Goal: Answer question/provide support: Share knowledge or assist other users

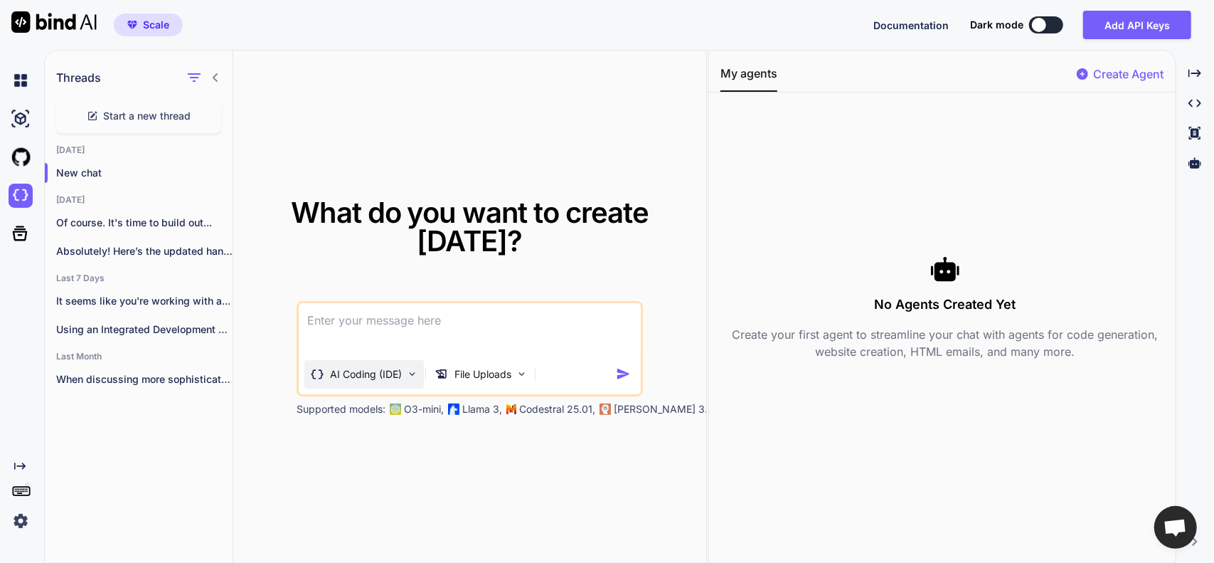
click at [396, 373] on p "AI Coding (IDE)" at bounding box center [366, 374] width 72 height 14
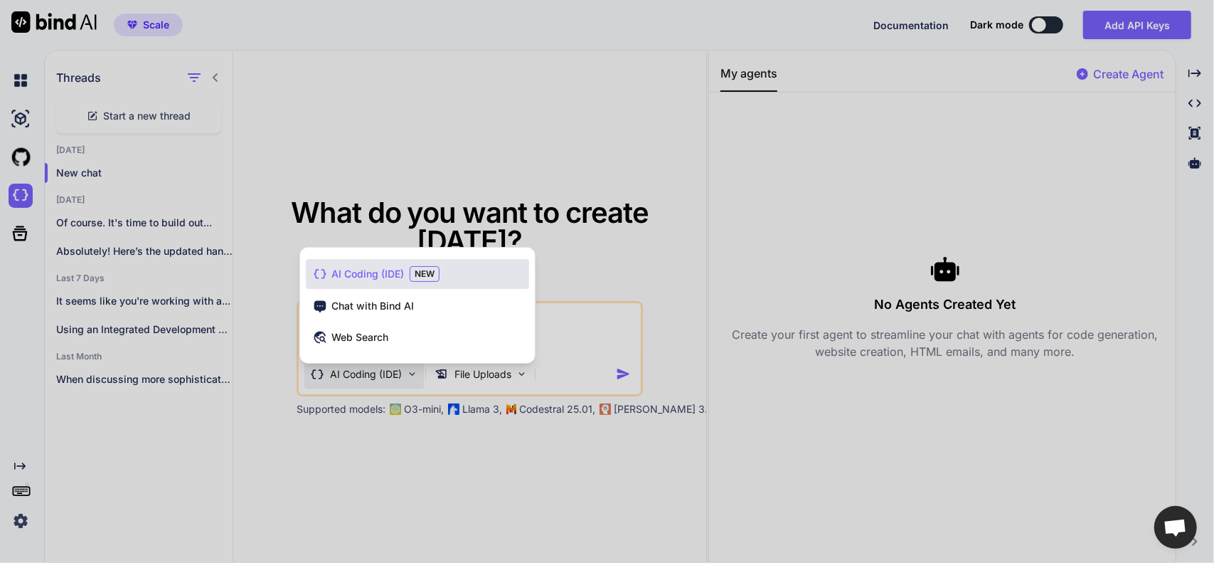
click at [413, 117] on div at bounding box center [607, 281] width 1214 height 563
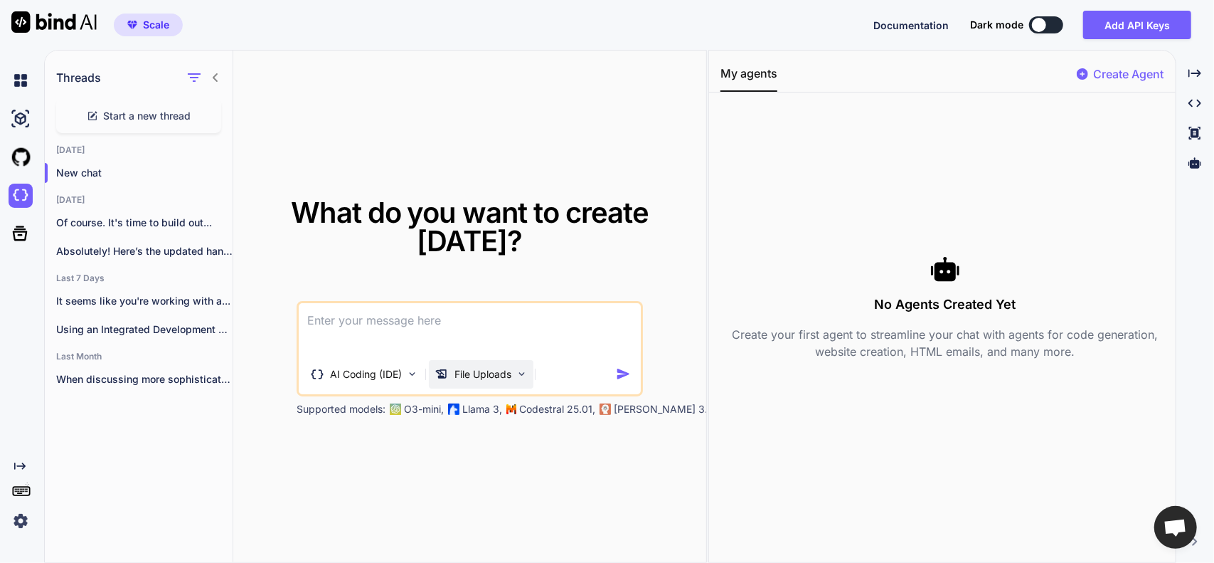
click at [500, 366] on div "File Uploads" at bounding box center [481, 374] width 105 height 28
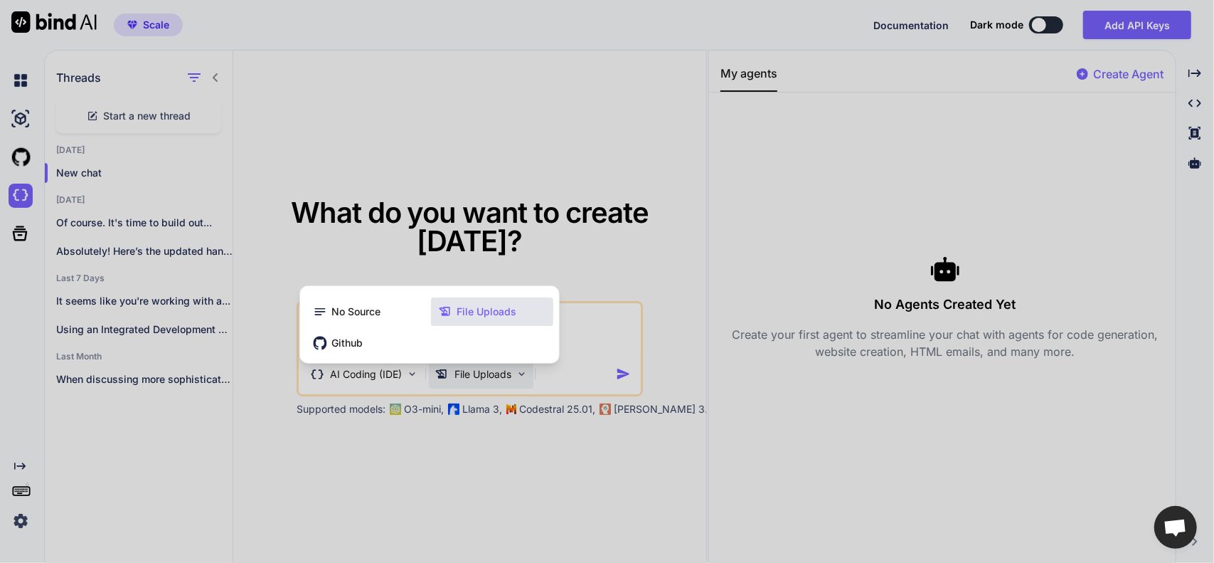
click at [546, 376] on div at bounding box center [607, 281] width 1214 height 563
type textarea "x"
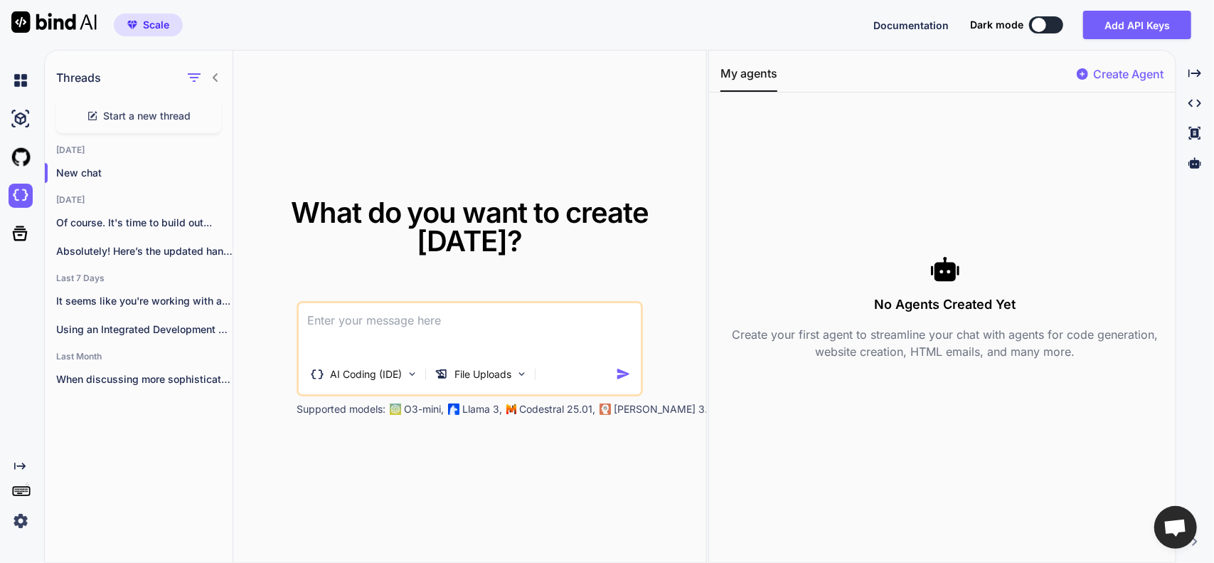
click at [421, 331] on textarea at bounding box center [470, 329] width 343 height 53
click at [386, 372] on p "AI Coding (IDE)" at bounding box center [366, 374] width 72 height 14
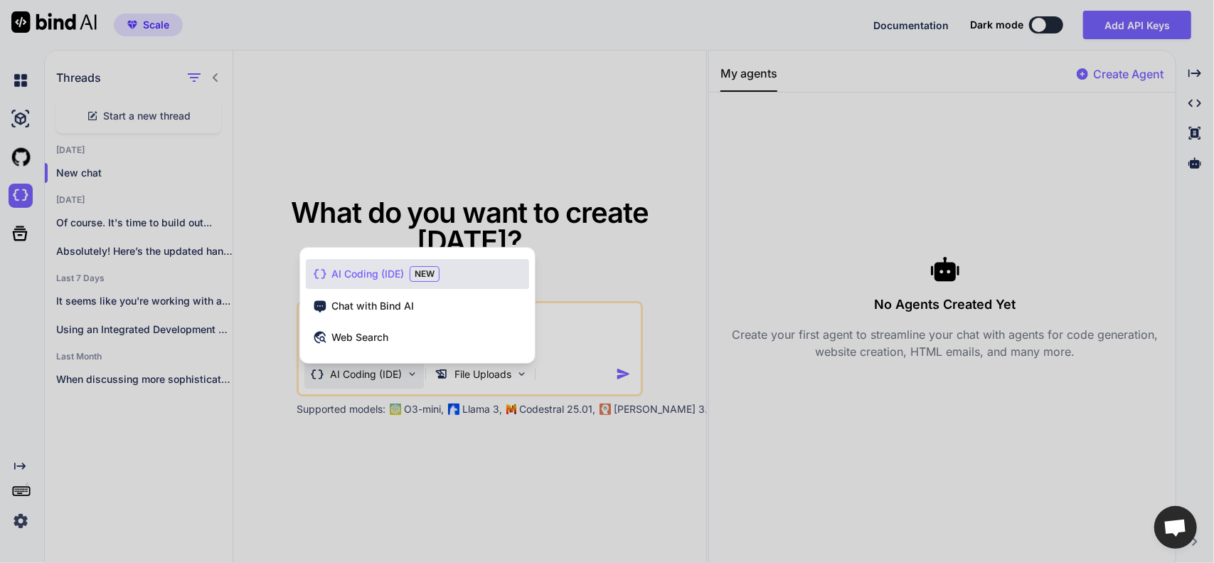
click at [386, 372] on div at bounding box center [607, 281] width 1214 height 563
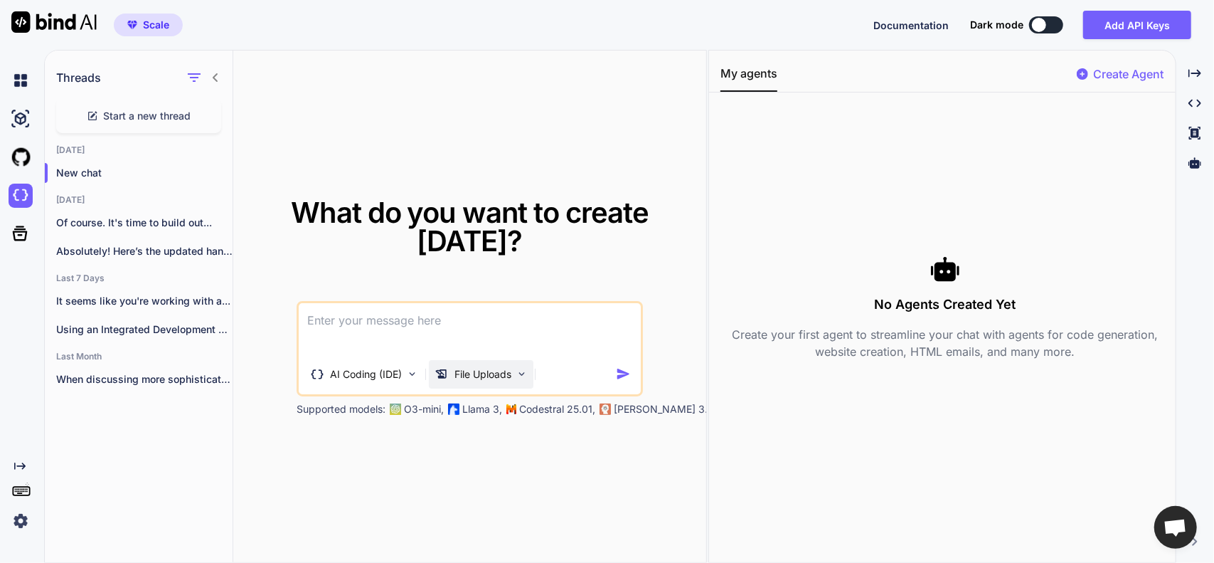
click at [526, 370] on img at bounding box center [522, 374] width 12 height 12
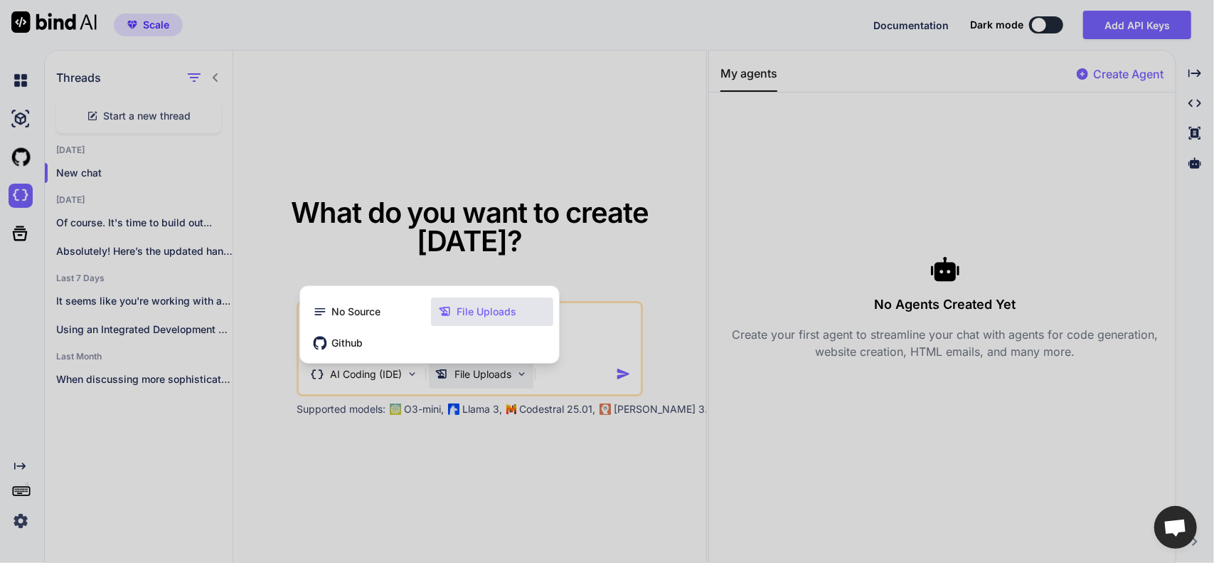
click at [526, 370] on div at bounding box center [607, 281] width 1214 height 563
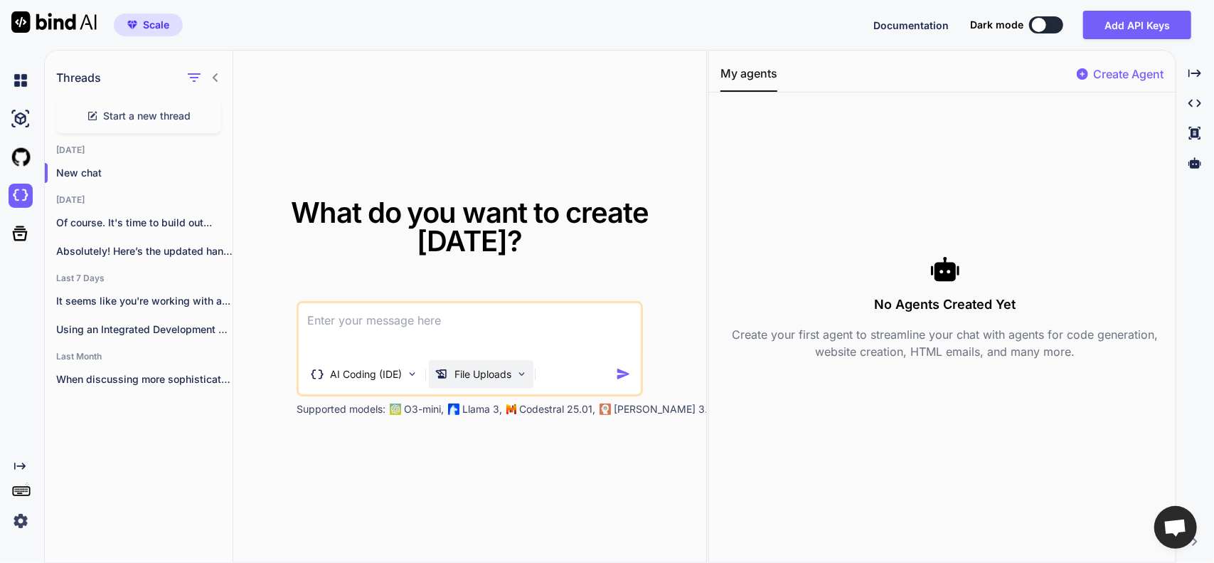
click at [509, 371] on p "File Uploads" at bounding box center [482, 374] width 57 height 14
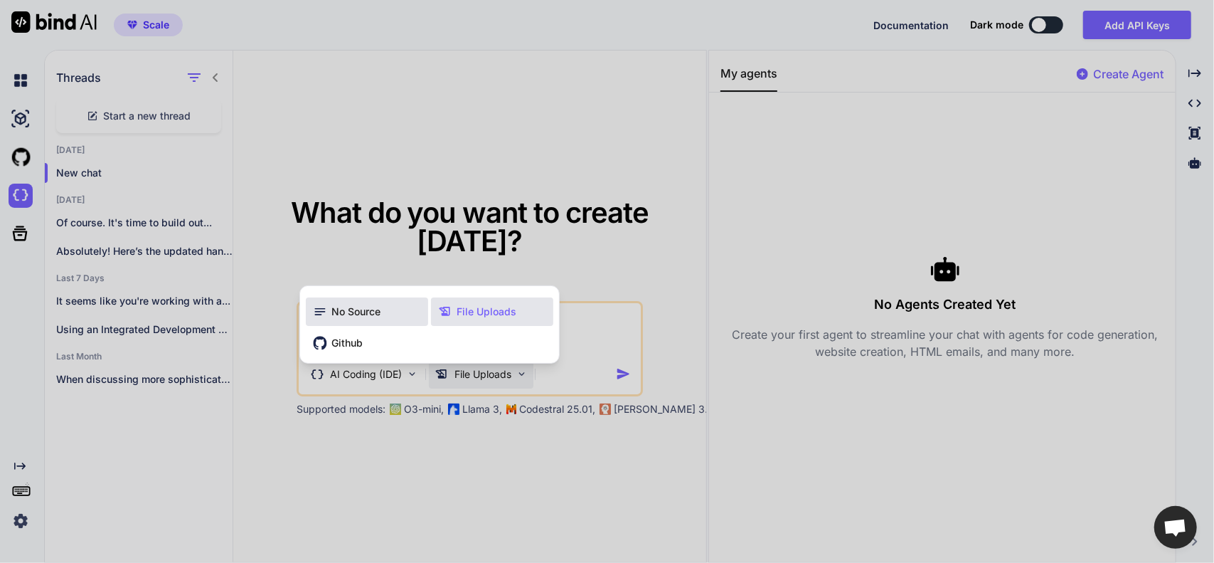
click at [373, 319] on div "No Source" at bounding box center [367, 311] width 122 height 28
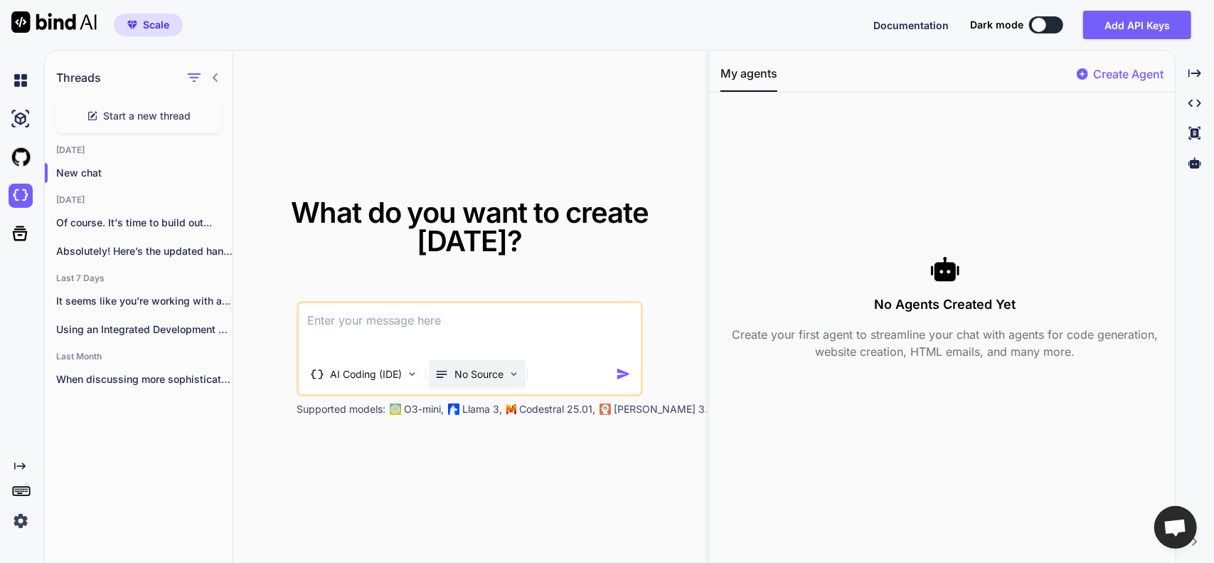
click at [496, 383] on div "No Source" at bounding box center [477, 374] width 97 height 28
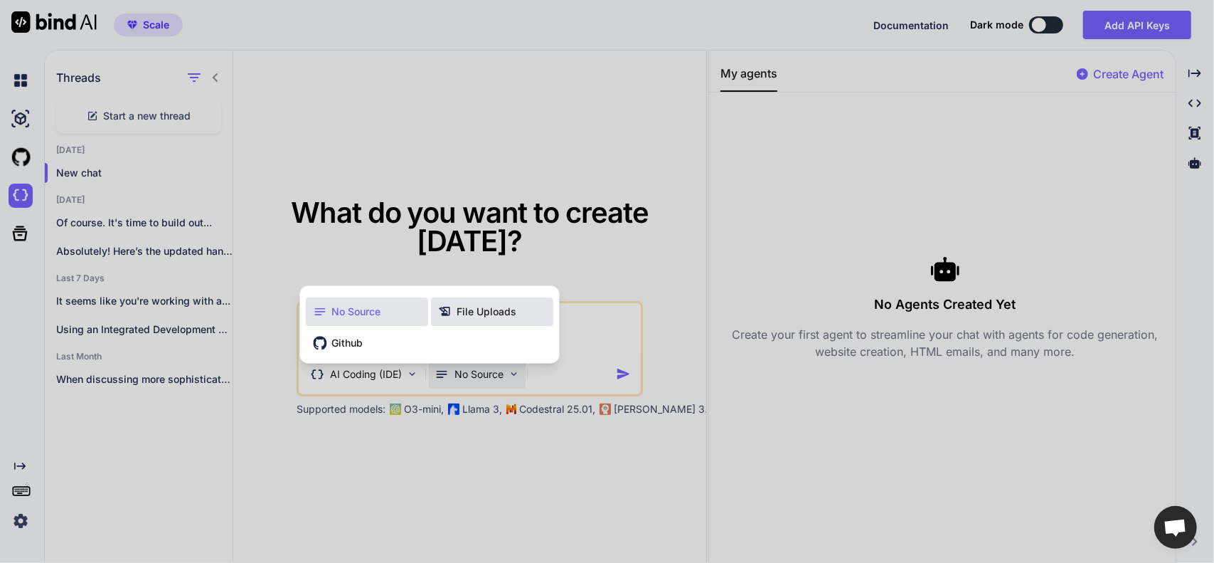
click at [457, 311] on span "File Uploads" at bounding box center [487, 311] width 60 height 14
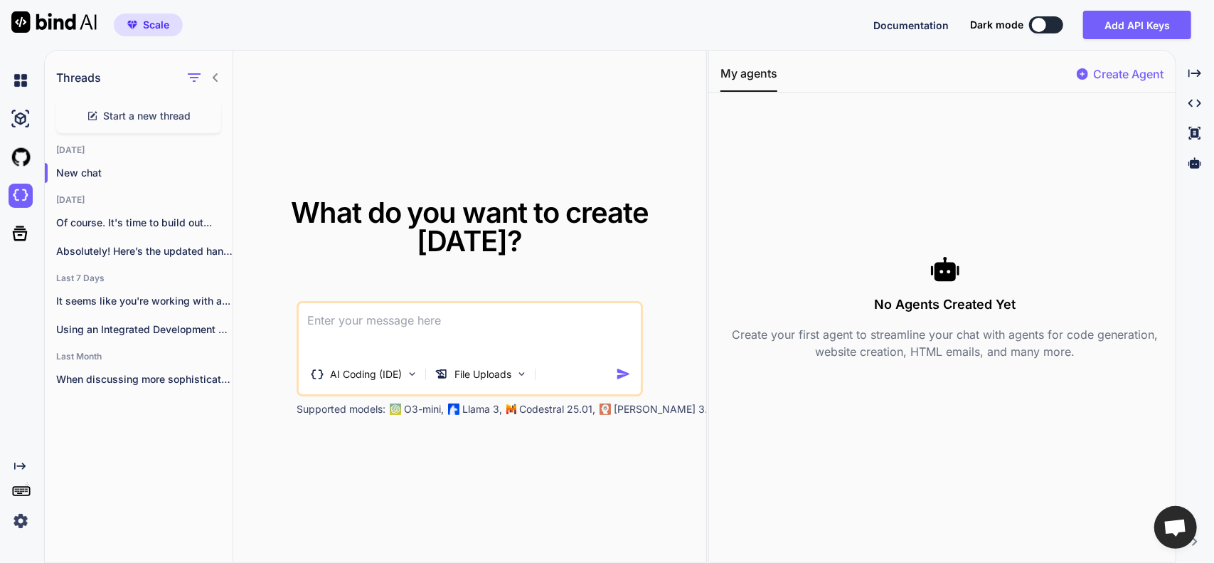
paste textarea "<!DOCTYPE html> <html lang="en"> <head> <meta charset="UTF-8"> <meta name="view…"
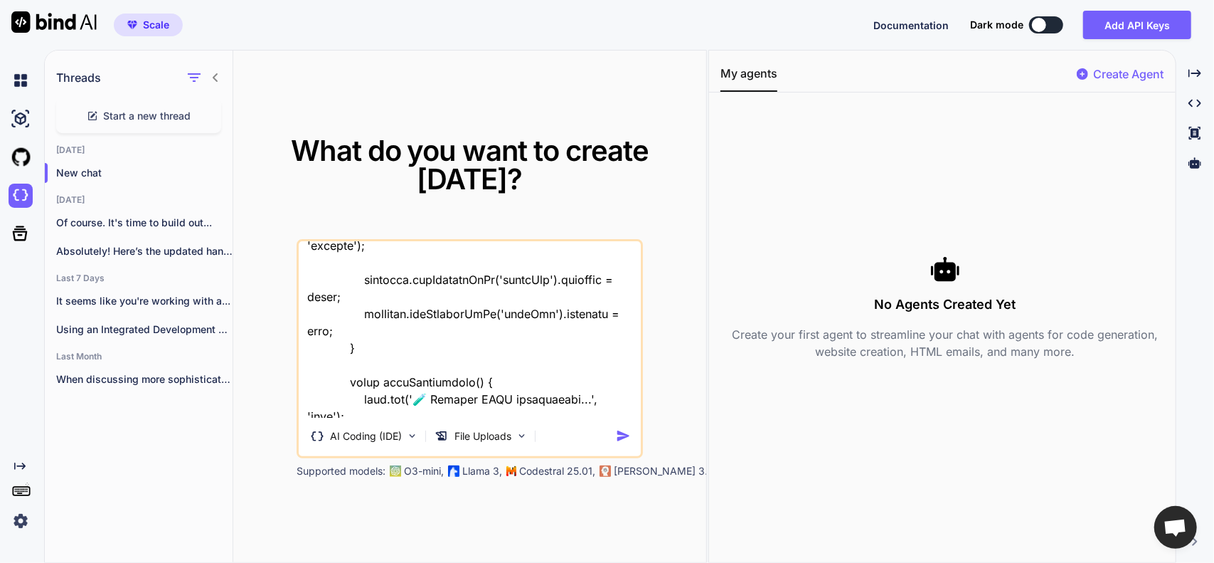
scroll to position [31469, 0]
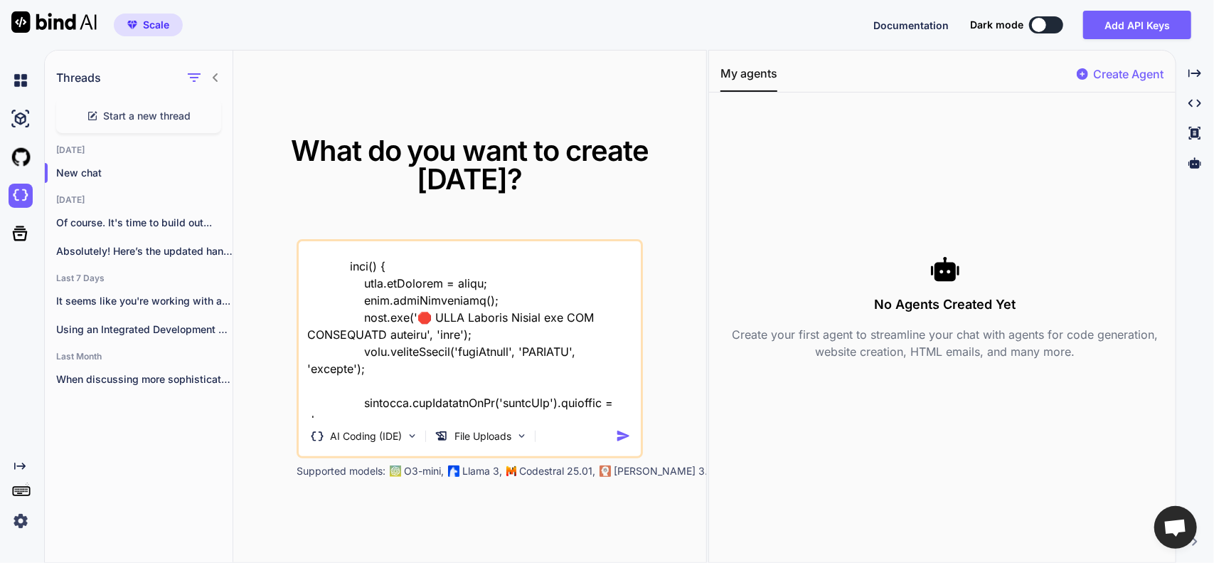
type textarea "<!DOCTYPE html> <html lang="en"> <head> <meta charset="UTF-8"> <meta name="view…"
click at [624, 437] on img "button" at bounding box center [624, 435] width 15 height 15
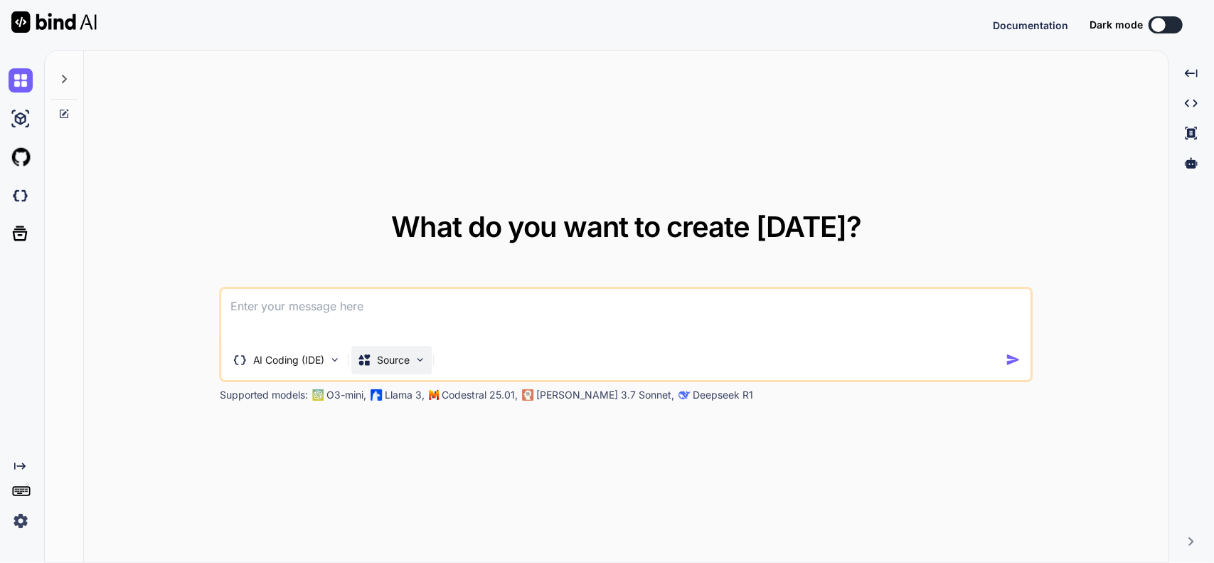
click at [403, 360] on p "Source" at bounding box center [394, 360] width 33 height 14
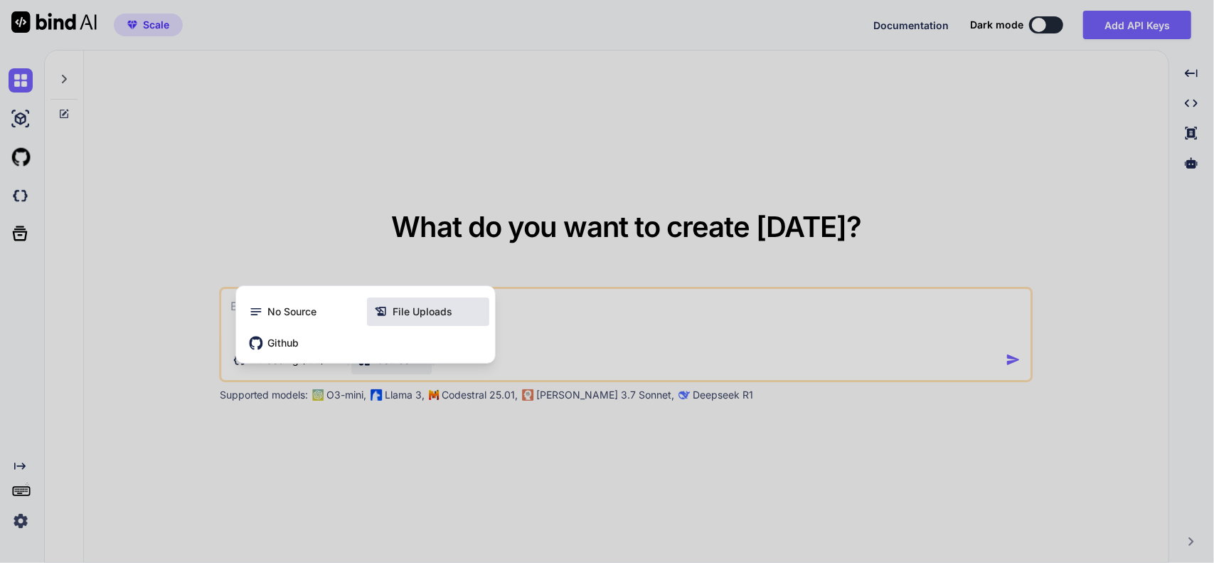
click at [415, 309] on span "File Uploads" at bounding box center [423, 311] width 60 height 14
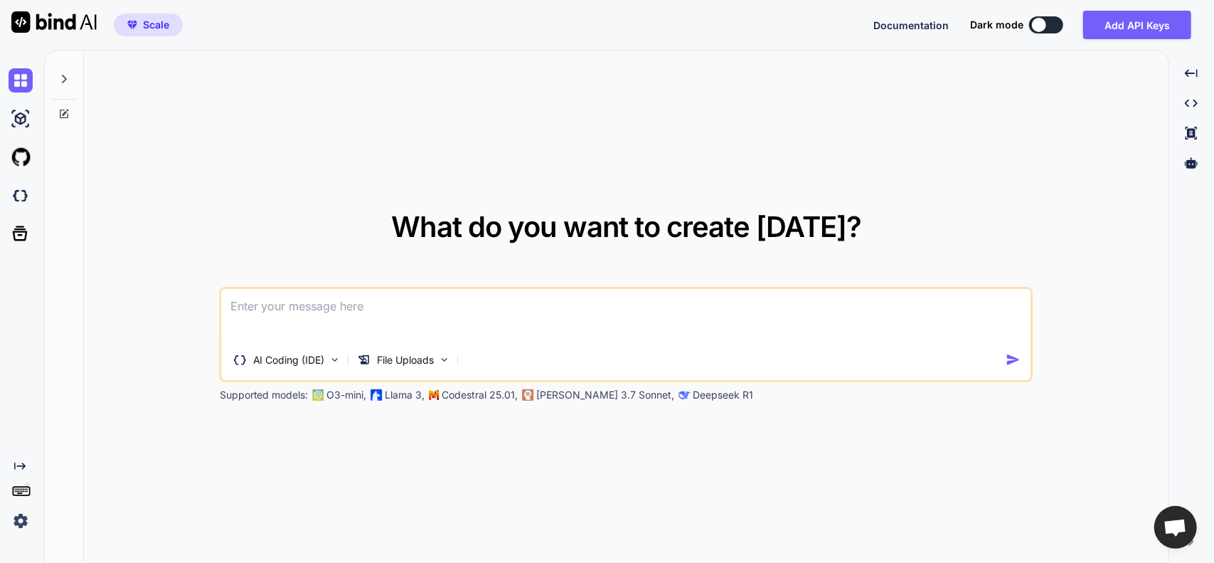
click at [294, 312] on textarea at bounding box center [626, 315] width 809 height 53
click at [440, 363] on img at bounding box center [445, 359] width 12 height 12
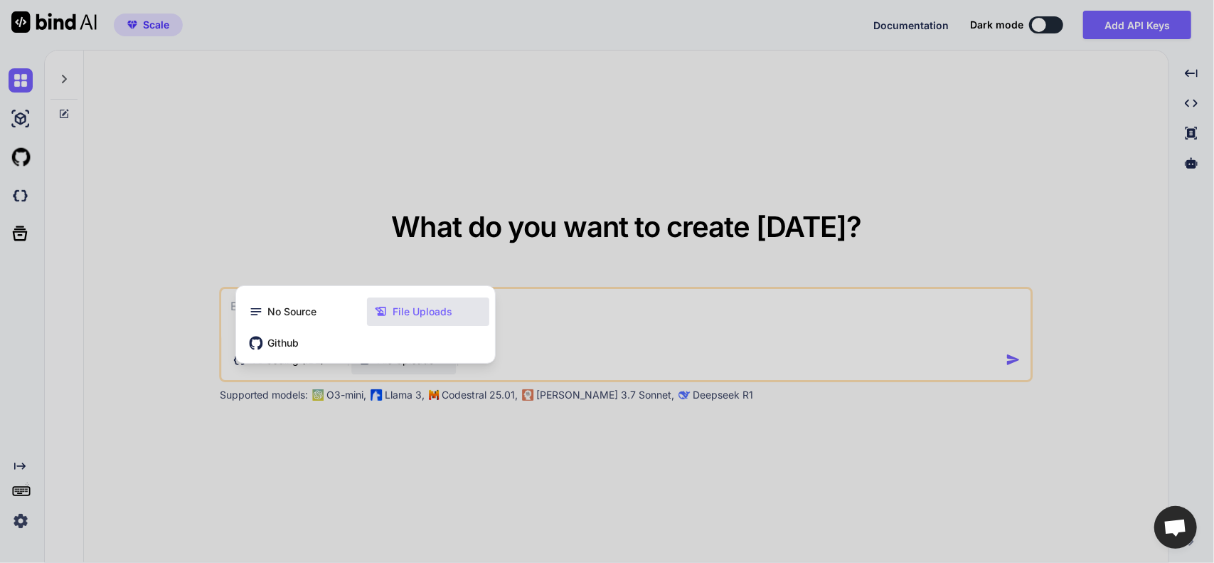
click at [440, 363] on div at bounding box center [607, 281] width 1214 height 563
type textarea "x"
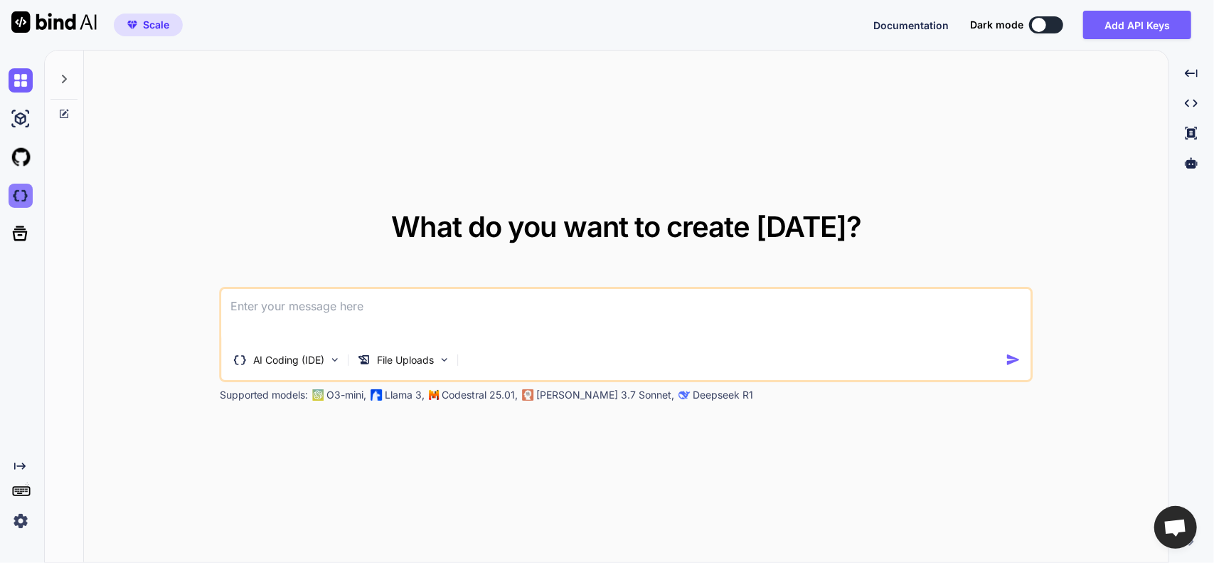
click at [23, 198] on img at bounding box center [21, 195] width 24 height 24
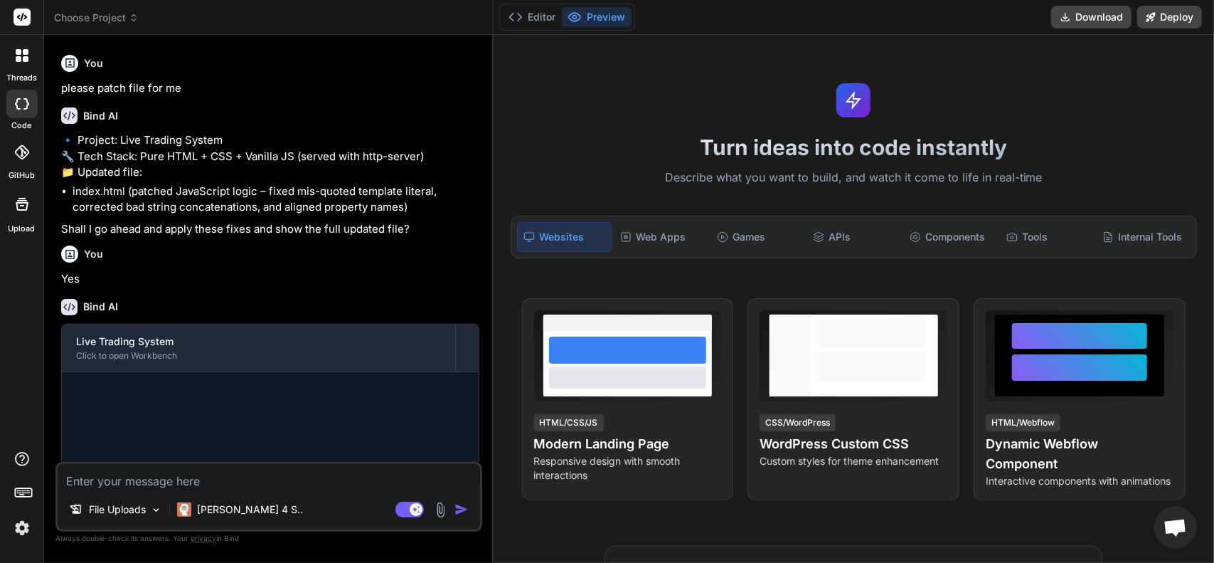
scroll to position [981, 0]
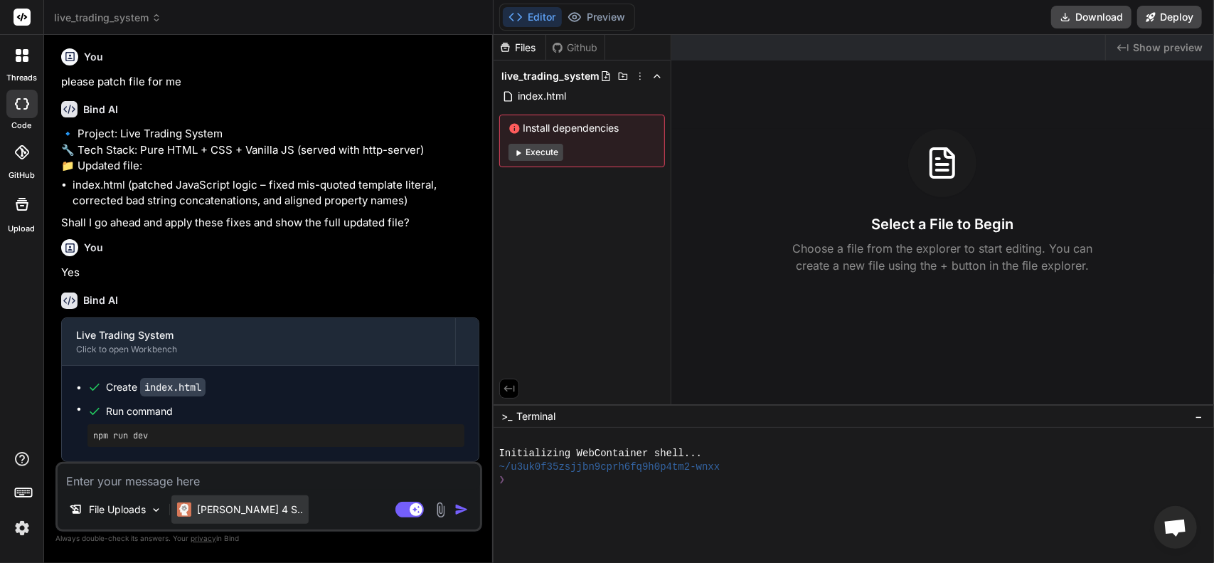
click at [246, 509] on p "[PERSON_NAME] 4 S.." at bounding box center [250, 509] width 106 height 14
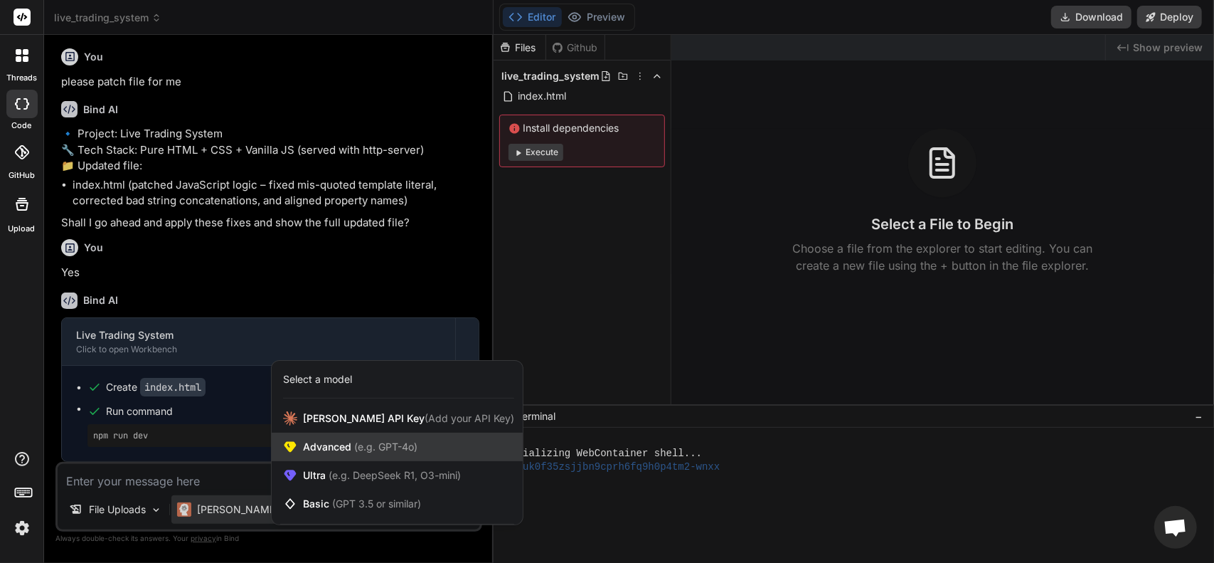
click at [346, 452] on span "Advanced (e.g. GPT-4o)" at bounding box center [360, 447] width 115 height 14
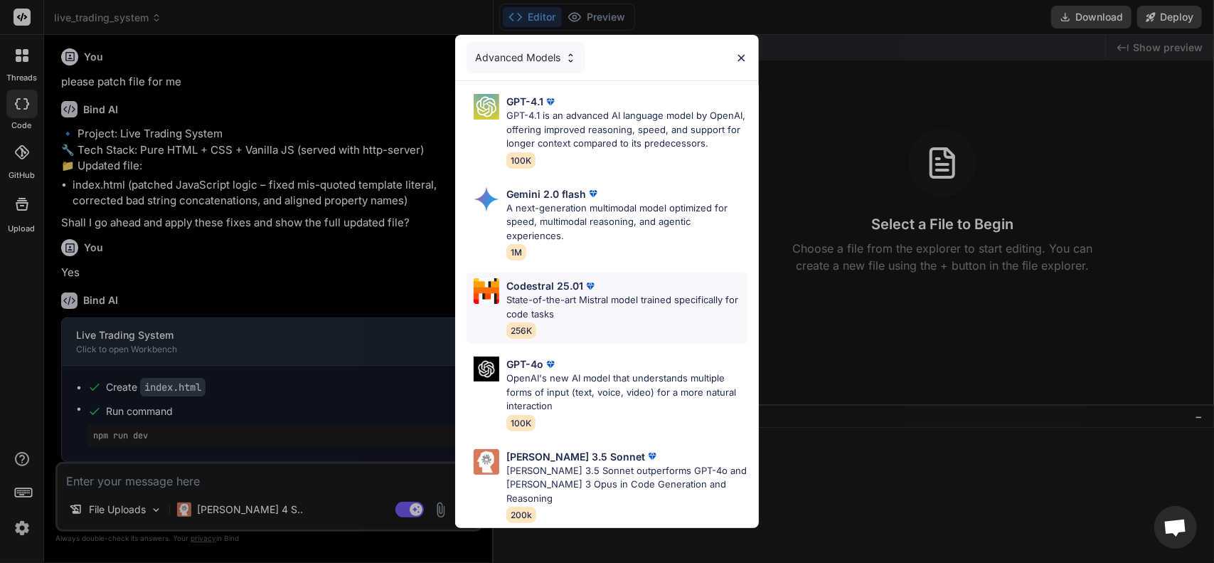
click at [591, 313] on p "State-of-the-art Mistral model trained specifically for code tasks" at bounding box center [626, 307] width 241 height 28
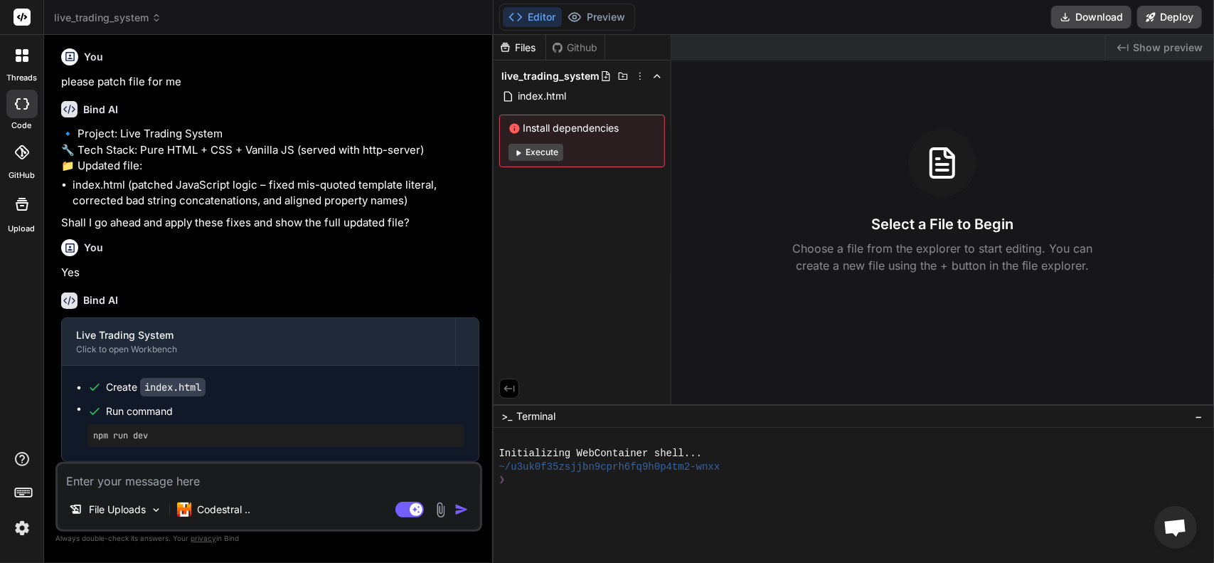
click at [445, 510] on img at bounding box center [440, 509] width 16 height 16
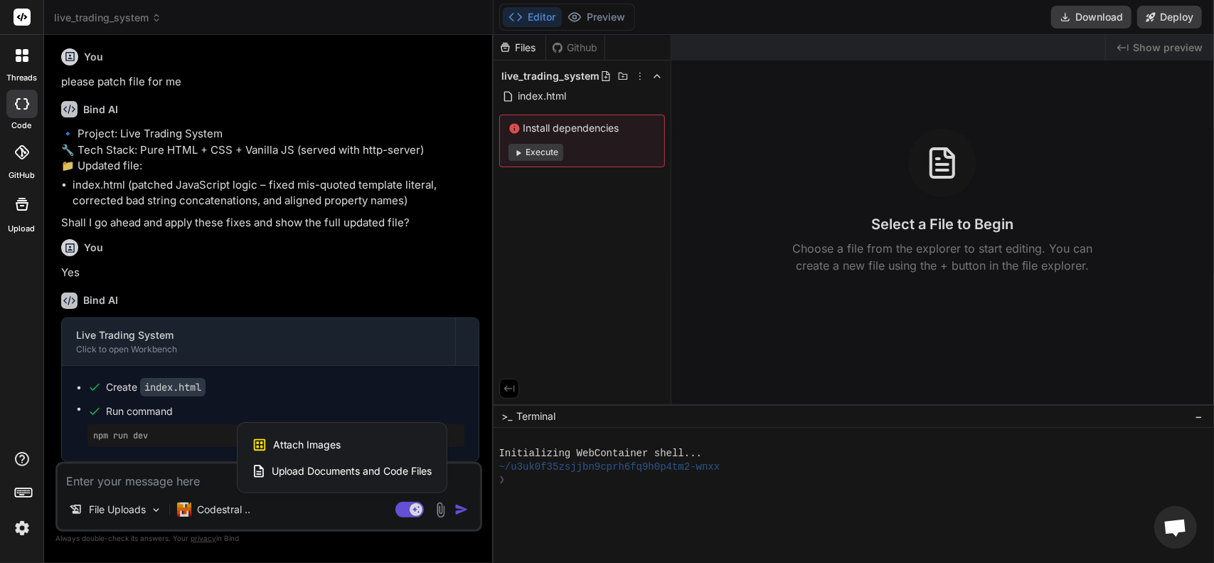
click at [320, 467] on span "Upload Documents and Code Files" at bounding box center [352, 471] width 161 height 14
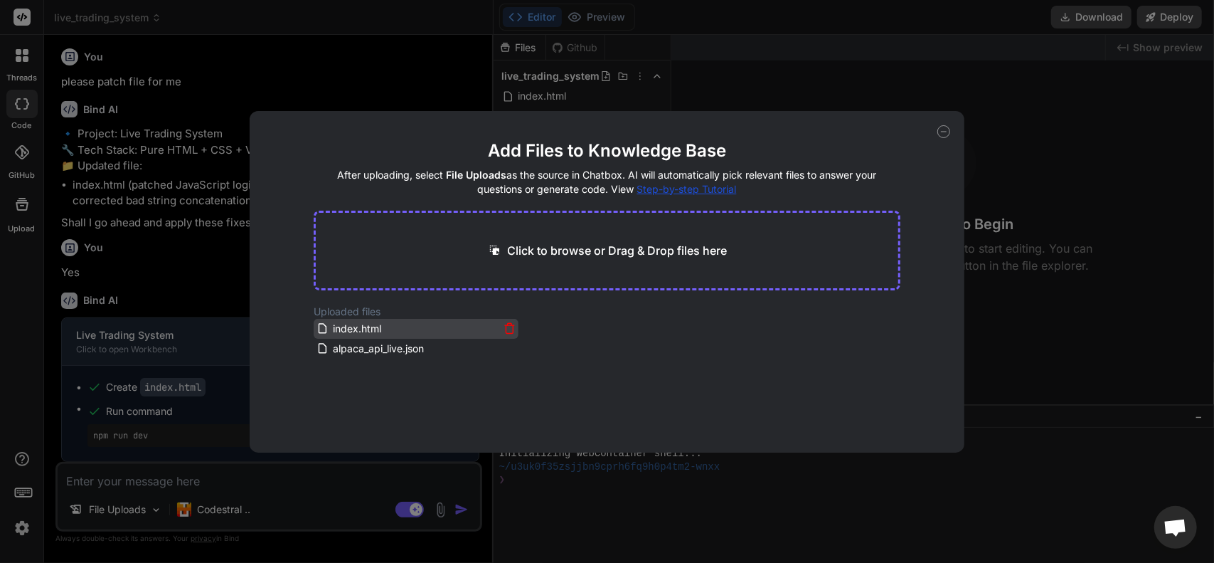
click at [505, 329] on icon at bounding box center [510, 328] width 12 height 12
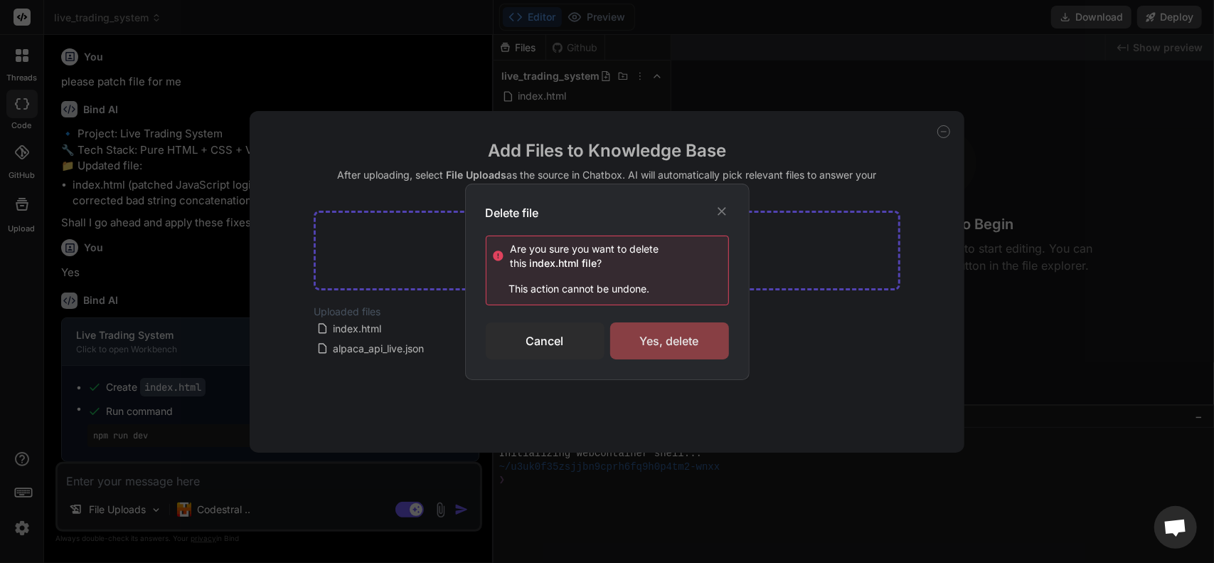
click at [642, 341] on div "Yes, delete" at bounding box center [669, 340] width 119 height 37
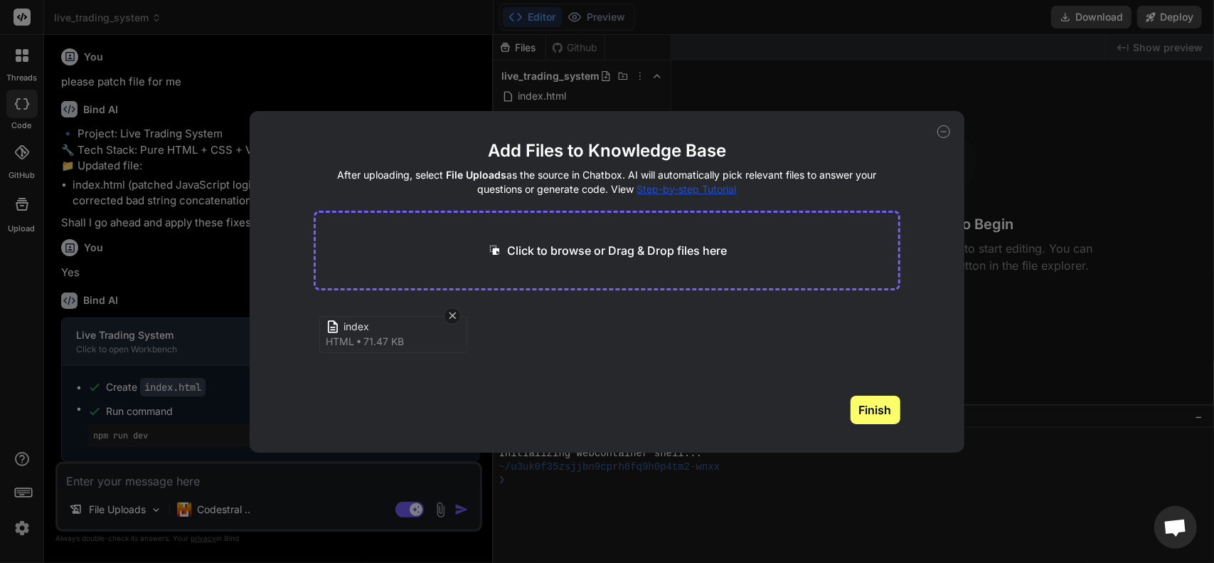
click at [879, 404] on button "Finish" at bounding box center [876, 409] width 50 height 28
click at [191, 426] on div "Add Files to Knowledge Base After uploading, select File Uploads as the source …" at bounding box center [607, 281] width 1214 height 563
type textarea "x"
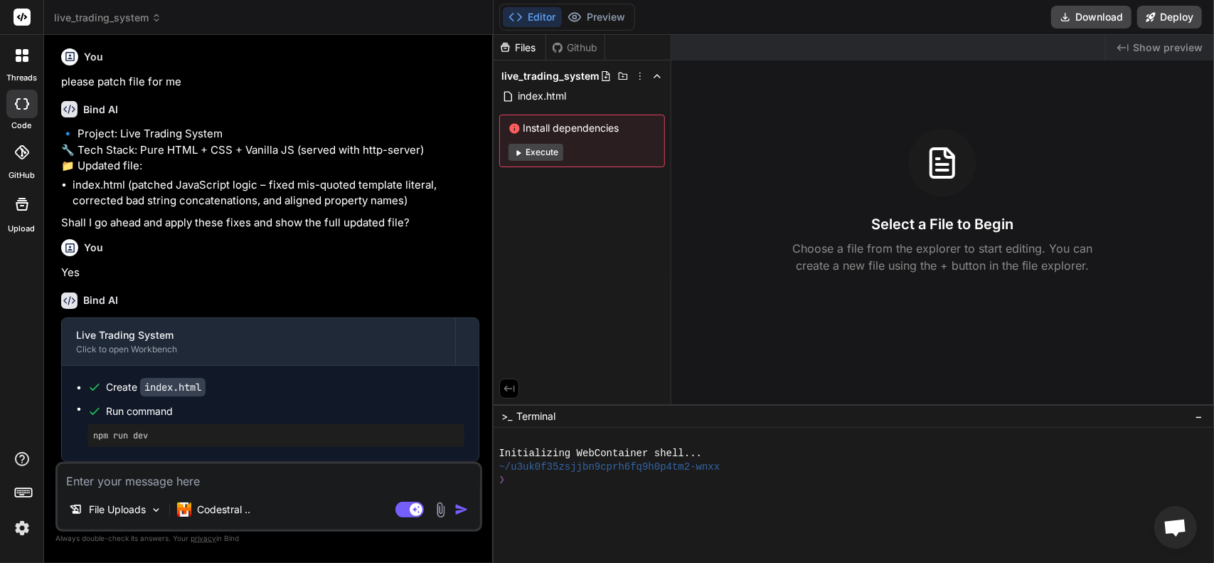
scroll to position [1077, 0]
click at [213, 479] on textarea at bounding box center [269, 477] width 422 height 26
type textarea "I"
type textarea "x"
type textarea "I"
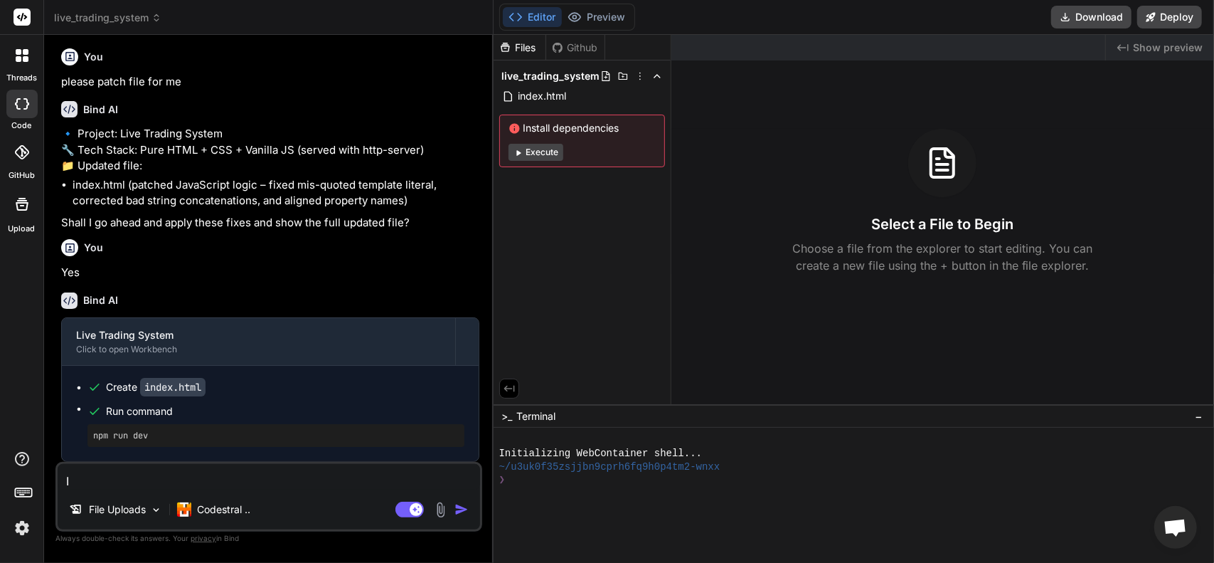
type textarea "x"
type textarea "I r"
type textarea "x"
type textarea "I re"
type textarea "x"
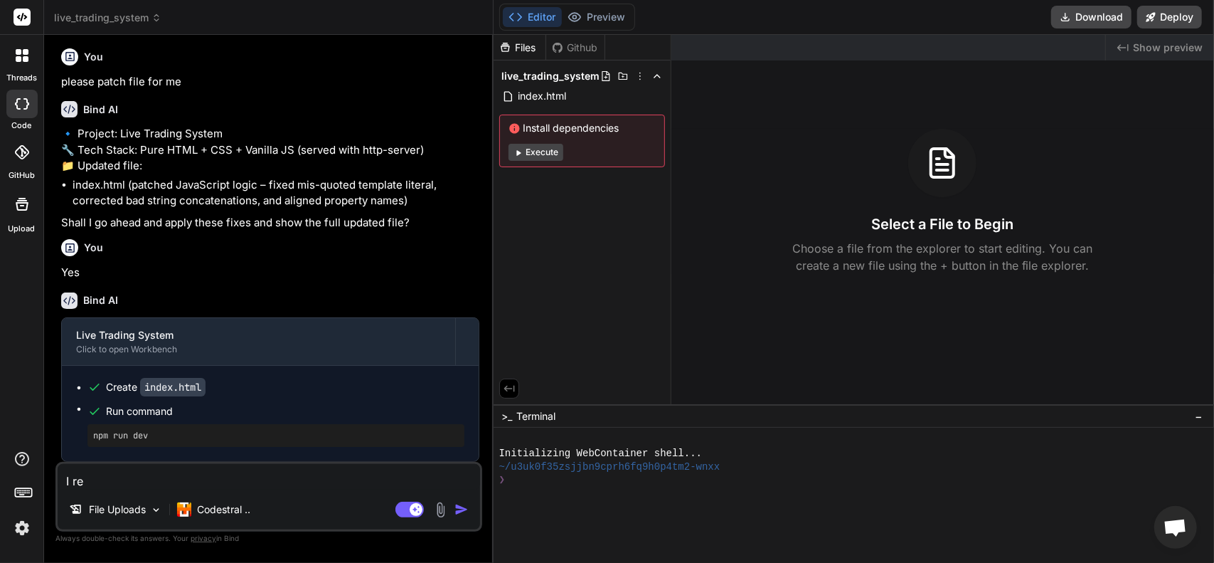
type textarea "I res"
type textarea "x"
type textarea "I resi"
type textarea "x"
type textarea "I res"
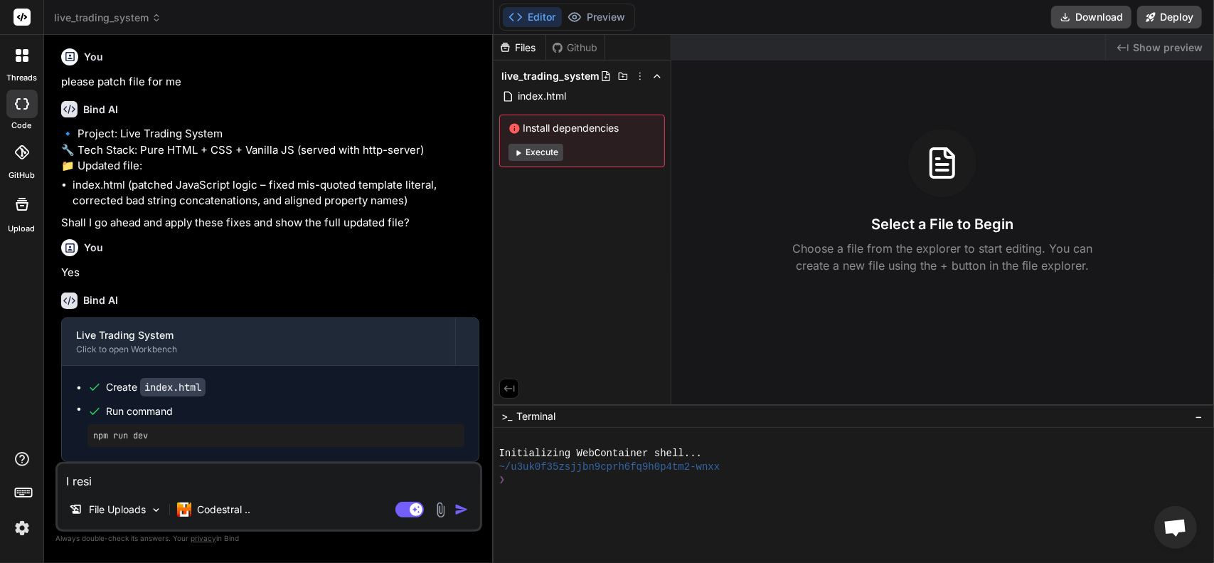
type textarea "x"
type textarea "I re"
type textarea "x"
type textarea "I rei"
type textarea "x"
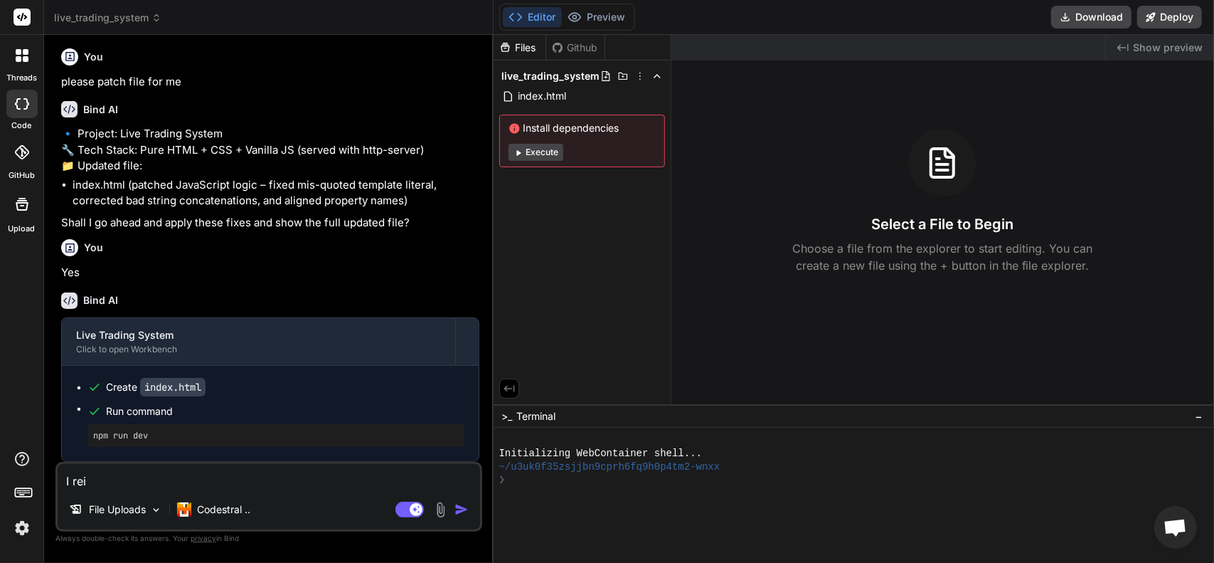
type textarea "I re"
type textarea "x"
type textarea "I reu"
type textarea "x"
type textarea "I reup"
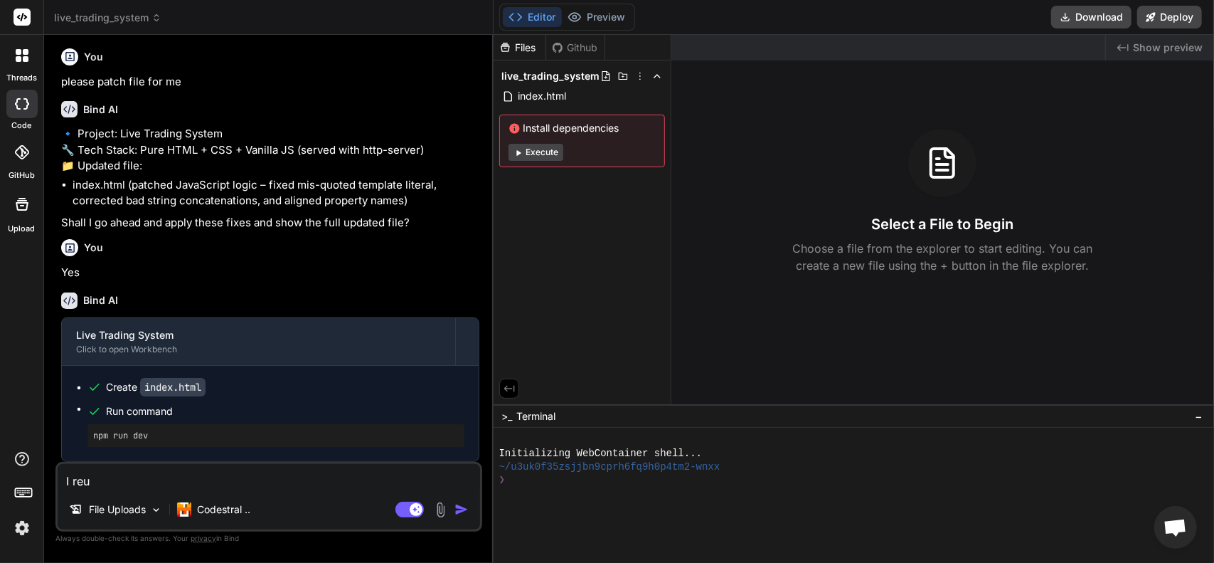
type textarea "x"
type textarea "I reupl"
type textarea "x"
type textarea "I reuplo"
type textarea "x"
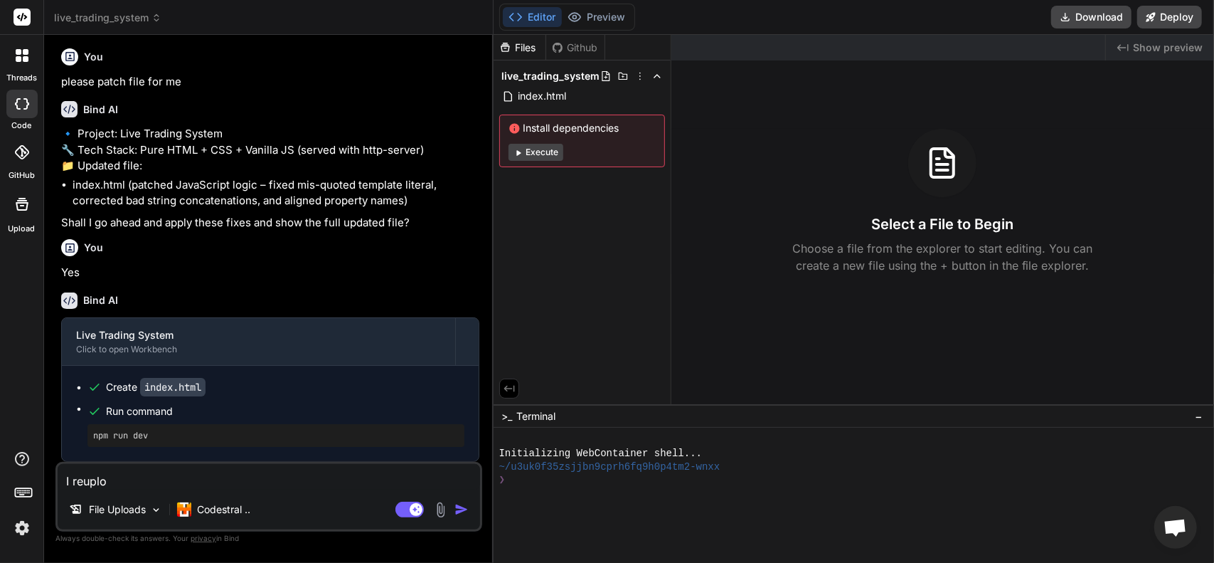
type textarea "I reuploa"
type textarea "x"
type textarea "I reupload"
type textarea "x"
type textarea "I reuploade"
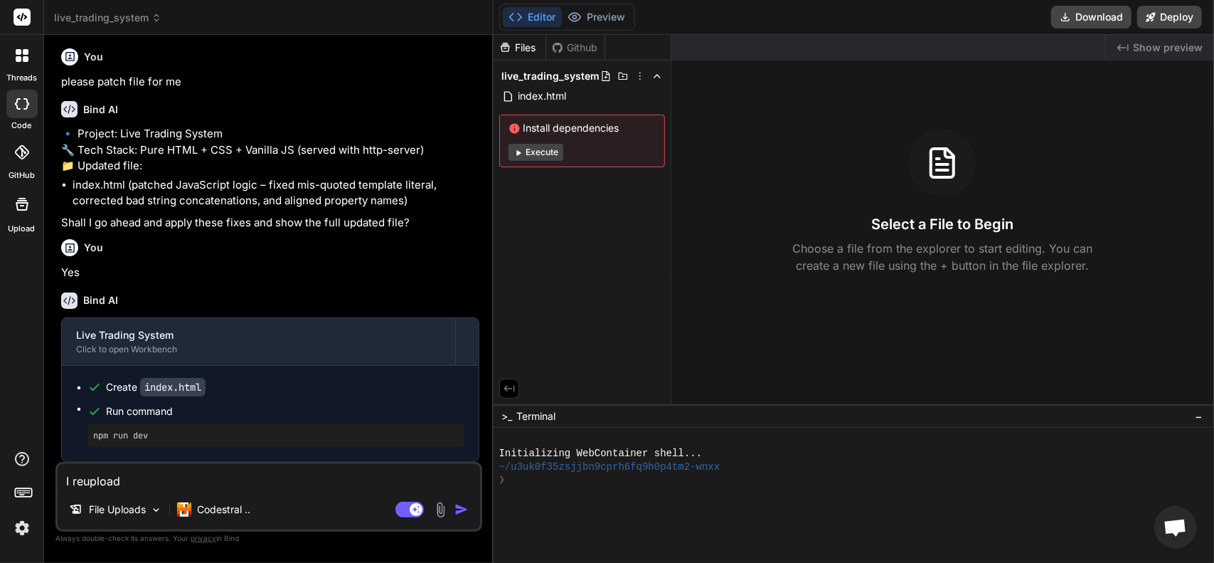
type textarea "x"
type textarea "I reuploaded"
type textarea "x"
type textarea "I reuploaded"
type textarea "x"
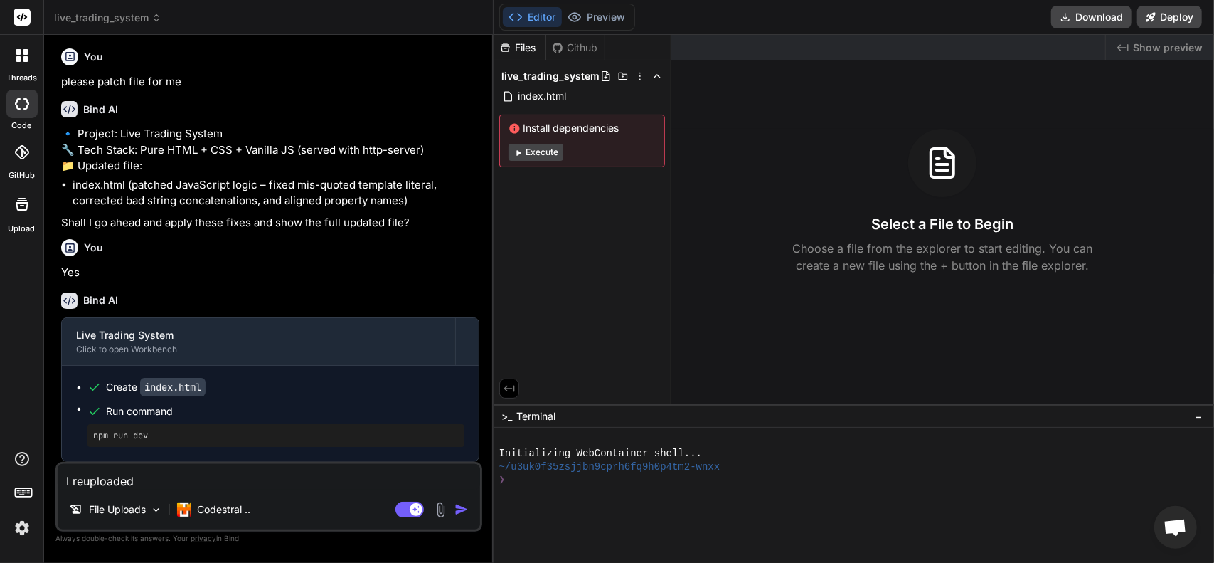
click at [81, 474] on textarea "I reuploaded" at bounding box center [269, 477] width 422 height 26
type textarea "I re-uploaded"
type textarea "x"
click at [163, 482] on textarea "I re-uploaded" at bounding box center [269, 477] width 422 height 26
type textarea "I re-uploaded t"
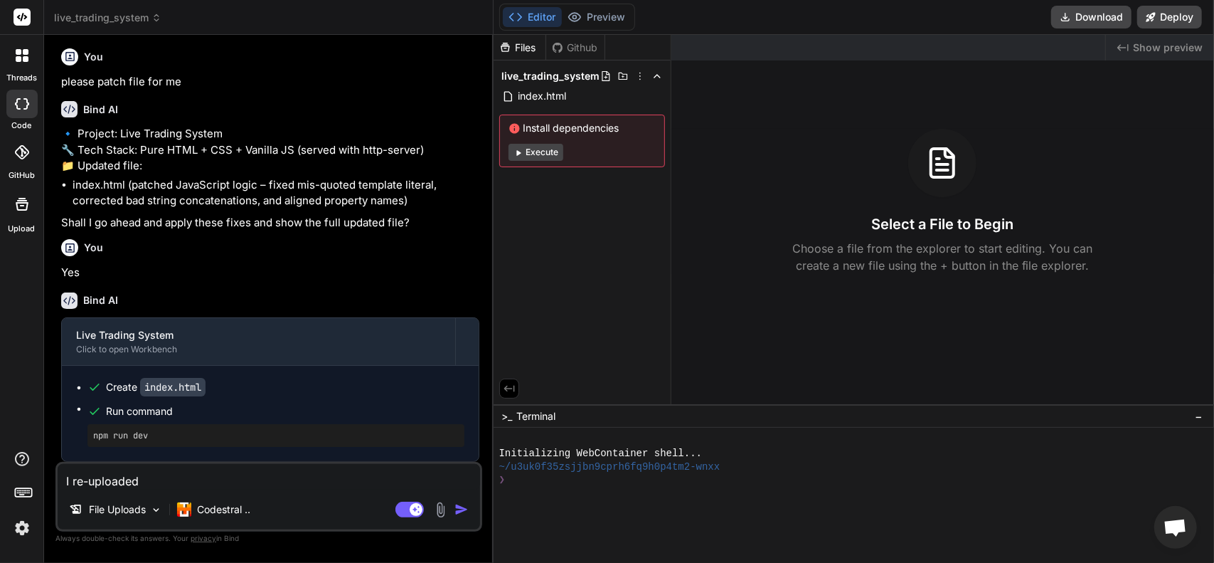
type textarea "x"
type textarea "I re-uploaded th"
type textarea "x"
type textarea "I re-uploaded the"
type textarea "x"
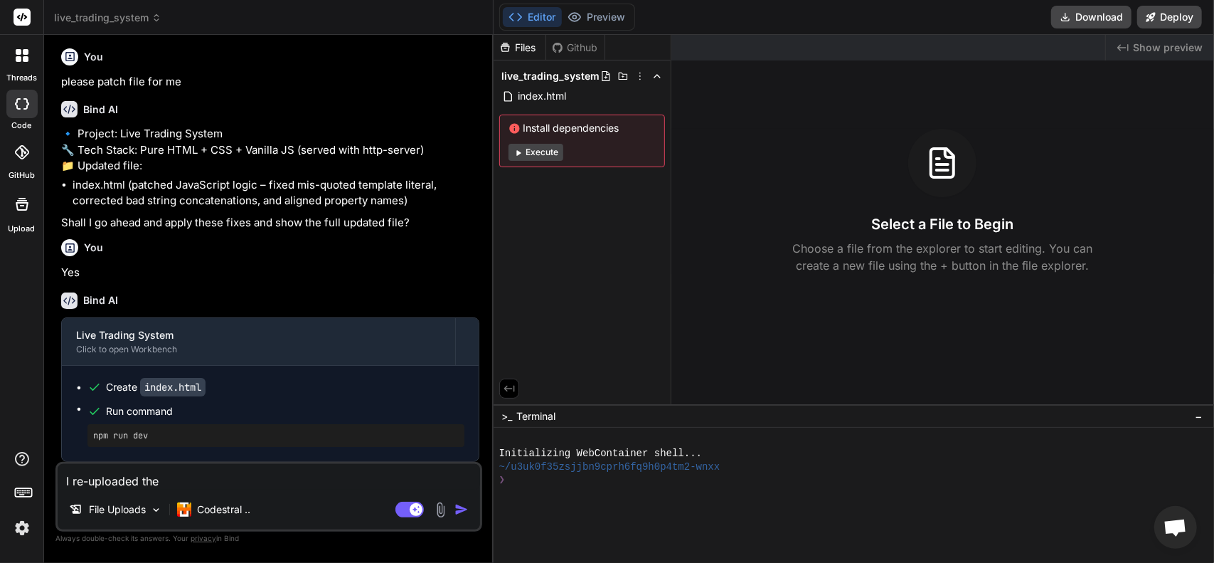
type textarea "I re-uploaded the"
type textarea "x"
type textarea "I re-uploaded the i"
type textarea "x"
type textarea "I re-uploaded the in"
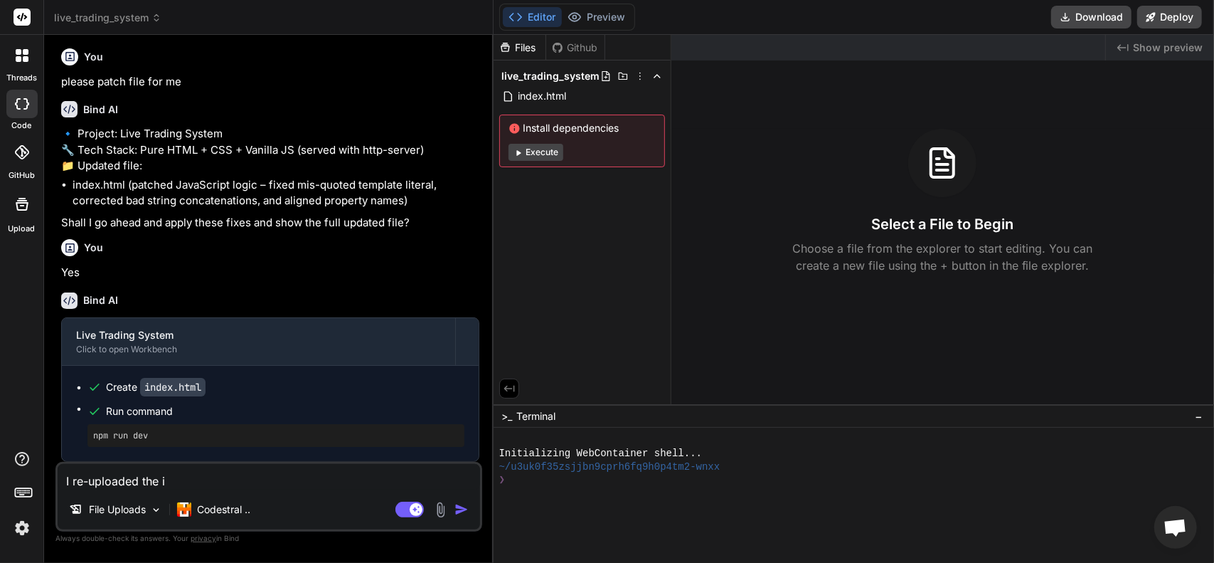
type textarea "x"
type textarea "I re-uploaded the ind"
type textarea "x"
type textarea "I re-uploaded the inde"
type textarea "x"
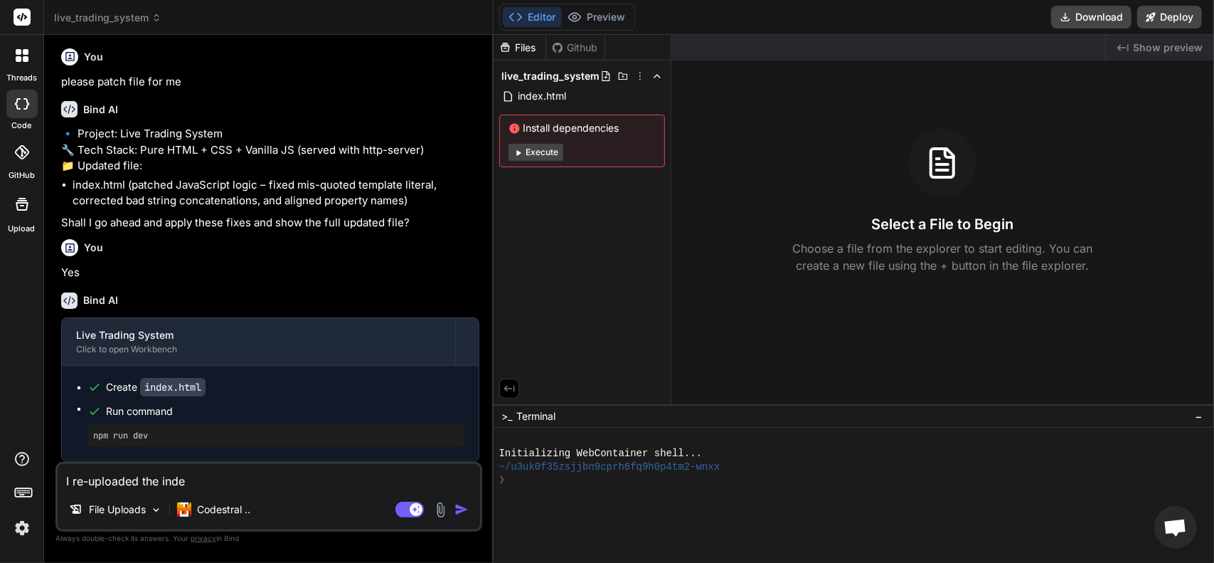
type textarea "I re-uploaded the index"
type textarea "x"
type textarea "I re-uploaded the index."
type textarea "x"
type textarea "I re-uploaded the index.h"
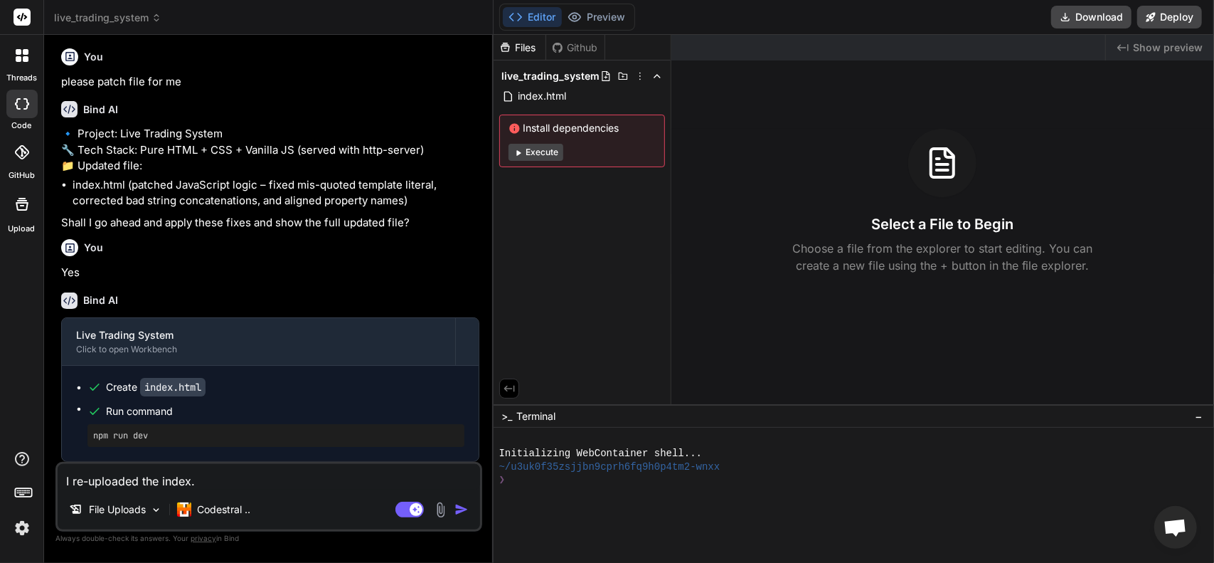
type textarea "x"
type textarea "I re-uploaded the [DOMAIN_NAME]"
type textarea "x"
type textarea "I re-uploaded the index.htm"
type textarea "x"
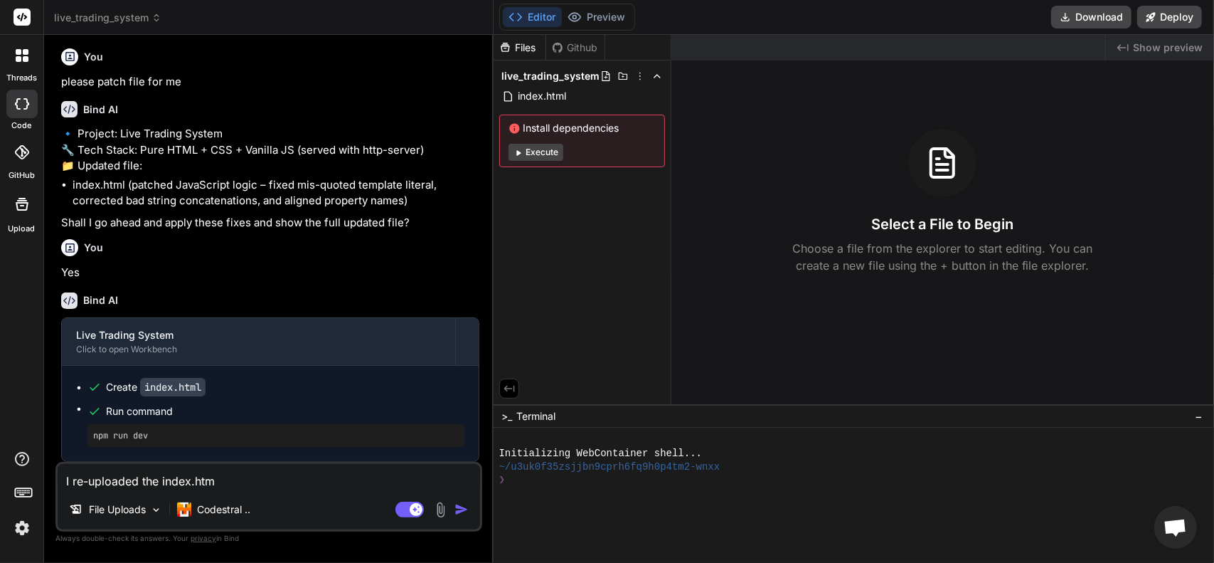
type textarea "I re-uploaded the index.html"
type textarea "x"
type textarea "I re-uploaded the index.html"
type textarea "x"
type textarea "I re-uploaded the index.html f"
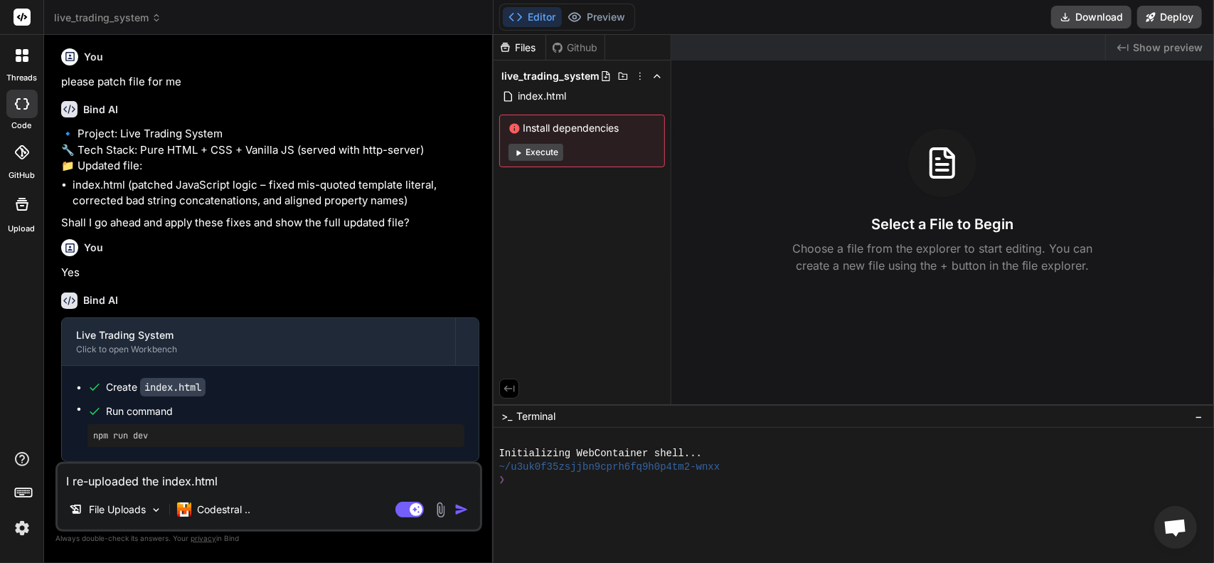
type textarea "x"
type textarea "I re-uploaded the index.html fi"
type textarea "x"
type textarea "I re-uploaded the index.html fil"
type textarea "x"
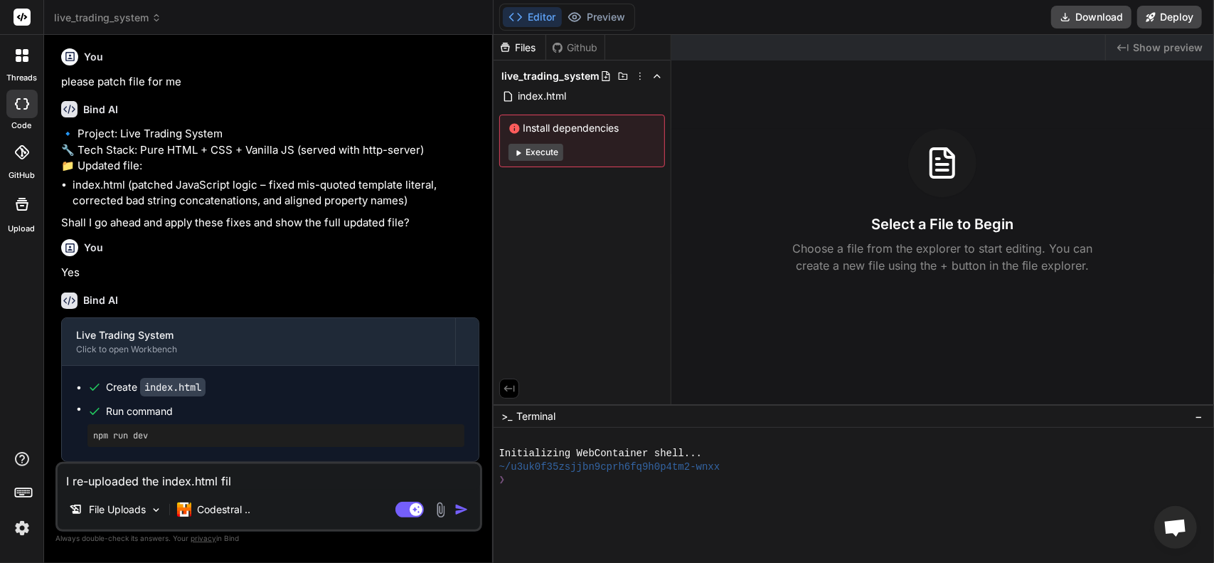
type textarea "I re-uploaded the index.html file"
type textarea "x"
type textarea "I re-uploaded the index.html file."
type textarea "x"
type textarea "I re-uploaded the index.html file."
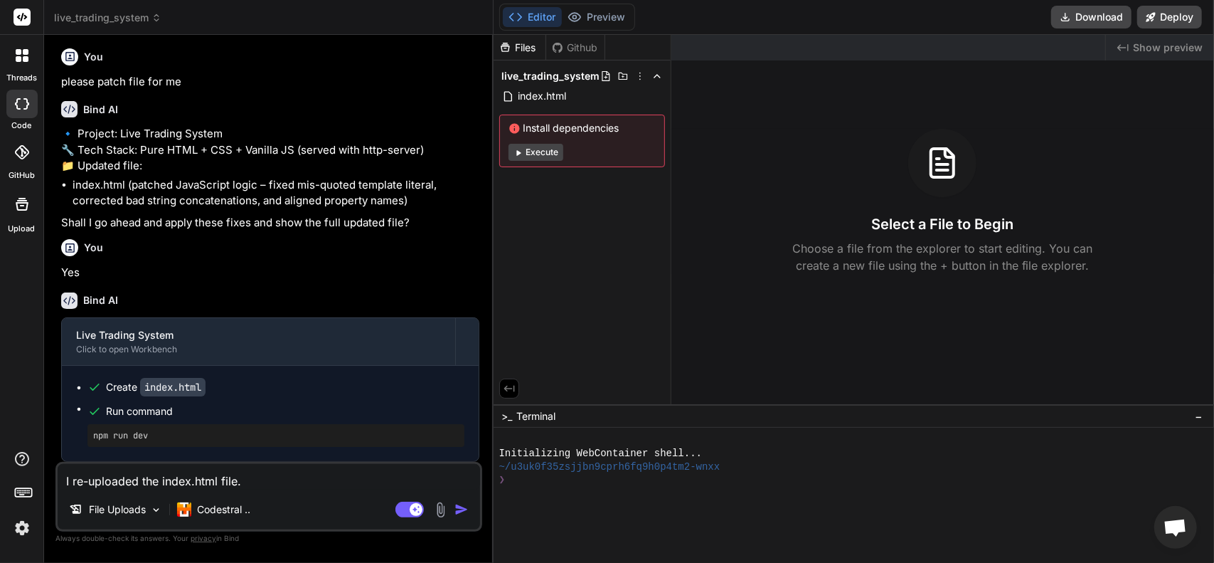
type textarea "x"
type textarea "I re-uploaded the index.html file."
type textarea "x"
type textarea "I re-uploaded the index.html file. p"
type textarea "x"
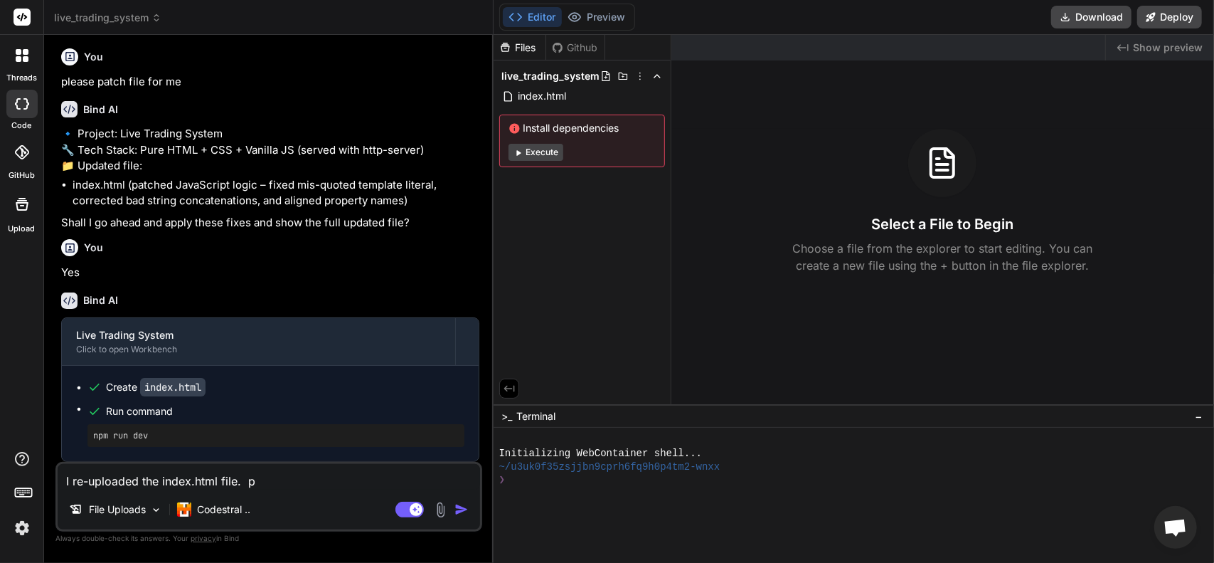
type textarea "I re-uploaded the index.html file. pl"
type textarea "x"
type textarea "I re-uploaded the index.html file. ple"
type textarea "x"
type textarea "I re-uploaded the index.html file. plea"
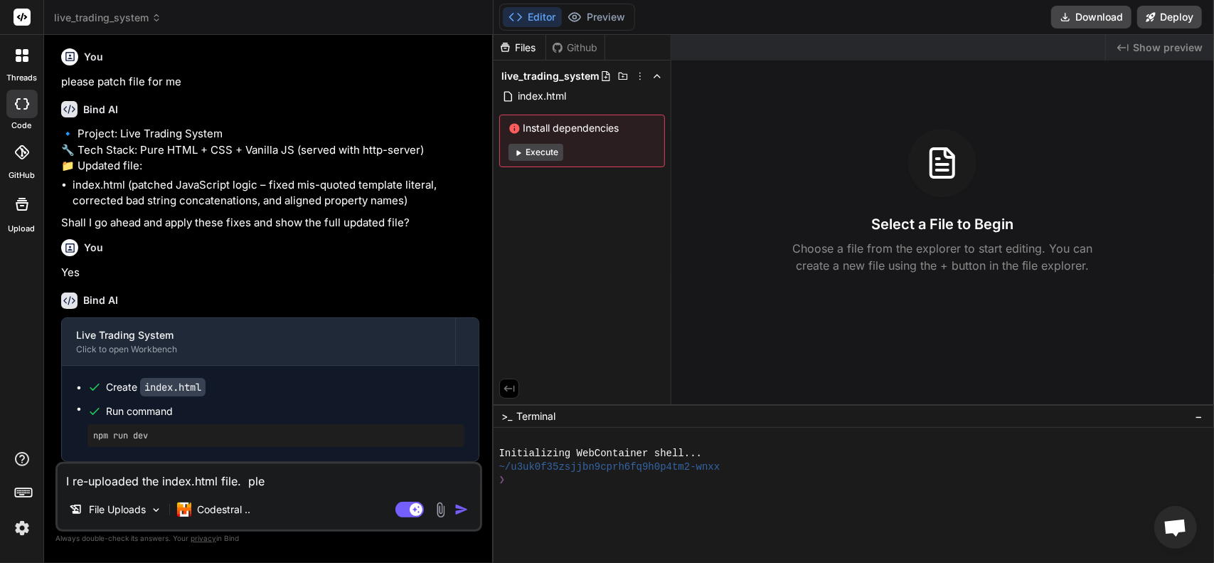
type textarea "x"
type textarea "I re-uploaded the index.html file. [GEOGRAPHIC_DATA]"
type textarea "x"
type textarea "I re-uploaded the index.html file. please"
type textarea "x"
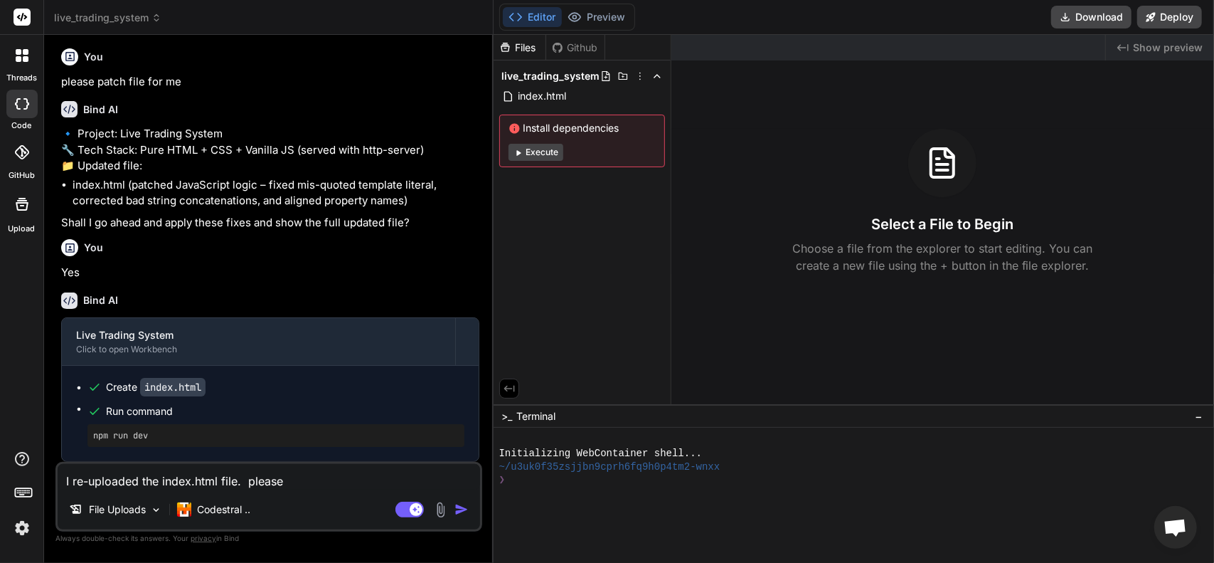
type textarea "I re-uploaded the index.html file. please"
type textarea "x"
type textarea "I re-uploaded the index.html file. please l"
type textarea "x"
type textarea "I re-uploaded the index.html file. please lo"
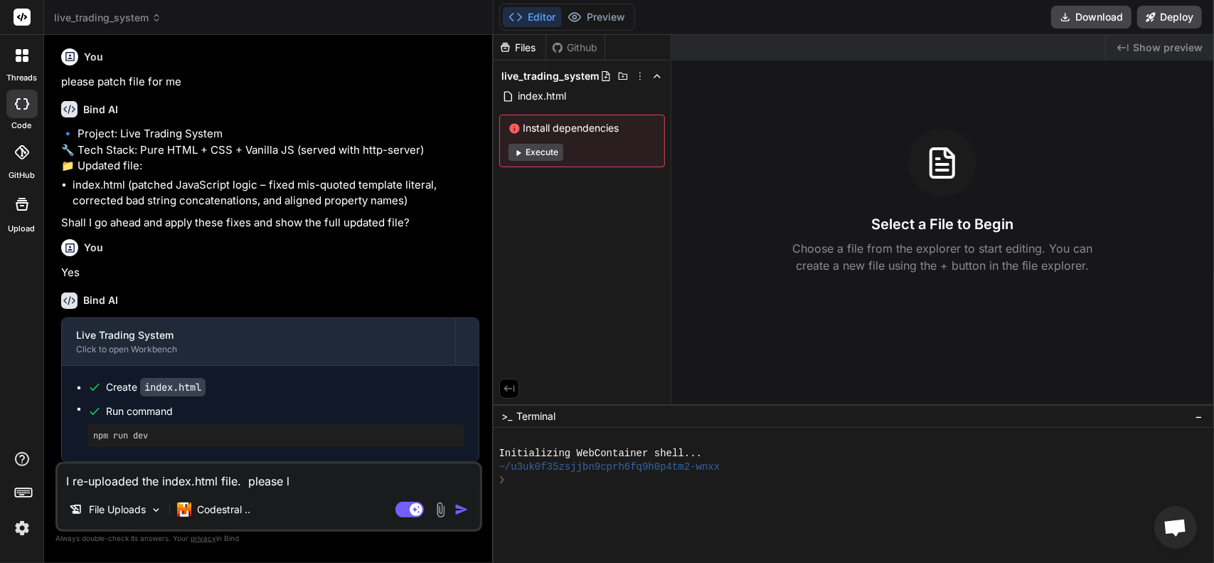
type textarea "x"
type textarea "I re-uploaded the index.html file. please loo"
type textarea "x"
type textarea "I re-uploaded the index.html file. please look"
type textarea "x"
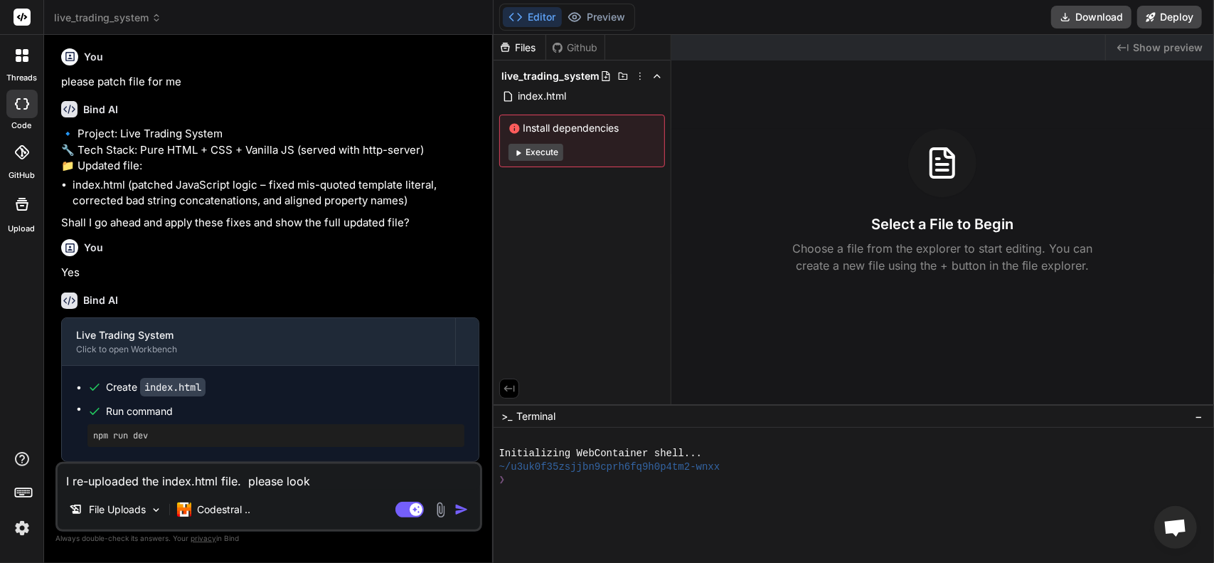
type textarea "I re-uploaded the index.html file. please look"
type textarea "x"
type textarea "I re-uploaded the index.html file. please look a"
type textarea "x"
type textarea "I re-uploaded the index.html file. please look at"
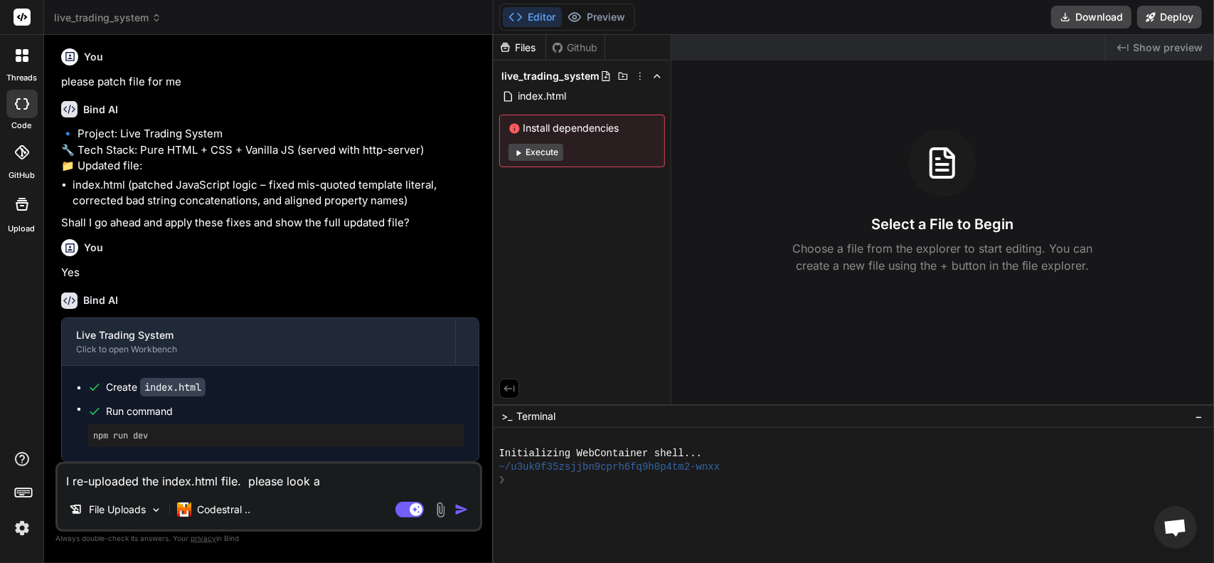
type textarea "x"
type textarea "I re-uploaded the index.html file. please look at"
type textarea "x"
type textarea "I re-uploaded the index.html file. please look at t"
type textarea "x"
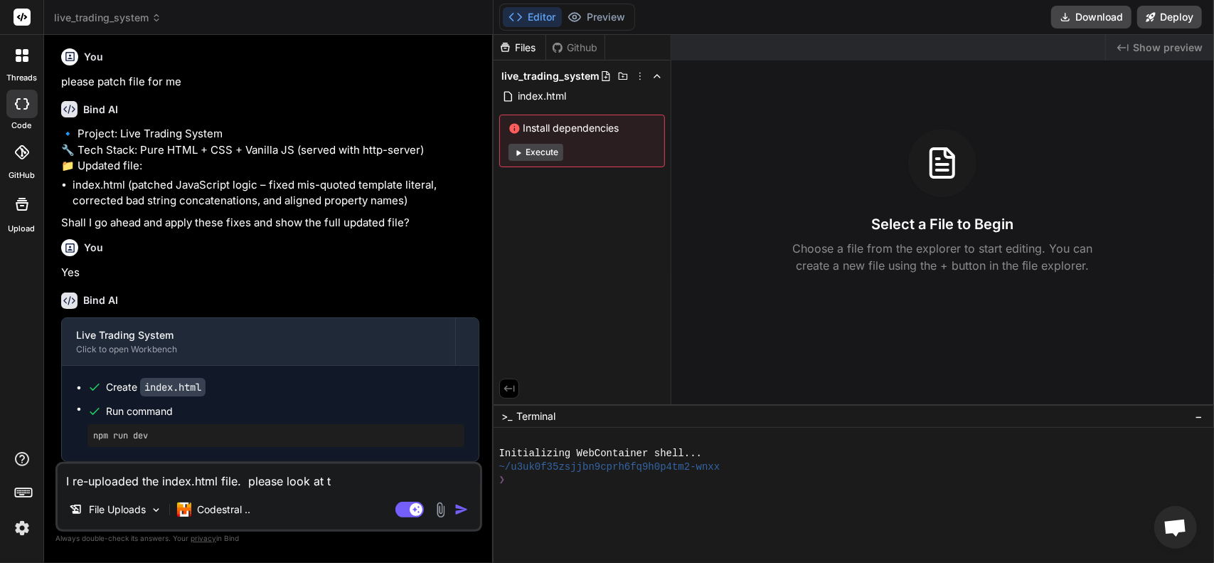
type textarea "I re-uploaded the index.html file. please look at th"
type textarea "x"
type textarea "I re-uploaded the index.html file. please look at ths"
type textarea "x"
type textarea "I re-uploaded the index.html file. please look at th"
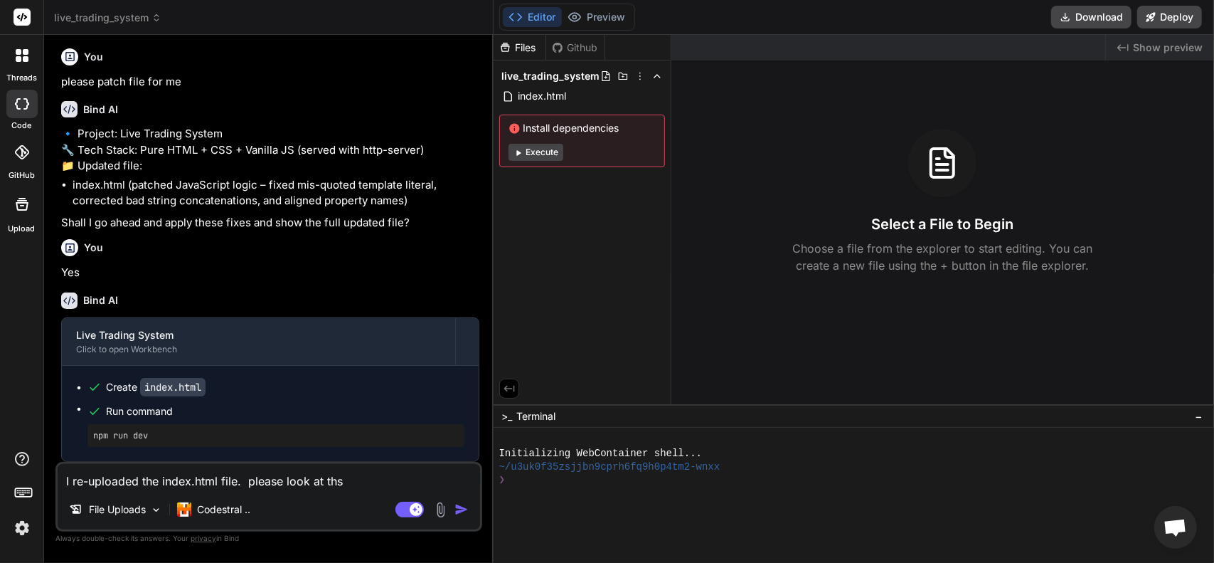
type textarea "x"
type textarea "I re-uploaded the index.html file. please look at tha"
type textarea "x"
type textarea "I re-uploaded the index.html file. please look at that"
type textarea "x"
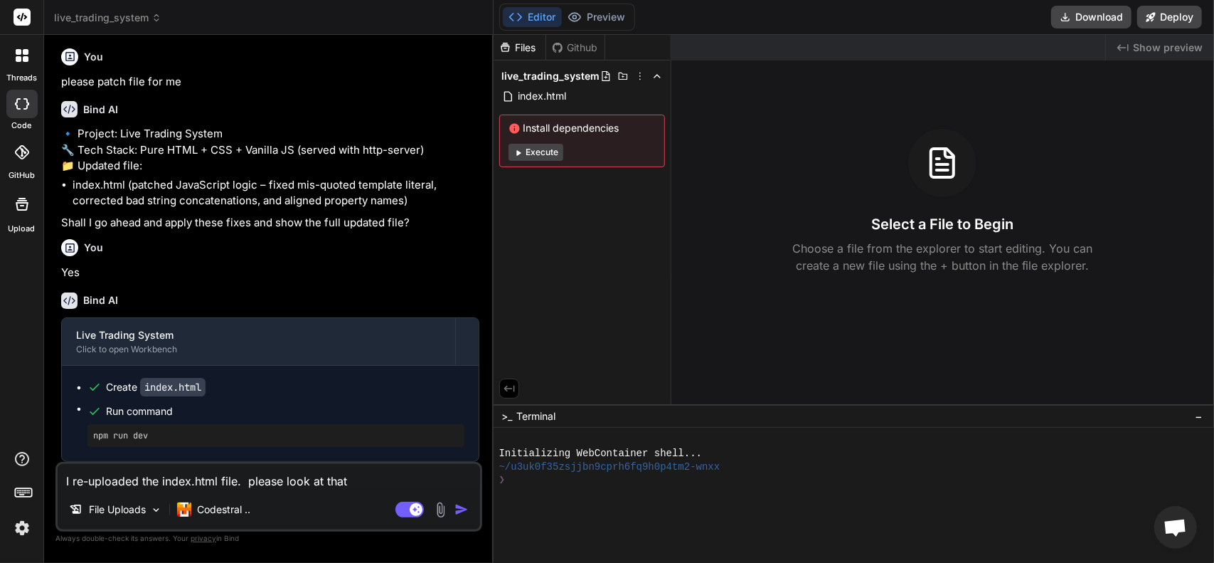
type textarea "I re-uploaded the index.html file. please look at that"
type textarea "x"
type textarea "I re-uploaded the index.html file. please look at that o"
type textarea "x"
type textarea "I re-uploaded the index.html file. please look at that on"
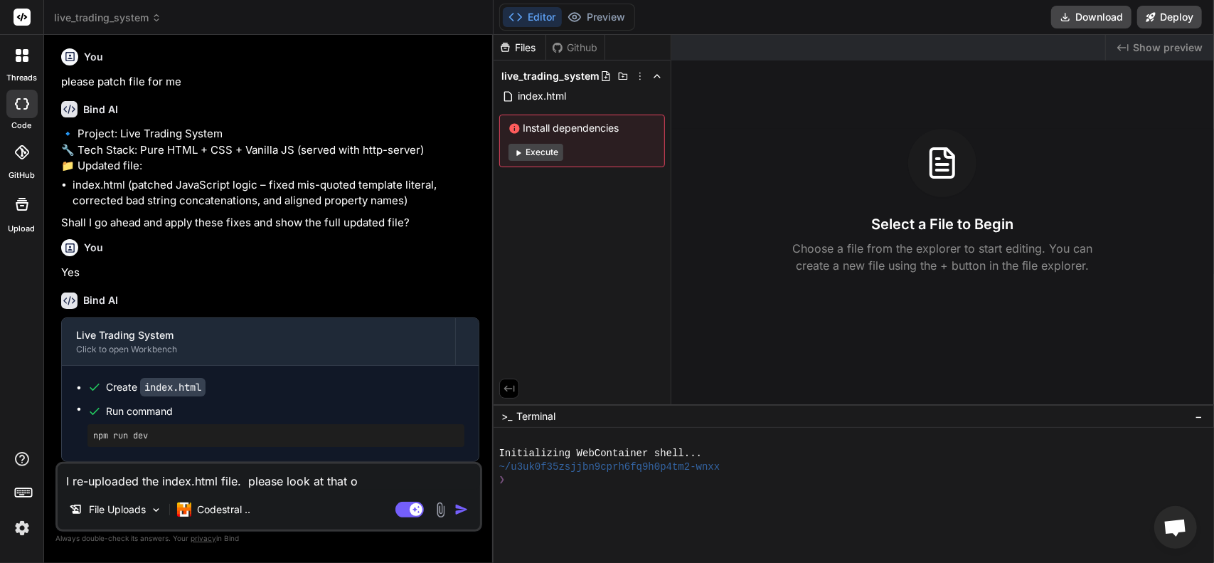
type textarea "x"
type textarea "I re-uploaded the index.html file. please look at that one"
type textarea "x"
type textarea "I re-uploaded the index.html file. please look at that one."
type textarea "x"
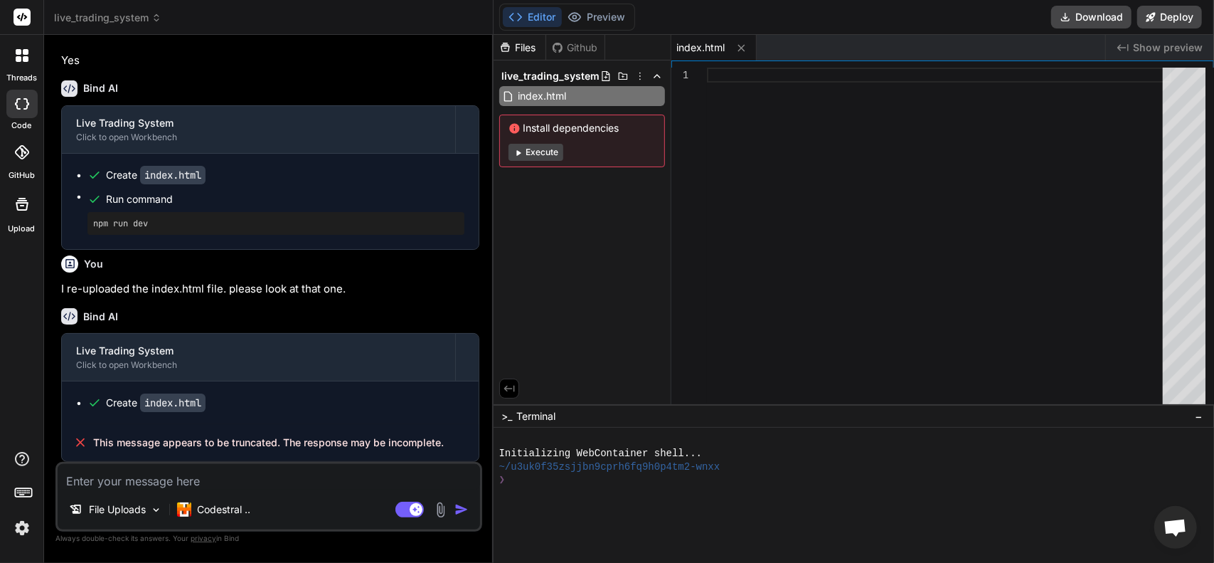
scroll to position [1289, 0]
click at [23, 99] on icon at bounding box center [22, 103] width 14 height 11
click at [23, 55] on icon at bounding box center [22, 55] width 13 height 13
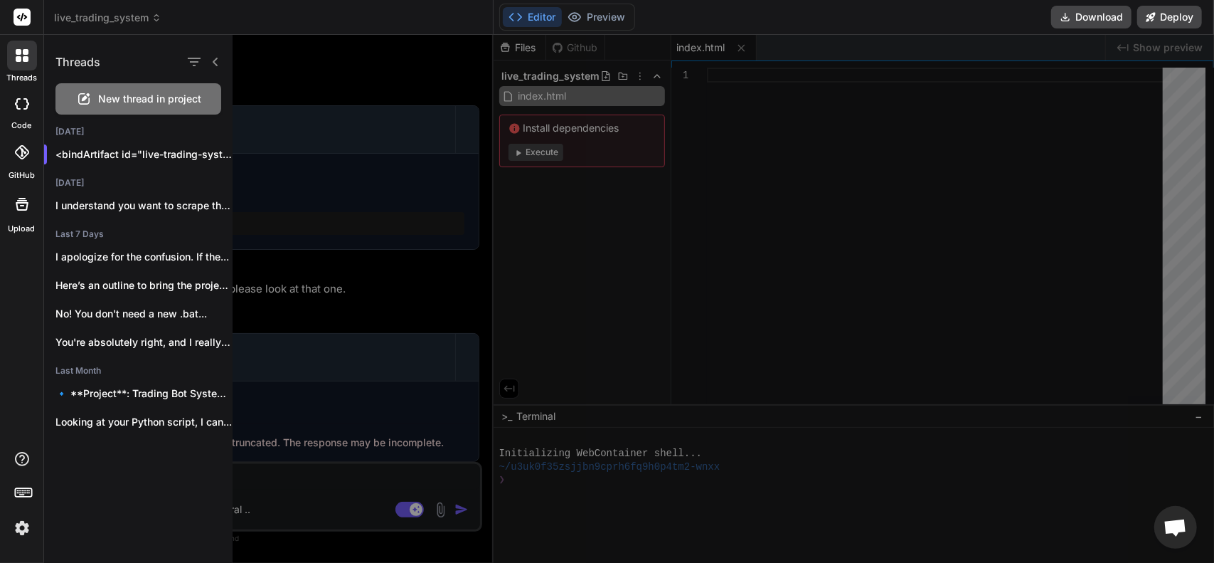
click at [18, 107] on icon at bounding box center [18, 103] width 6 height 11
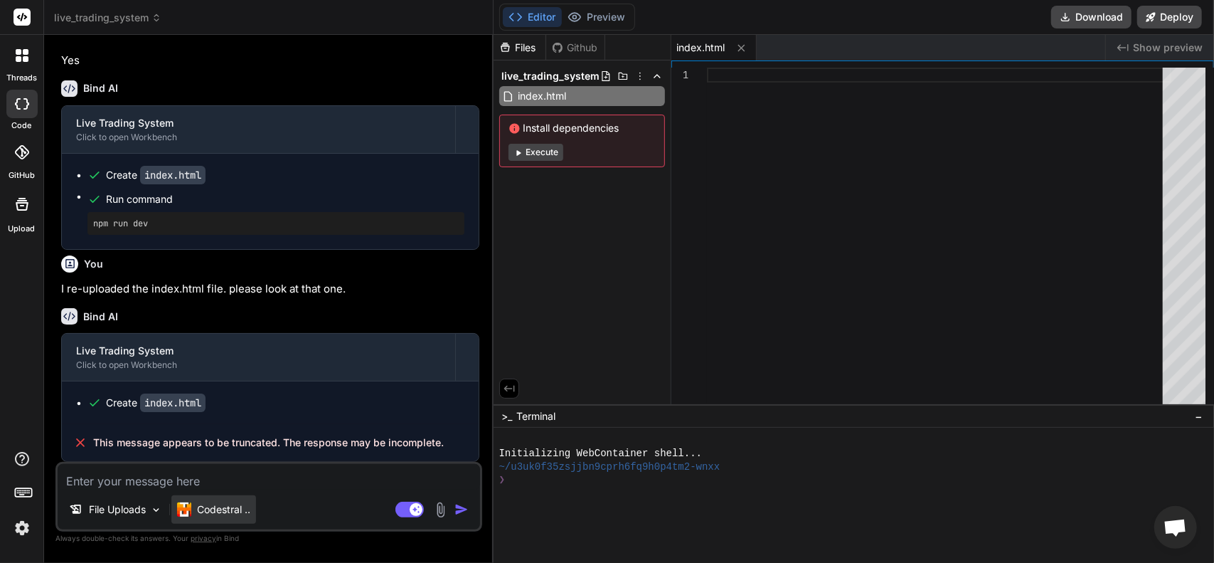
click at [210, 502] on p "Codestral .." at bounding box center [223, 509] width 53 height 14
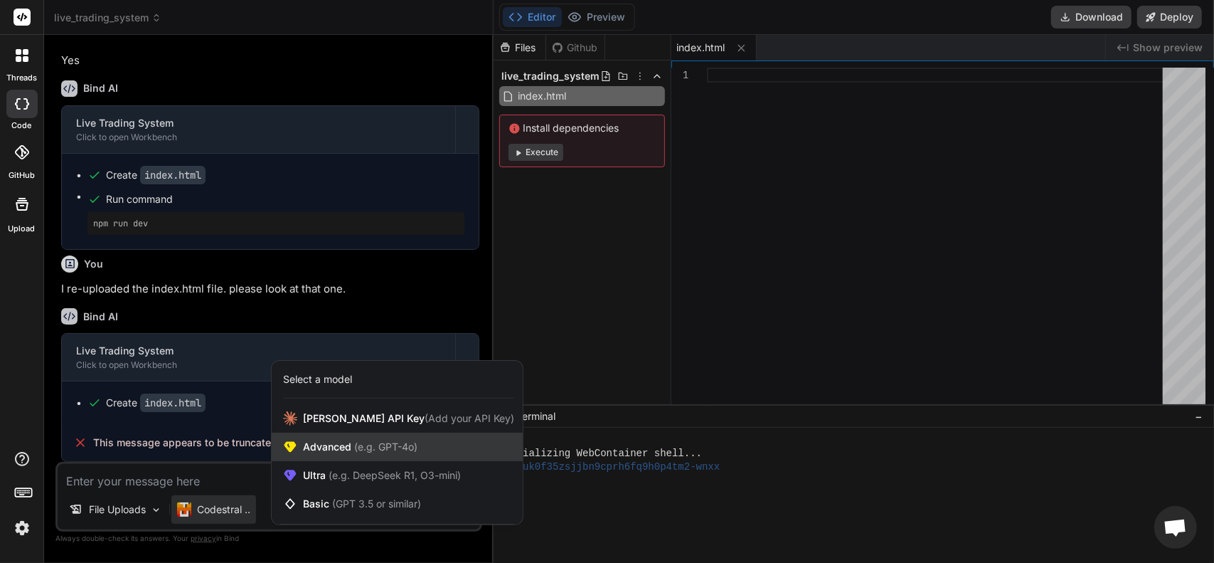
click at [327, 450] on span "Advanced (e.g. GPT-4o)" at bounding box center [360, 447] width 115 height 14
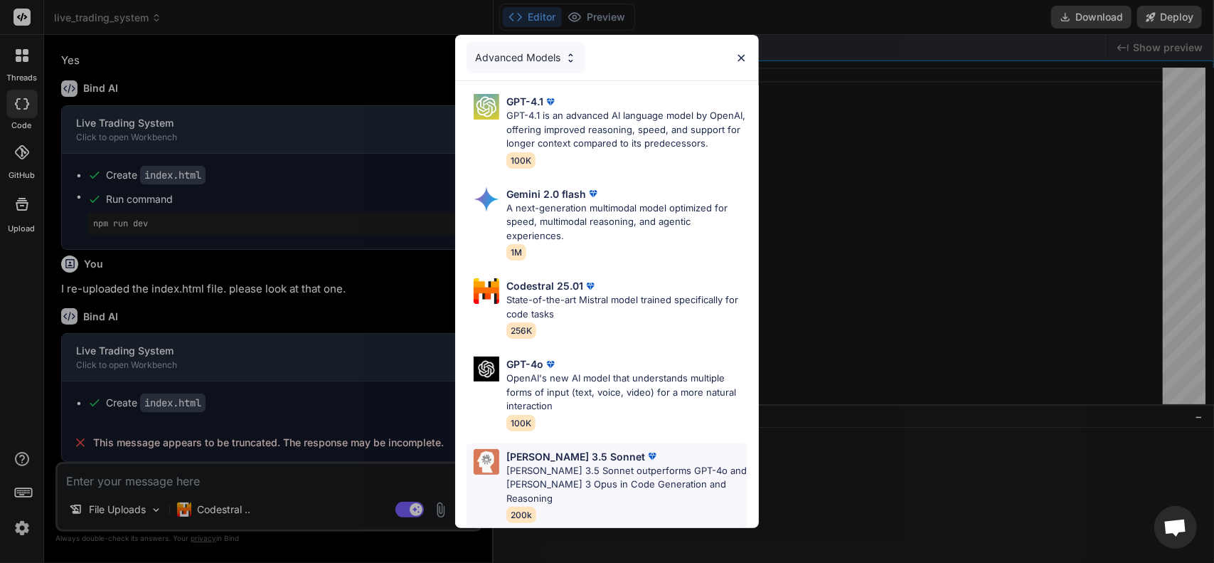
click at [573, 464] on p "[PERSON_NAME] 3.5 Sonnet" at bounding box center [575, 456] width 139 height 15
type textarea "x"
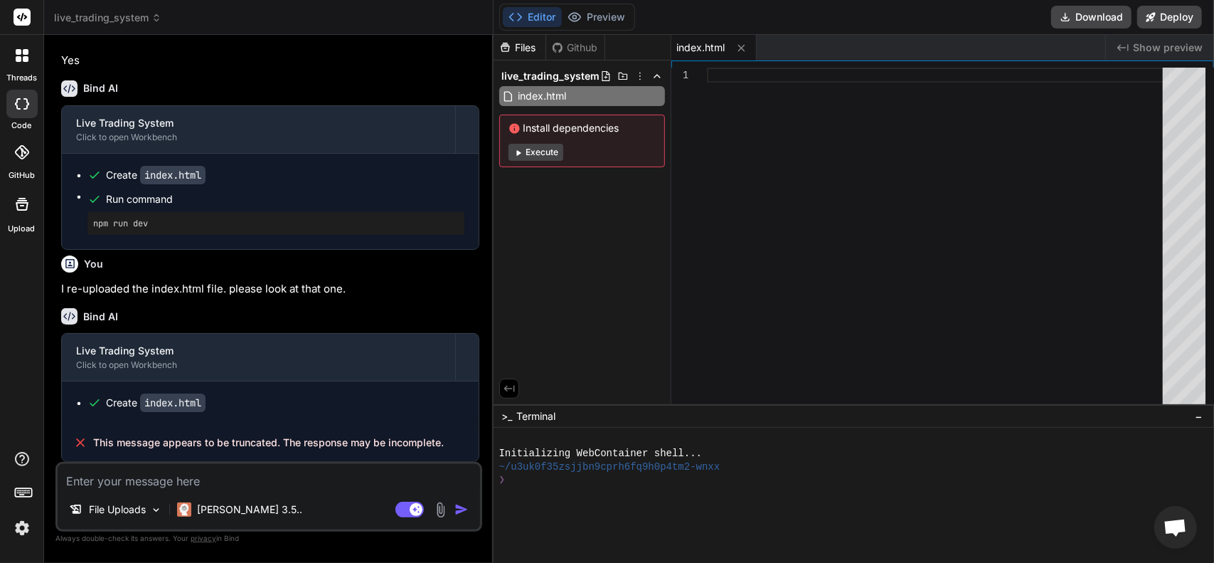
click at [277, 480] on textarea at bounding box center [269, 477] width 422 height 26
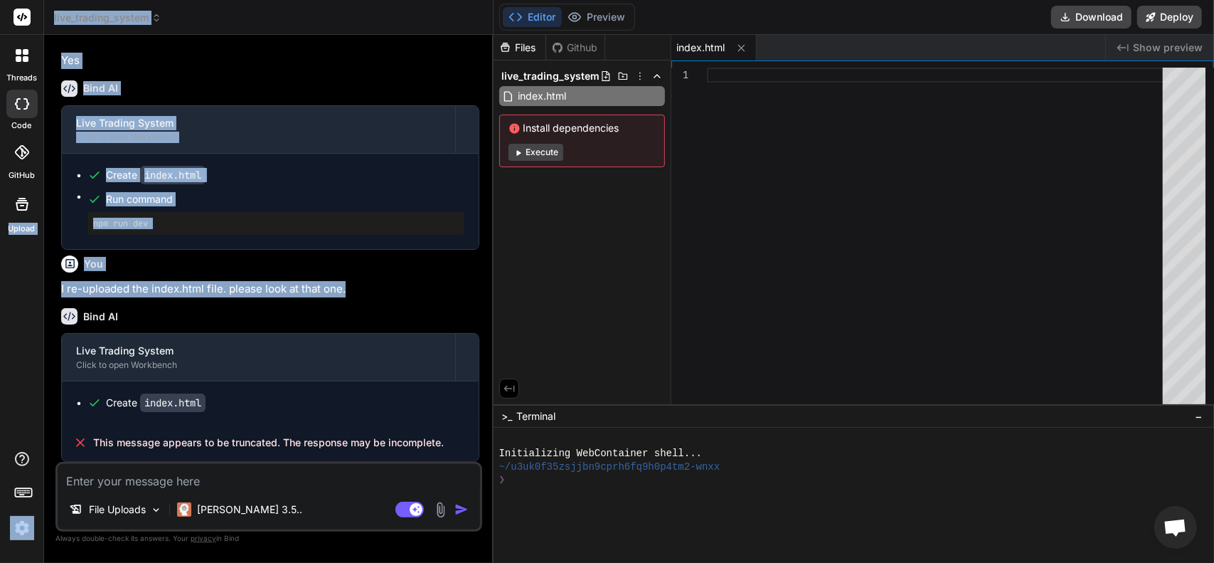
drag, startPoint x: 378, startPoint y: 289, endPoint x: 4, endPoint y: 279, distance: 374.3
click at [4, 279] on div "threads code GitHub Upload live_trading_system Created with Pixso. Bind AI Web …" at bounding box center [607, 281] width 1214 height 563
drag, startPoint x: 92, startPoint y: 289, endPoint x: 216, endPoint y: 270, distance: 126.0
click at [201, 270] on div "You" at bounding box center [270, 263] width 418 height 17
click at [324, 292] on p "I re-uploaded the index.html file. please look at that one." at bounding box center [270, 289] width 418 height 16
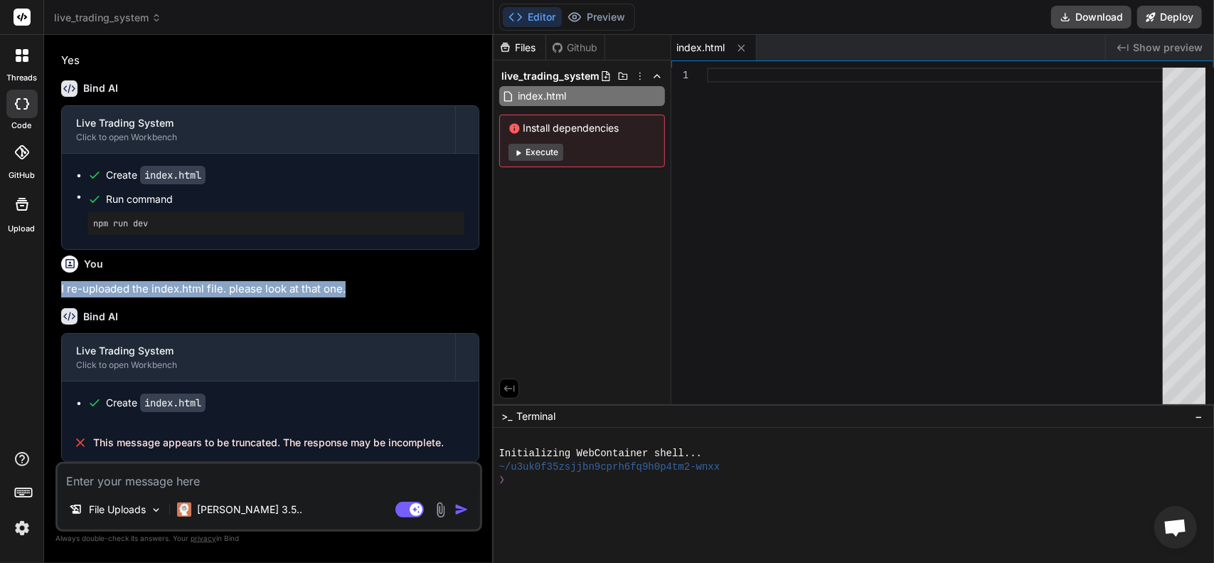
drag, startPoint x: 363, startPoint y: 289, endPoint x: 66, endPoint y: 289, distance: 296.6
click at [60, 289] on div "You Please review the index.html and look for syntax errors to prevent from wor…" at bounding box center [270, 253] width 424 height 415
copy p "I re-uploaded the index.html file. please look at that one."
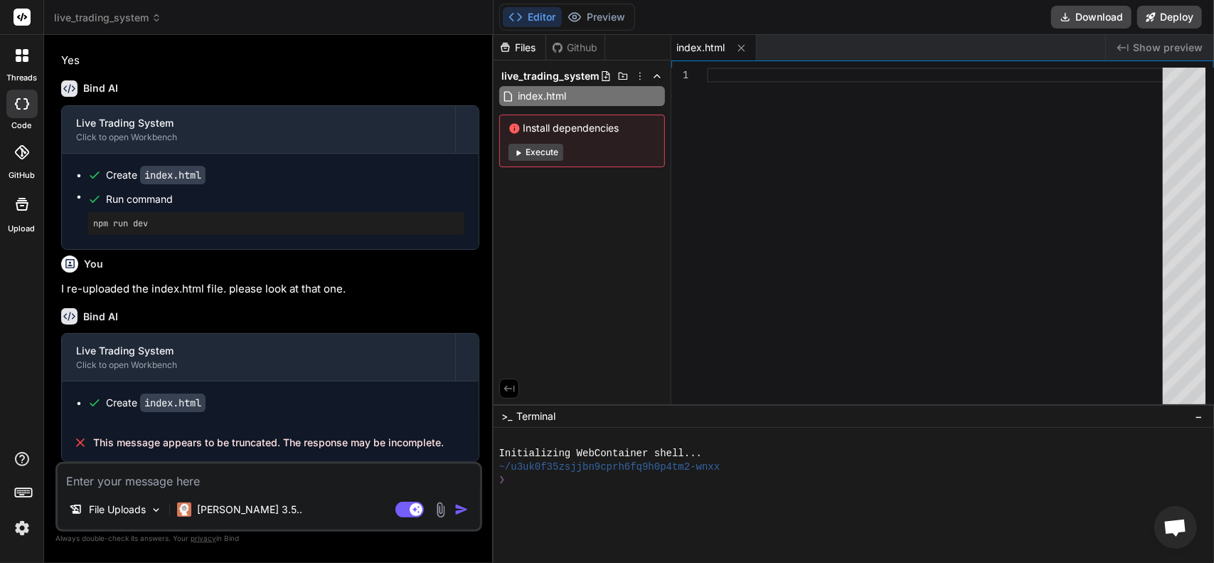
click at [177, 486] on textarea at bounding box center [269, 477] width 422 height 26
paste textarea "I re-uploaded the index.html file. please look at that one."
type textarea "I re-uploaded the index.html file. please look at that one."
type textarea "x"
type textarea "I re-uploaded the index.html file. please look at that one."
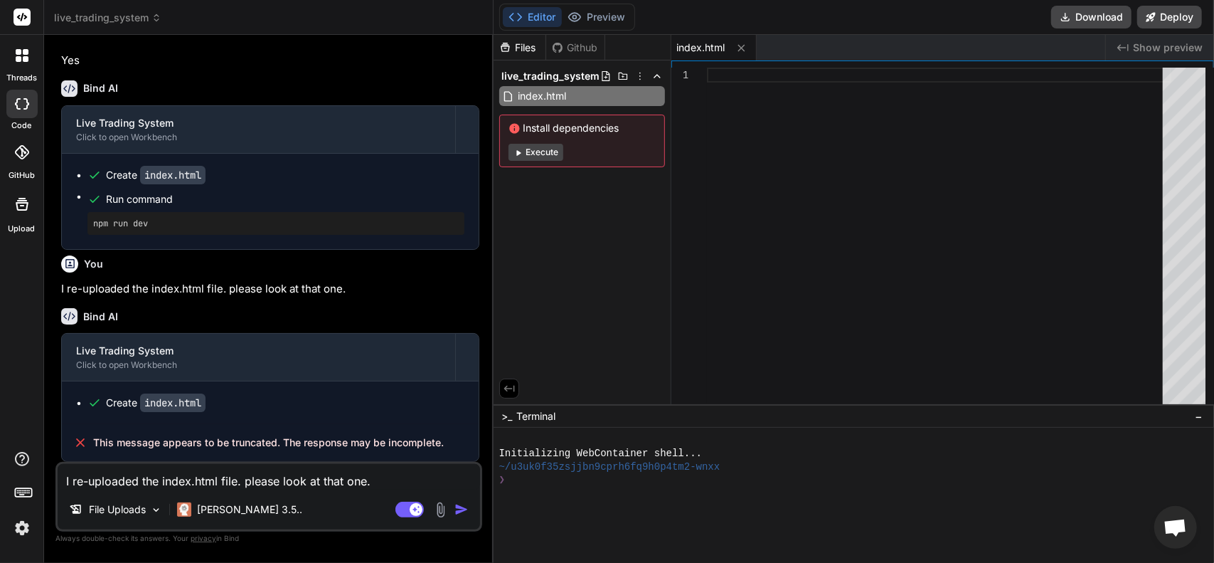
click at [464, 509] on img "button" at bounding box center [461, 509] width 14 height 14
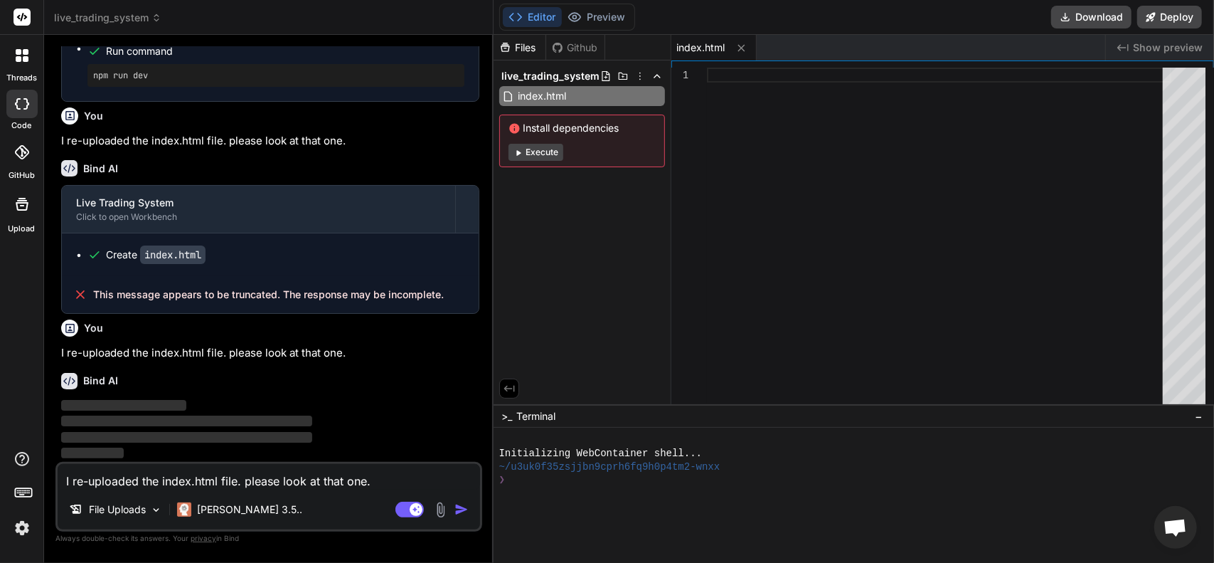
scroll to position [1437, 0]
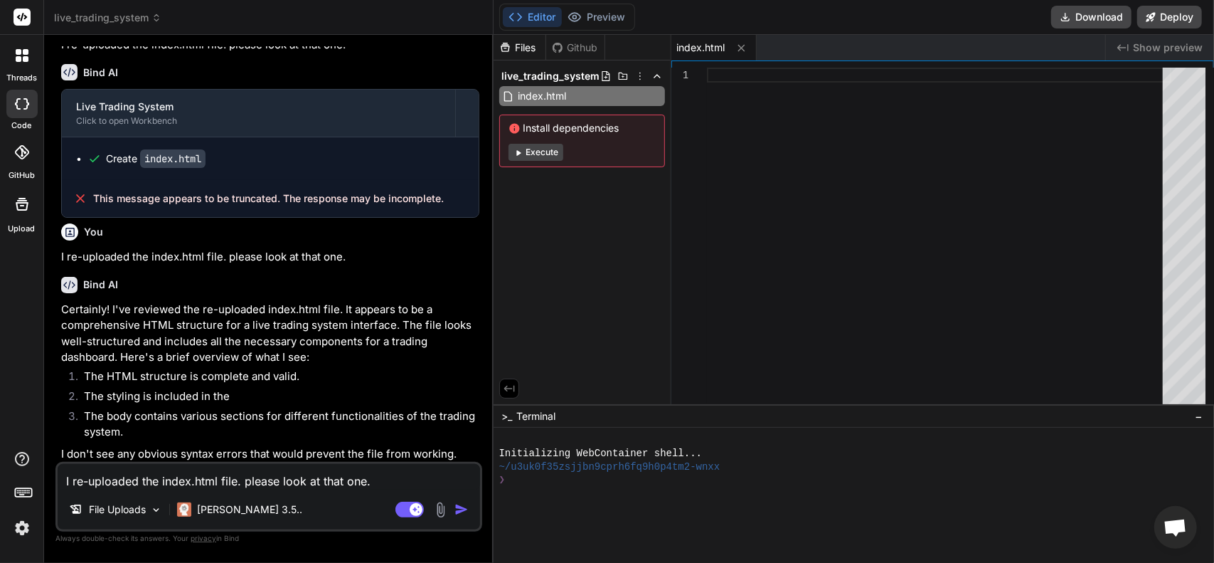
type textarea "x"
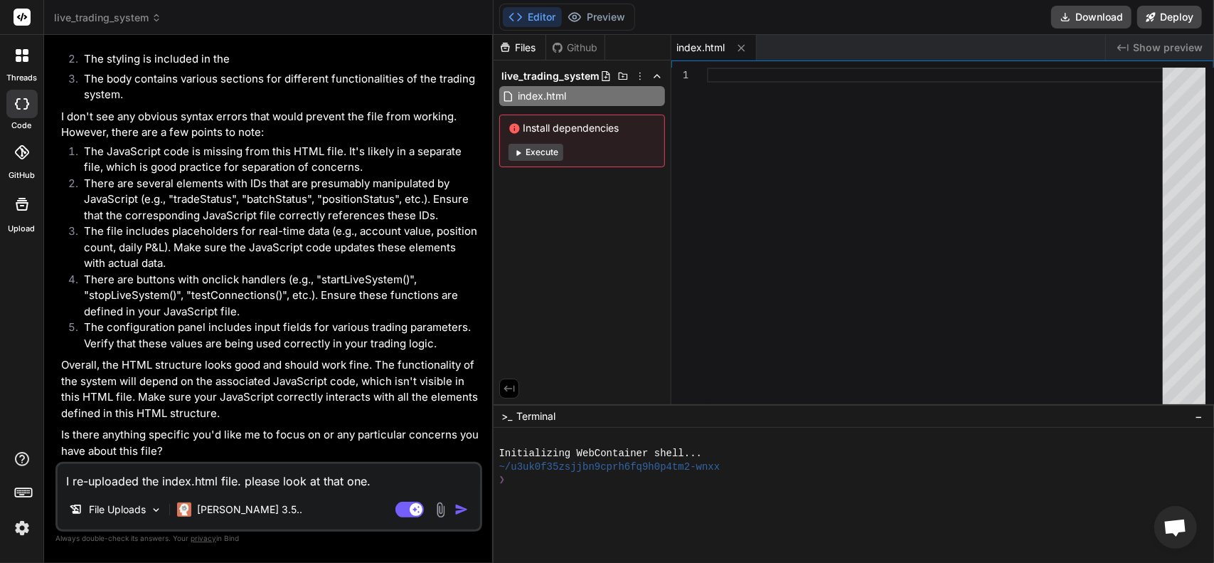
scroll to position [1870, 0]
click at [197, 484] on textarea "I re-uploaded the index.html file. please look at that one." at bounding box center [269, 477] width 422 height 26
click at [193, 485] on textarea at bounding box center [269, 477] width 422 height 26
type textarea "t"
type textarea "x"
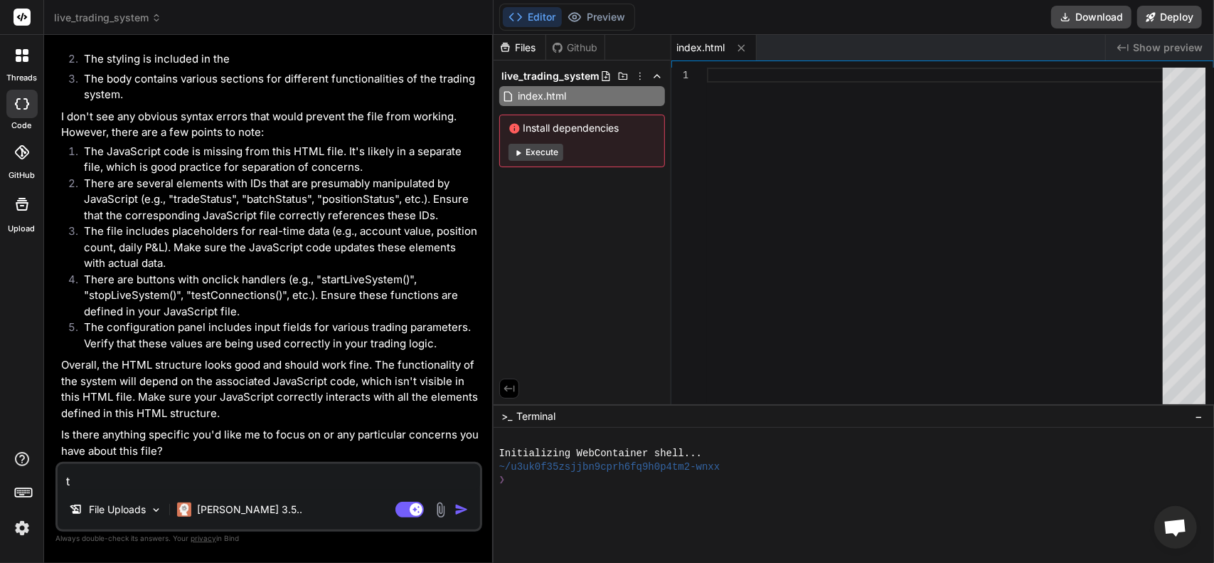
type textarea "th"
type textarea "x"
type textarea "the"
type textarea "x"
type textarea "ther"
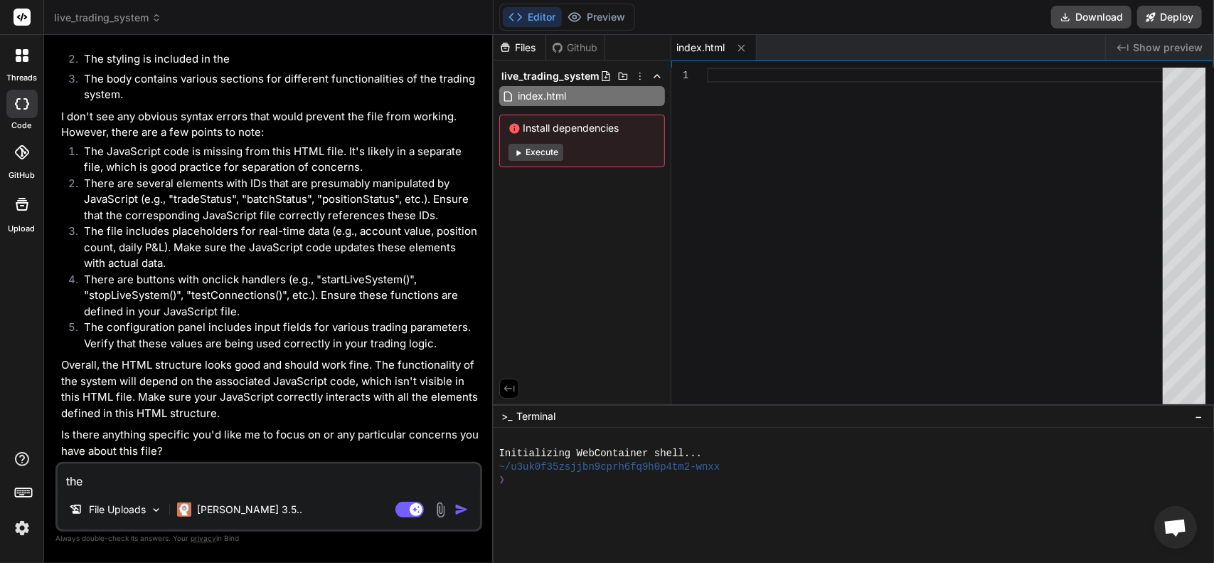
type textarea "x"
type textarea "there"
type textarea "x"
type textarea "there"
type textarea "x"
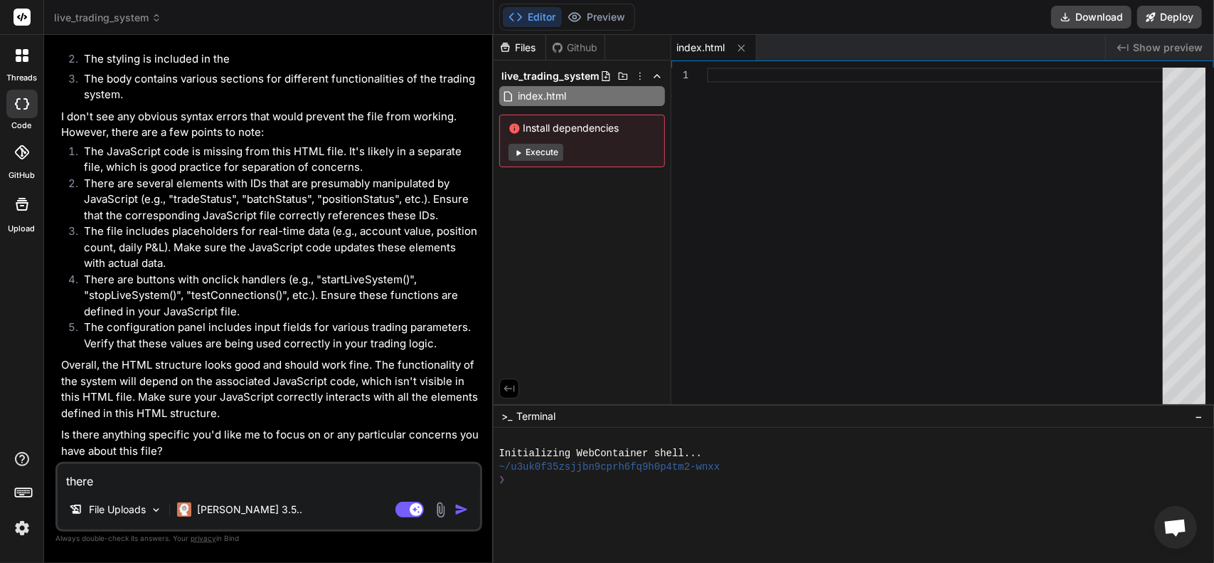
type textarea "there i"
type textarea "x"
type textarea "there is"
type textarea "x"
type textarea "there is"
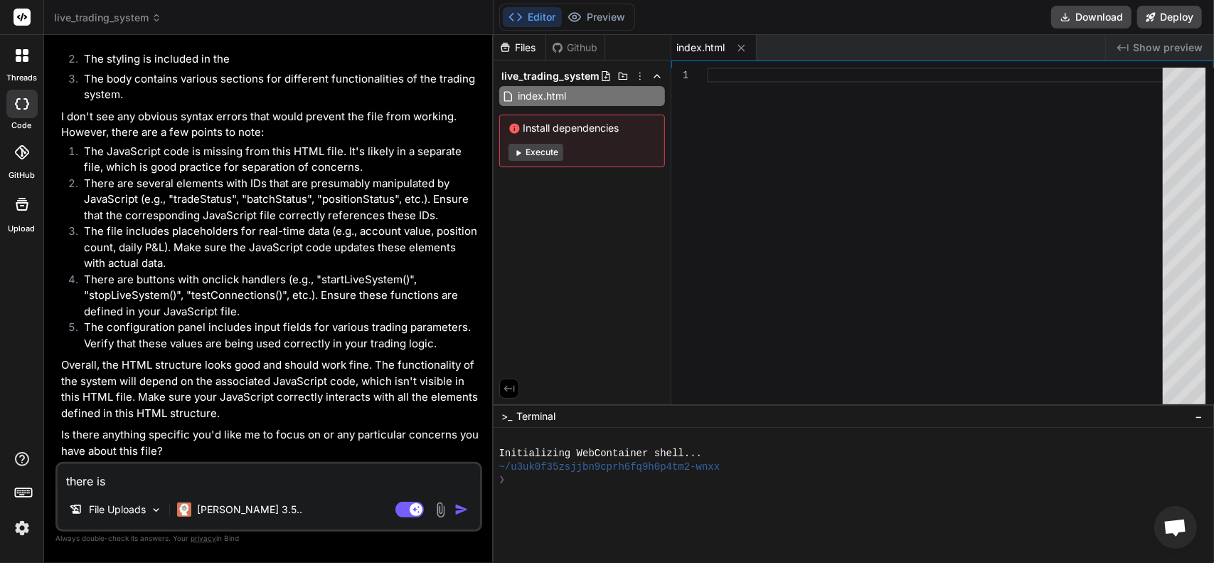
type textarea "x"
type textarea "there is n"
type textarea "x"
type textarea "there is no"
type textarea "x"
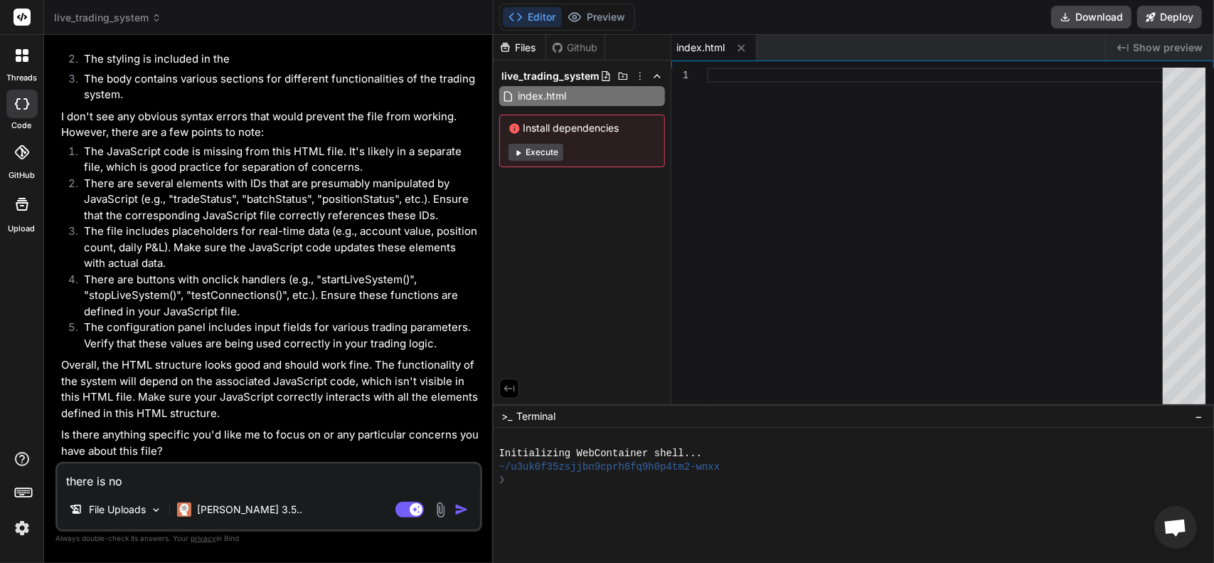
type textarea "there is no"
type textarea "x"
type textarea "there is no s"
type textarea "x"
type textarea "there is no se"
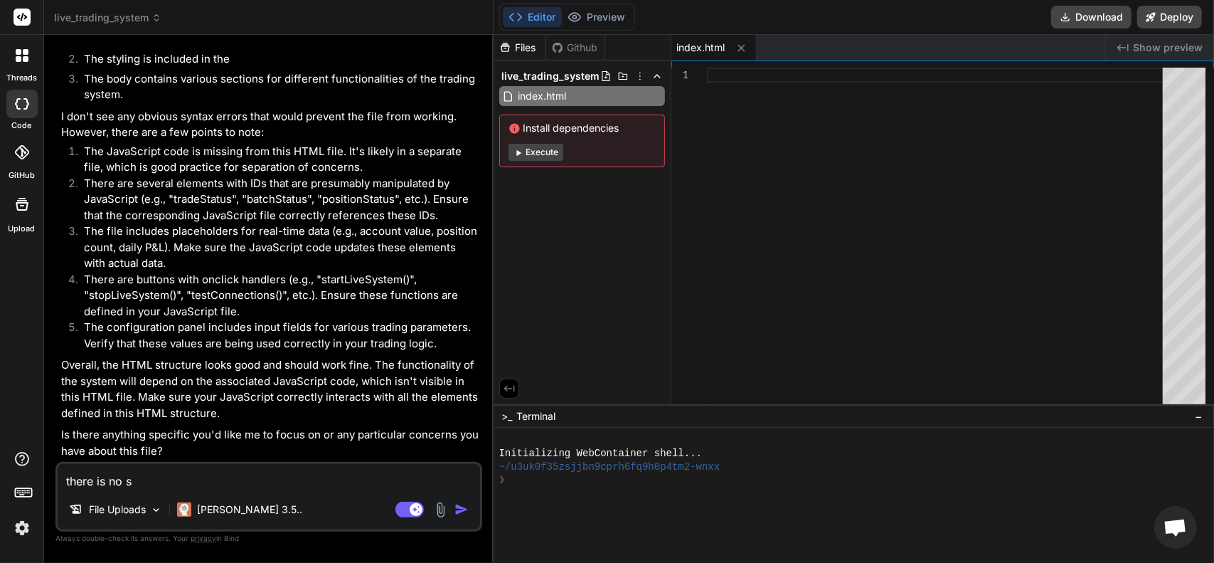
type textarea "x"
type textarea "there is no sep"
type textarea "x"
type textarea "there is no [PERSON_NAME]"
type textarea "x"
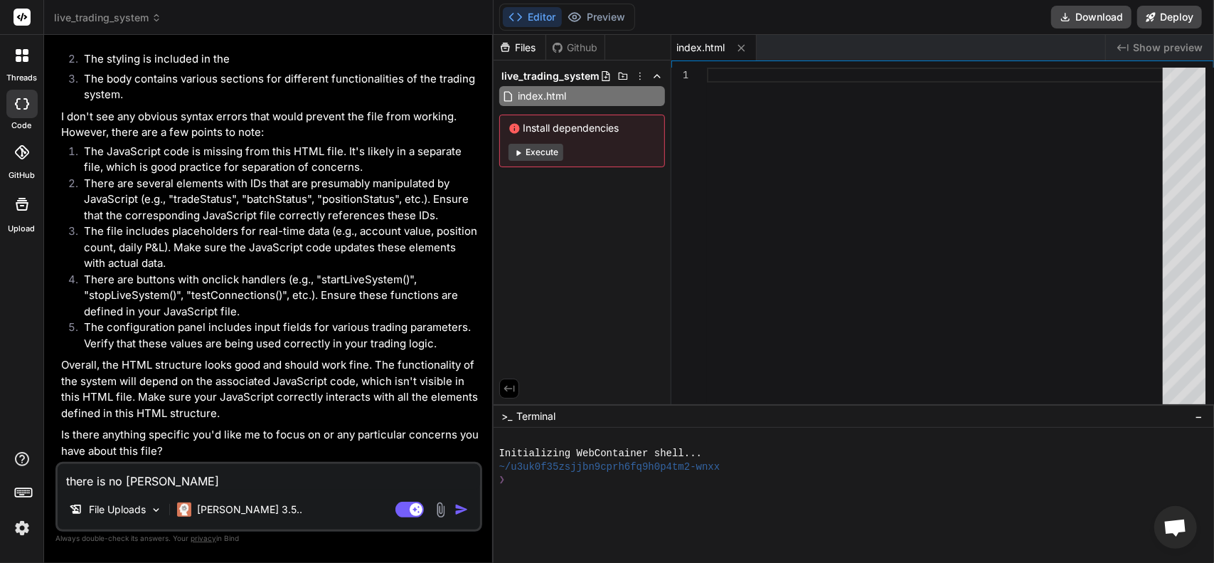
type textarea "there is no [PERSON_NAME]"
type textarea "x"
type textarea "there is no sepera"
type textarea "x"
type textarea "there is no seperat"
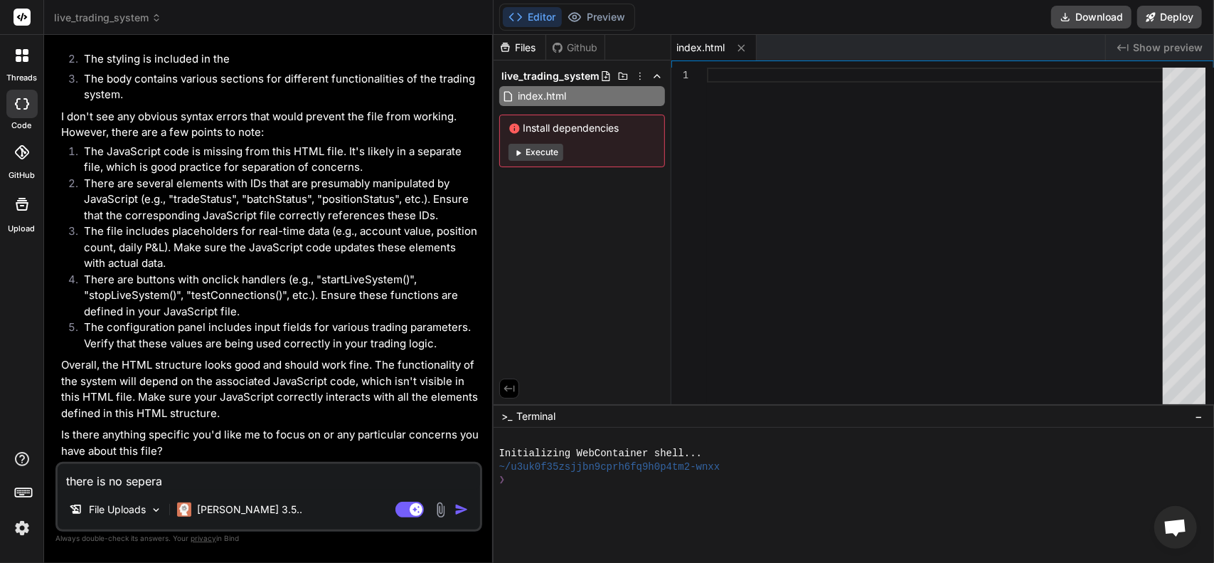
type textarea "x"
type textarea "there is no seperate"
type textarea "x"
type textarea "there is no seperate"
type textarea "x"
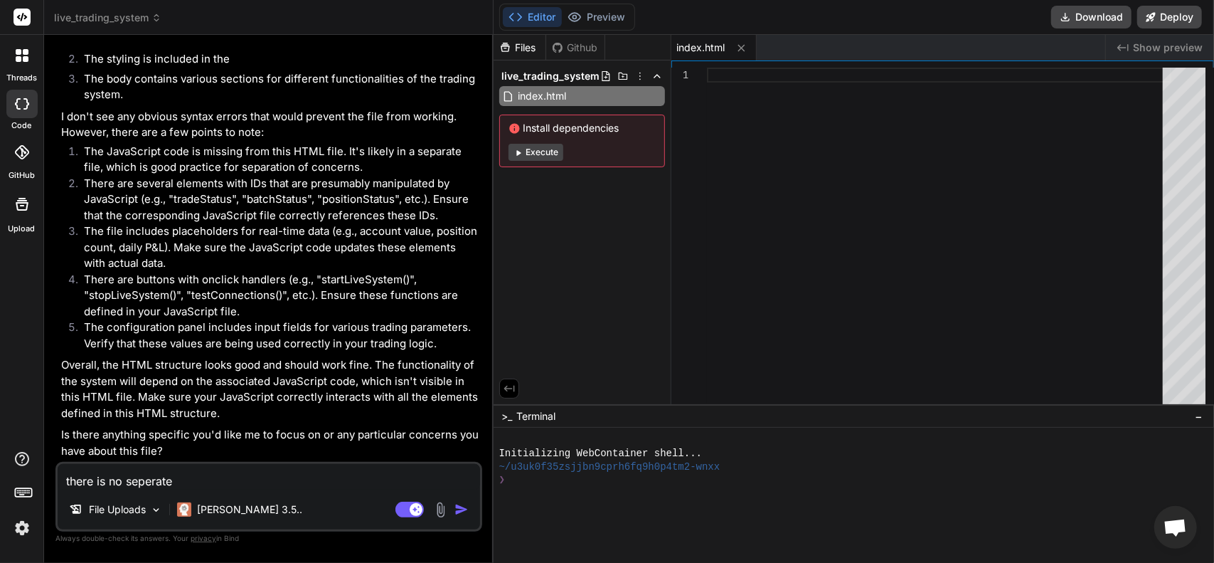
type textarea "there is no seperate j"
type textarea "x"
type textarea "there is no seperate ja"
type textarea "x"
type textarea "there is no seperate jav"
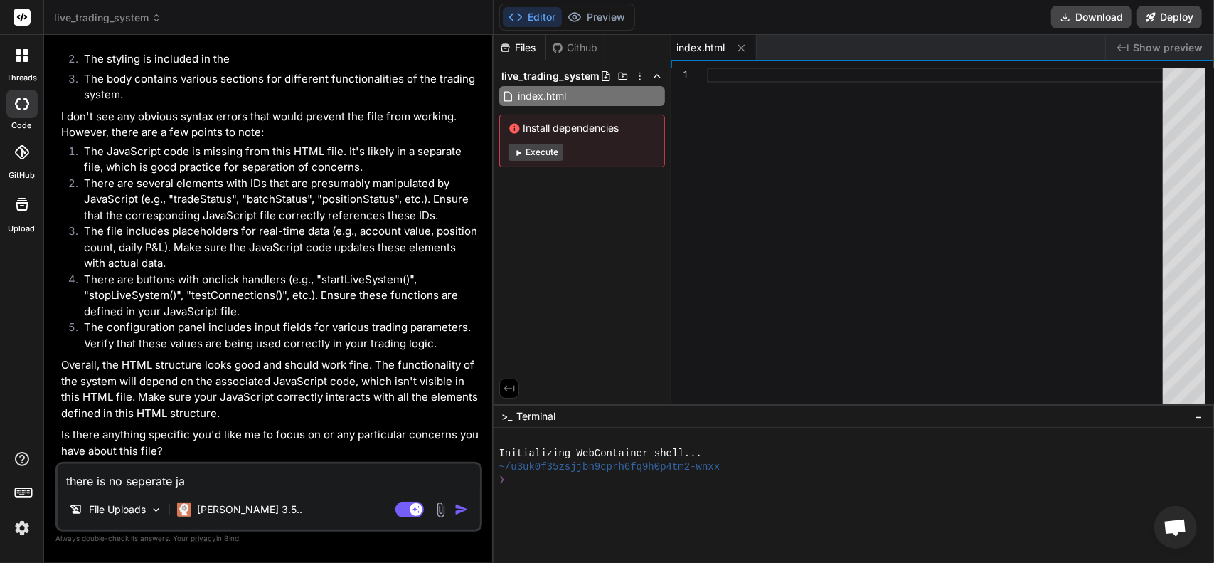
type textarea "x"
type textarea "there is no seperate jave"
type textarea "x"
type textarea "there is no seperate jav"
type textarea "x"
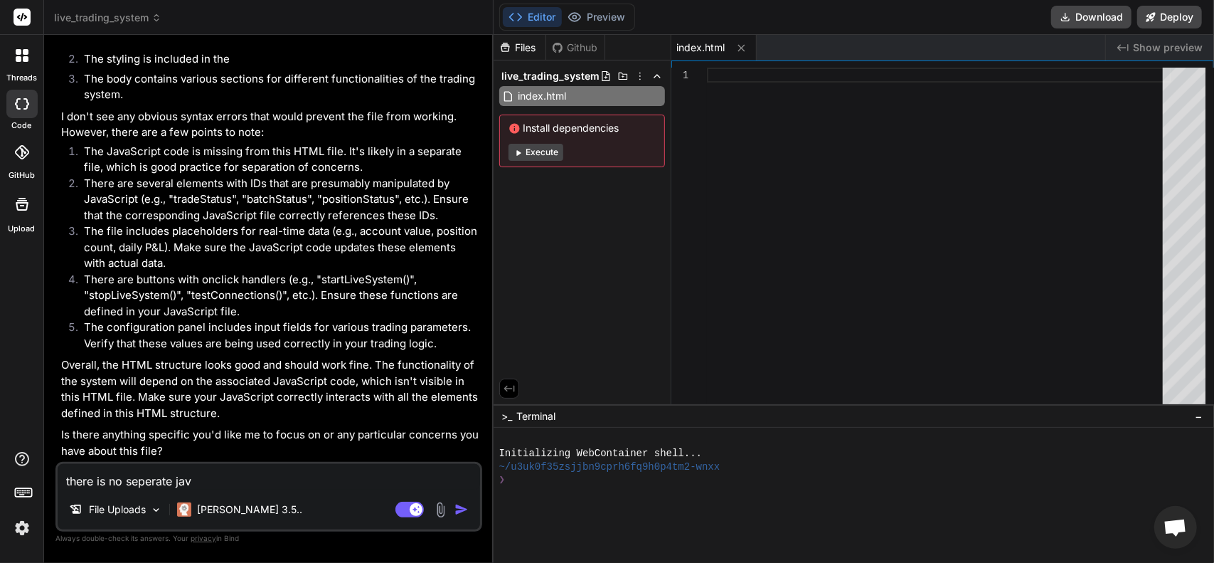
type textarea "there is no seperate java"
type textarea "x"
type textarea "there is no seperate javas"
type textarea "x"
type textarea "there is no seperate javasc"
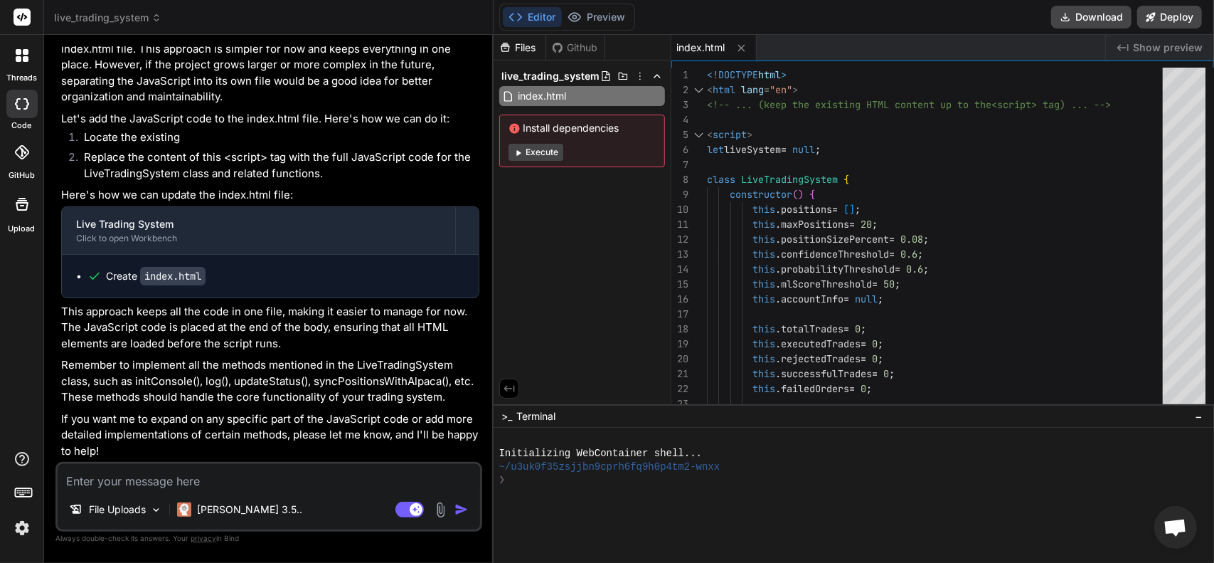
scroll to position [2460, 0]
click at [1206, 68] on div at bounding box center [1210, 99] width 9 height 62
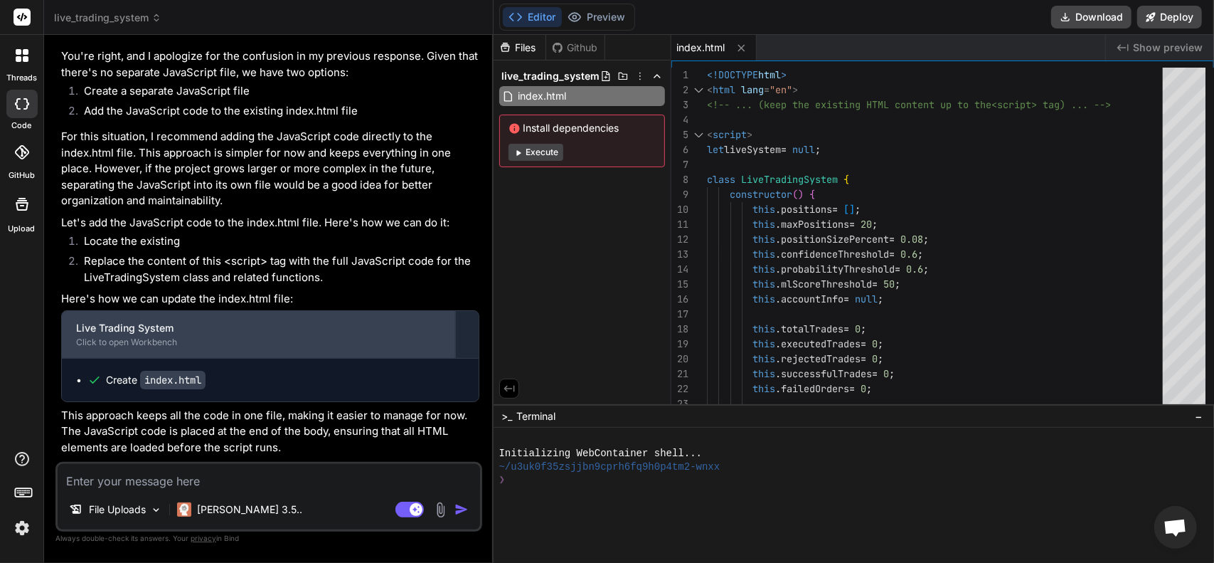
scroll to position [2273, 0]
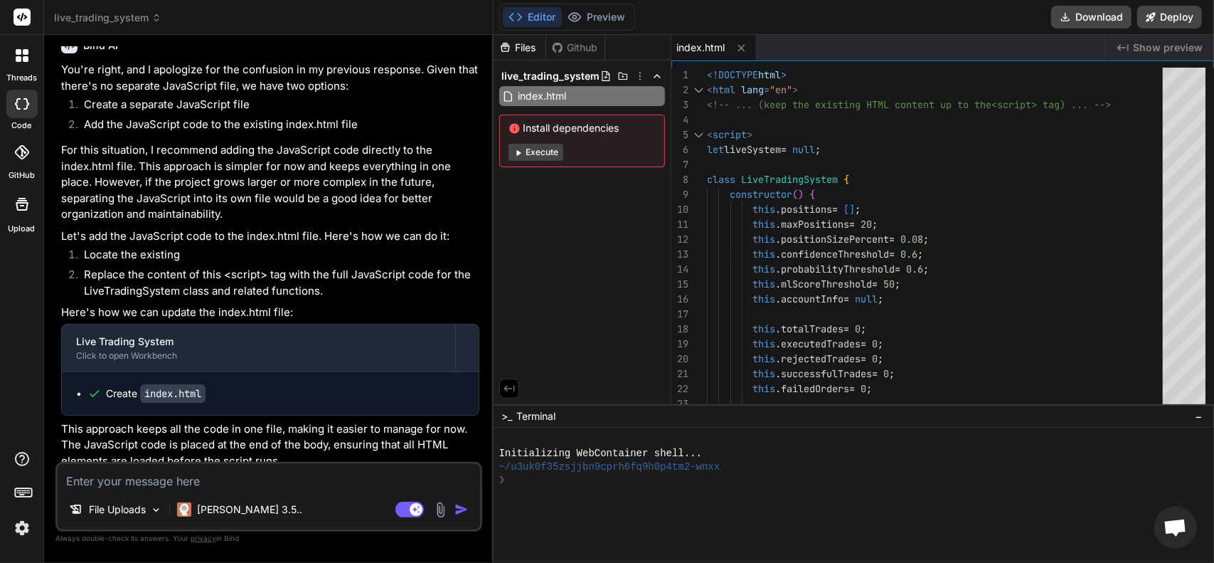
click at [267, 486] on textarea at bounding box center [269, 477] width 422 height 26
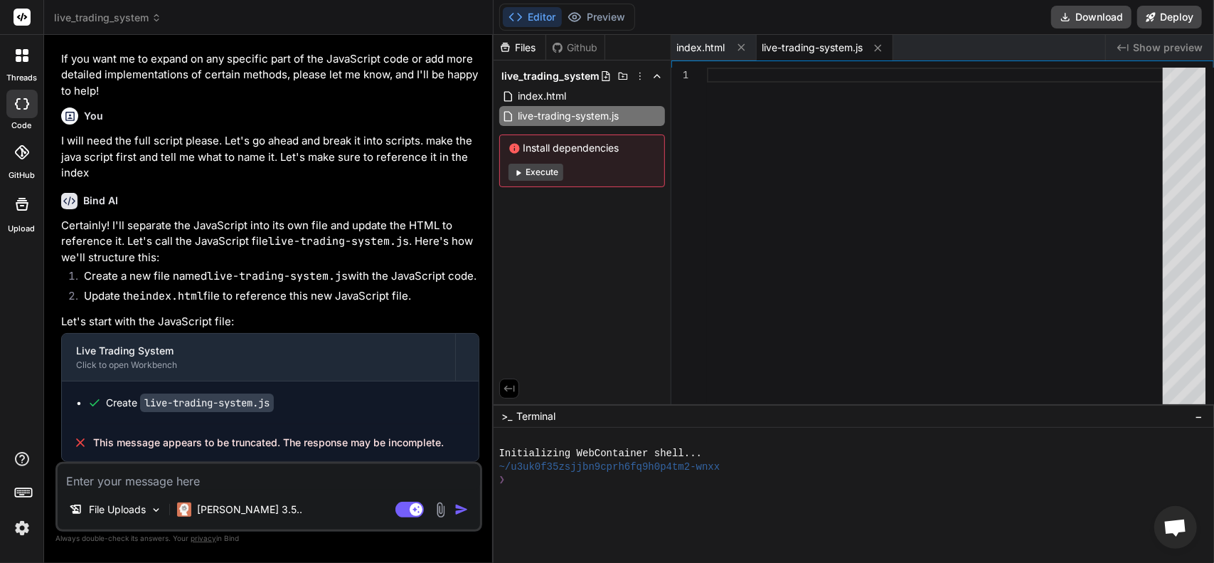
scroll to position [2858, 0]
click at [607, 119] on span "live-trading-system.js" at bounding box center [569, 115] width 104 height 17
click at [811, 48] on span "live-trading-system.js" at bounding box center [812, 48] width 101 height 14
click at [276, 484] on textarea at bounding box center [269, 477] width 422 height 26
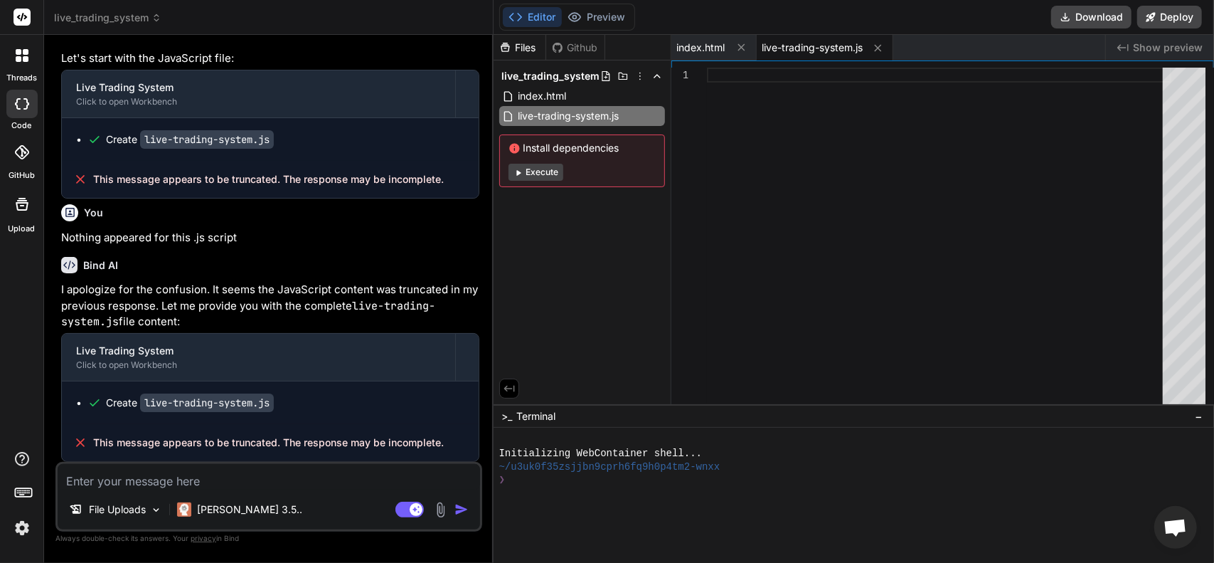
scroll to position [3122, 0]
click at [563, 96] on span "index.html" at bounding box center [542, 95] width 51 height 17
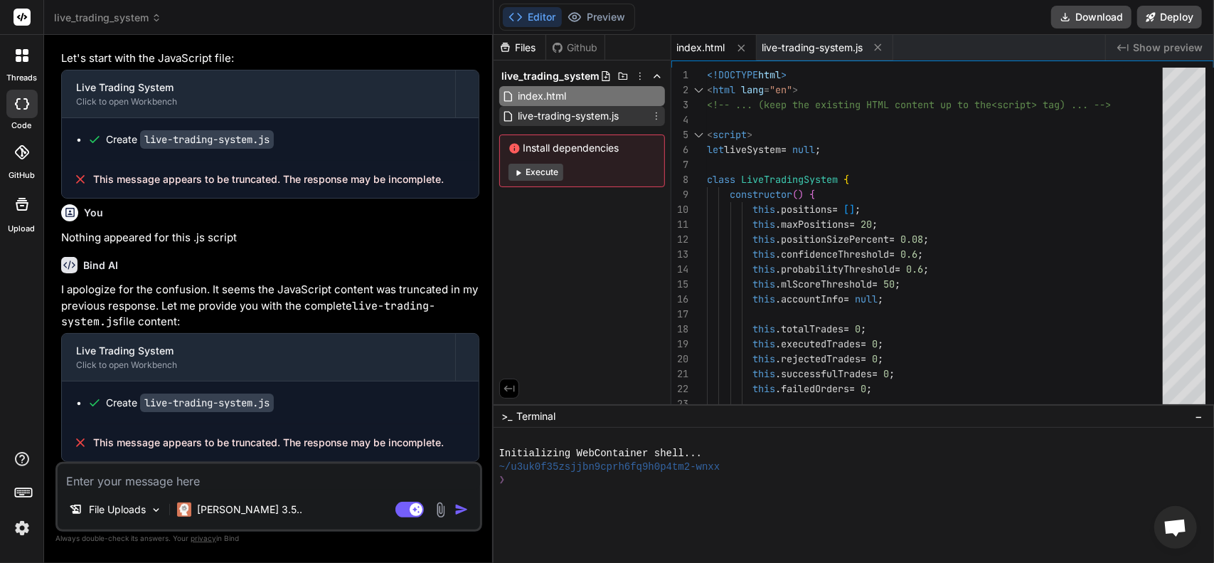
click at [567, 113] on span "live-trading-system.js" at bounding box center [569, 115] width 104 height 17
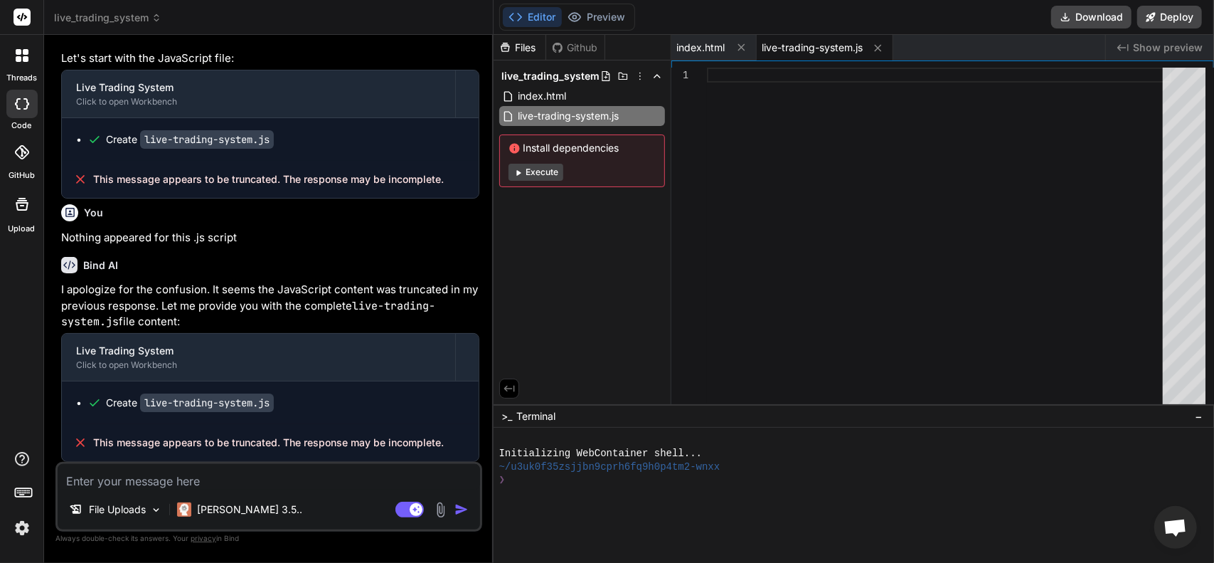
click at [203, 481] on textarea at bounding box center [269, 477] width 422 height 26
click at [461, 509] on img "button" at bounding box center [461, 509] width 14 height 14
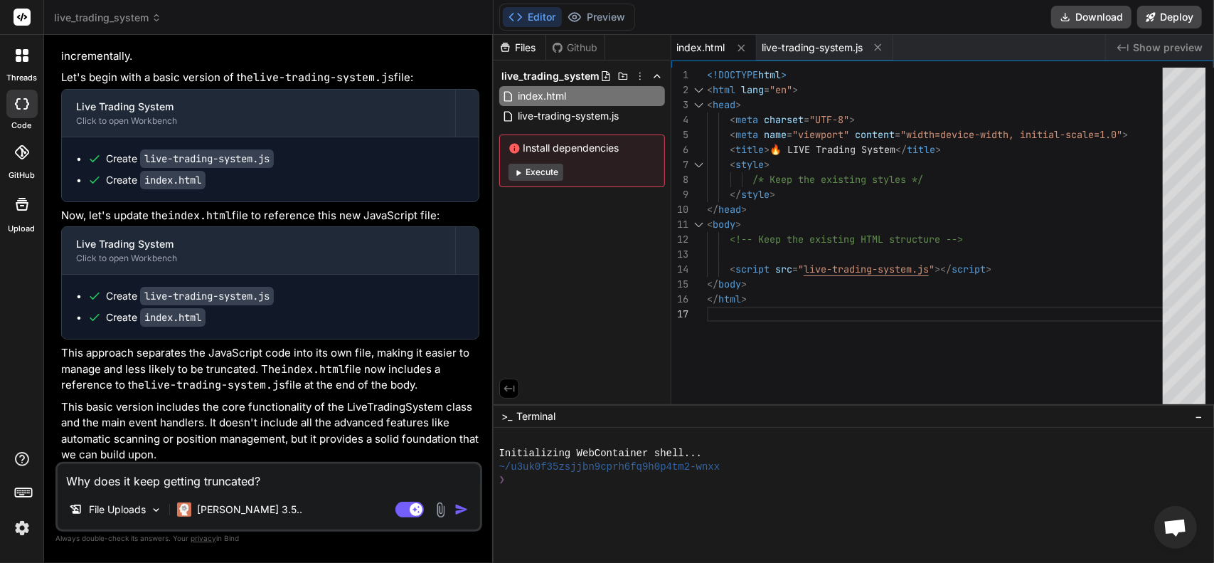
scroll to position [3554, 0]
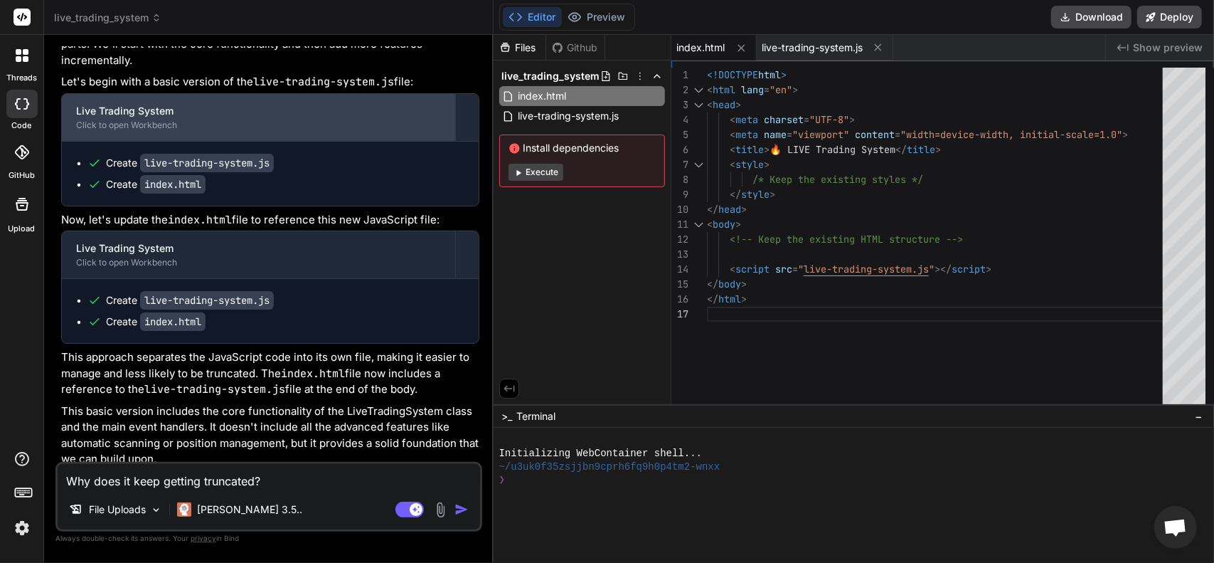
click at [311, 118] on div "Live Trading System" at bounding box center [258, 111] width 365 height 14
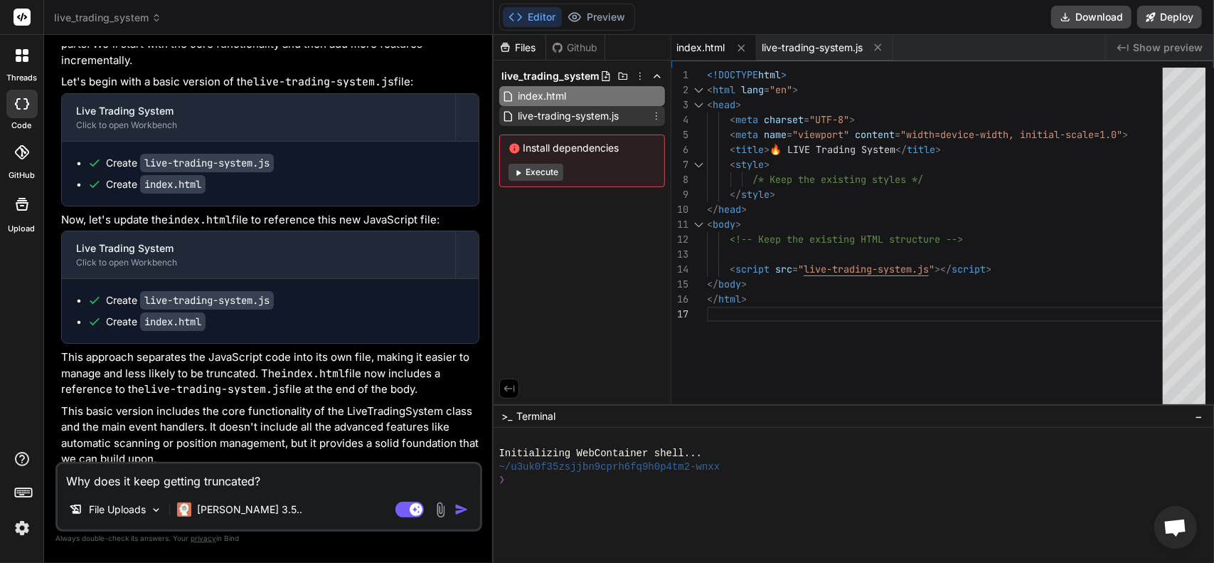
click at [571, 113] on span "live-trading-system.js" at bounding box center [569, 115] width 104 height 17
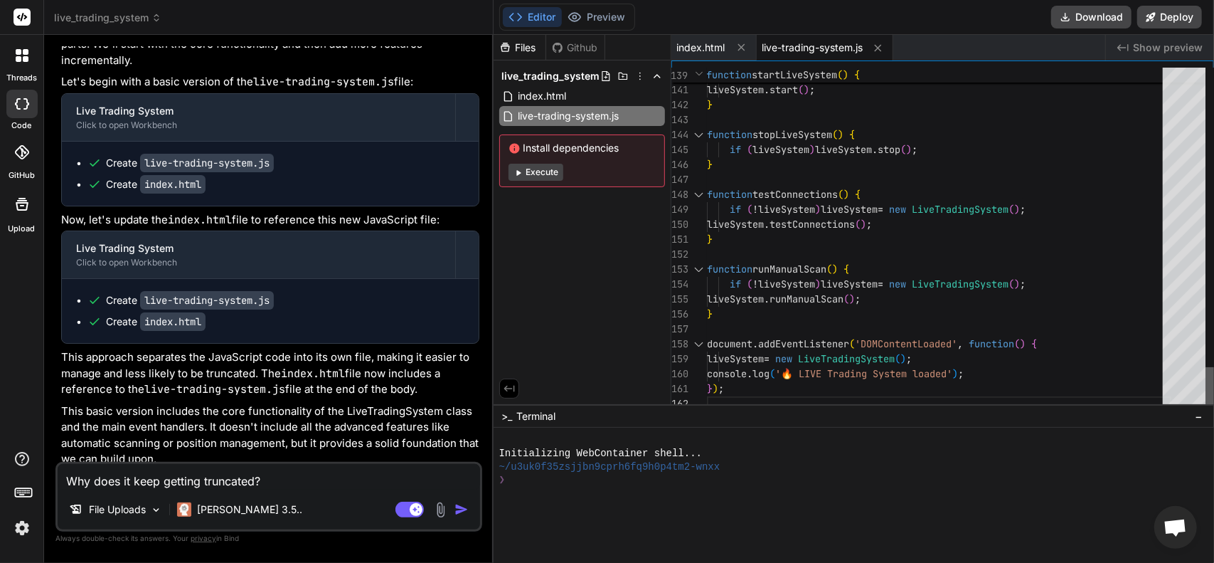
click at [1213, 391] on div at bounding box center [1210, 389] width 9 height 44
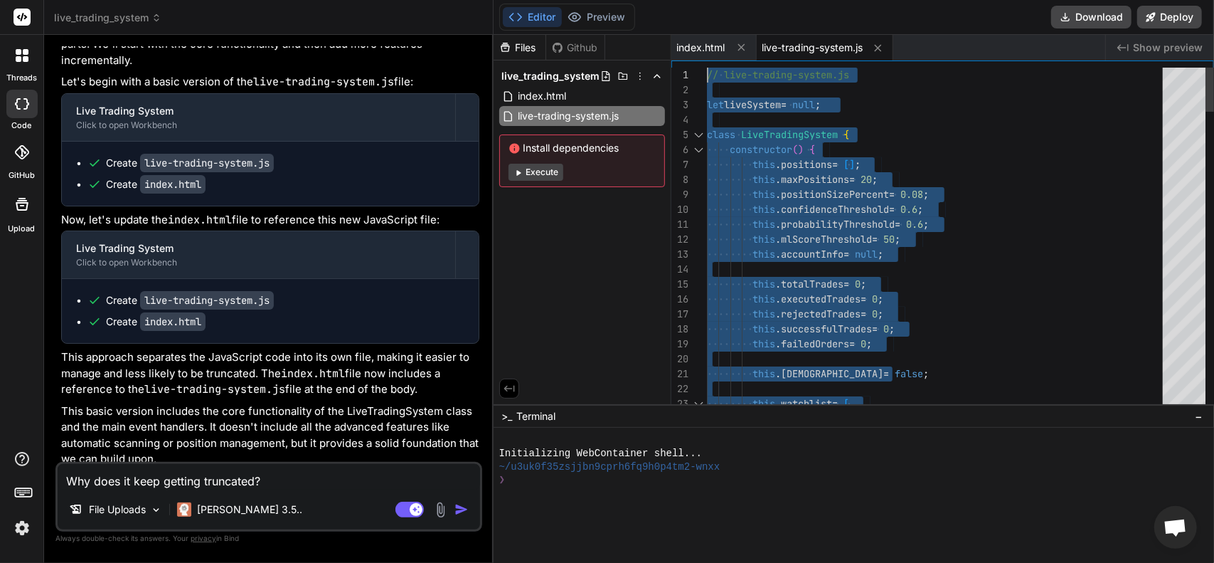
drag, startPoint x: 898, startPoint y: 396, endPoint x: 609, endPoint y: -86, distance: 562.1
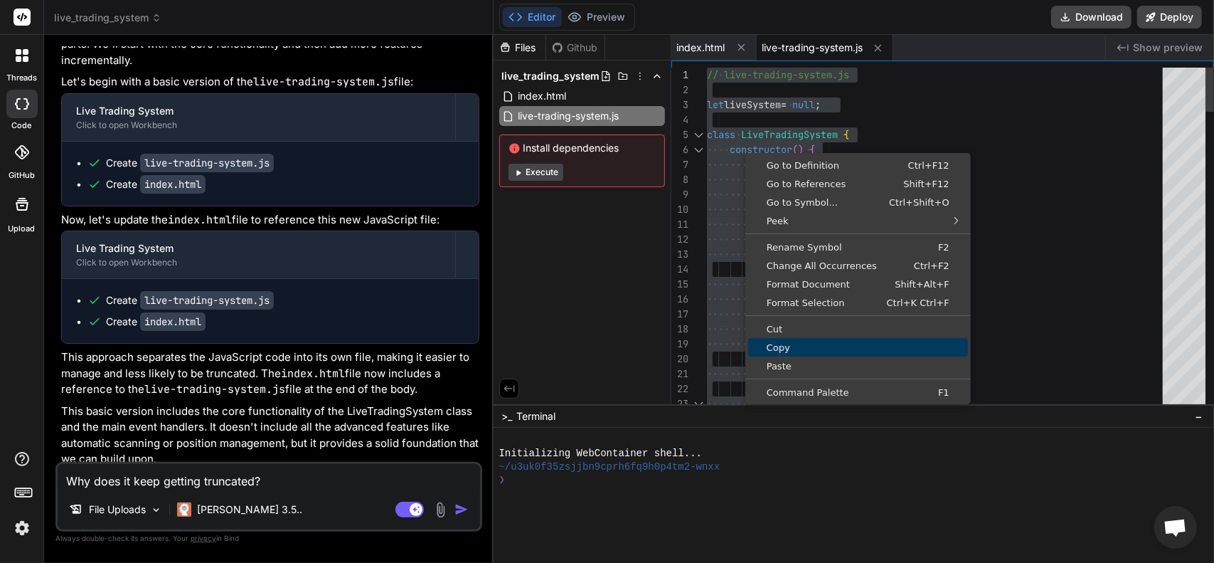
click at [794, 348] on span "Copy" at bounding box center [858, 347] width 220 height 9
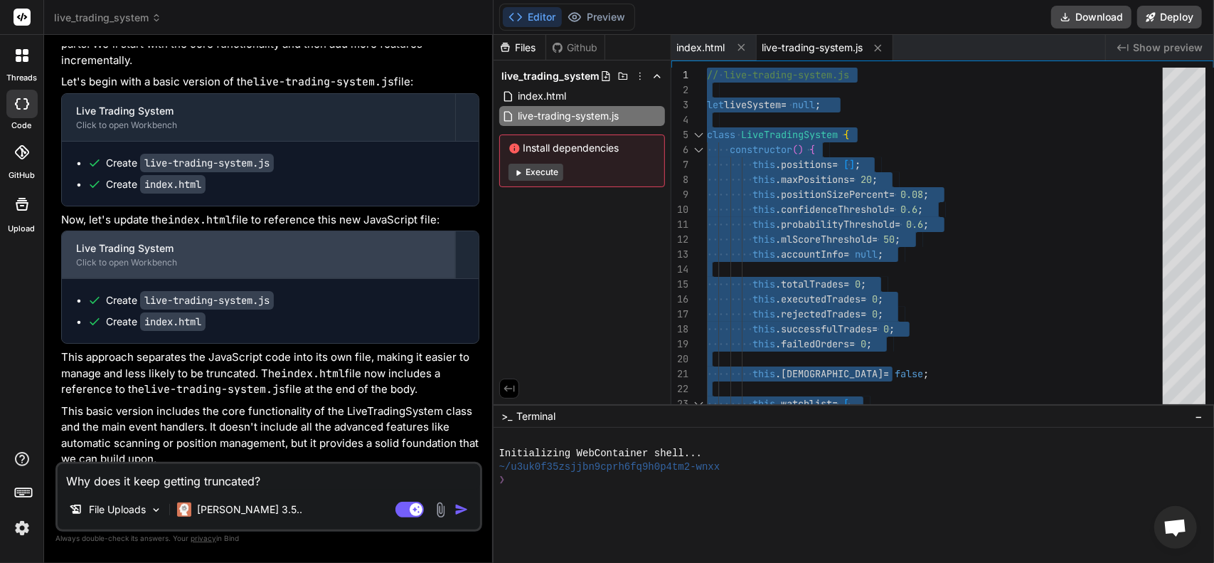
click at [312, 255] on div "Live Trading System" at bounding box center [258, 248] width 365 height 14
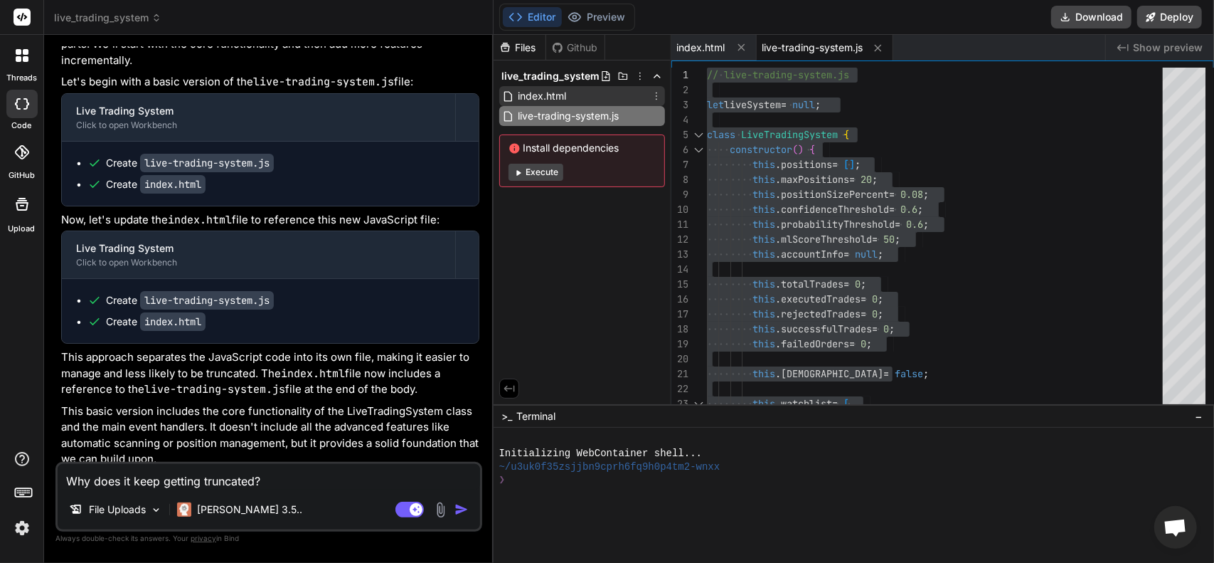
click at [553, 92] on span "index.html" at bounding box center [542, 95] width 51 height 17
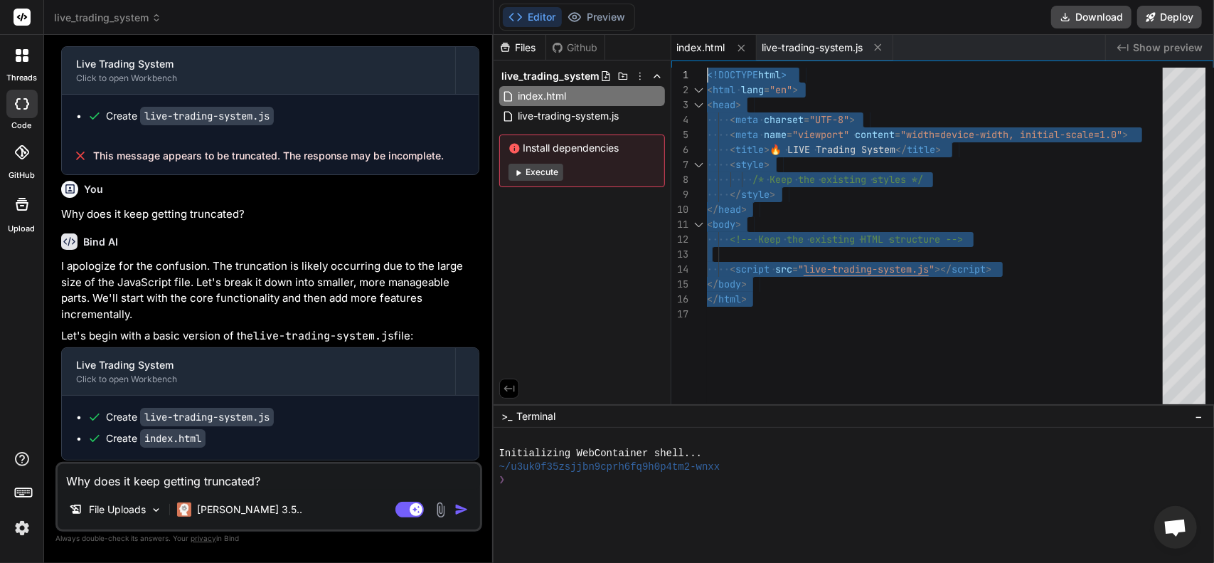
drag, startPoint x: 767, startPoint y: 312, endPoint x: 604, endPoint y: 55, distance: 303.5
click at [707, 68] on div "</ html > <!-- Keep the existing HTML structure --> < script src = " live-tradi…" at bounding box center [939, 240] width 464 height 344
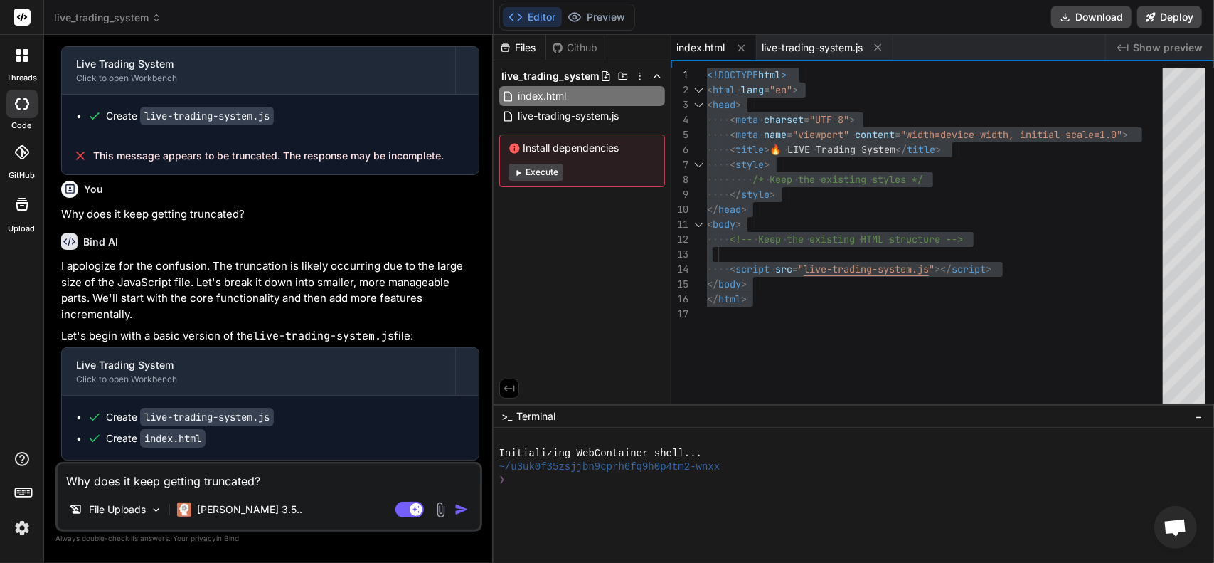
click at [683, 46] on span "index.html" at bounding box center [701, 48] width 48 height 14
click at [553, 115] on span "live-trading-system.js" at bounding box center [569, 115] width 104 height 17
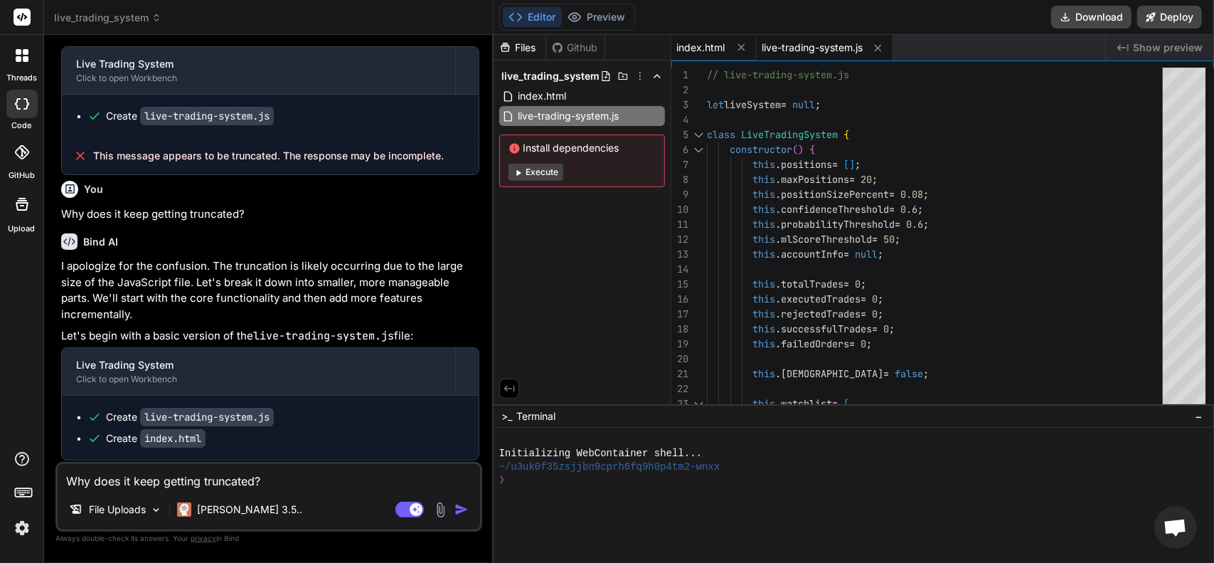
click at [709, 46] on span "index.html" at bounding box center [701, 48] width 48 height 14
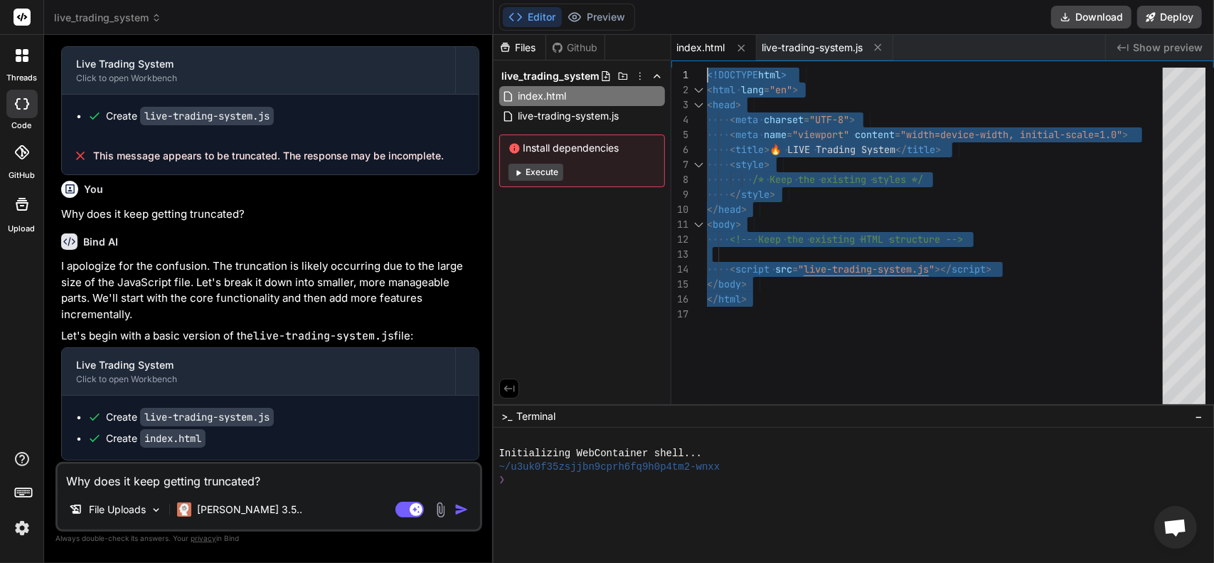
drag, startPoint x: 755, startPoint y: 294, endPoint x: 609, endPoint y: -11, distance: 339.1
click at [707, 68] on div "</ html > < script src = " live-trading-system.js " ></ script > </ body > <!--…" at bounding box center [939, 240] width 464 height 344
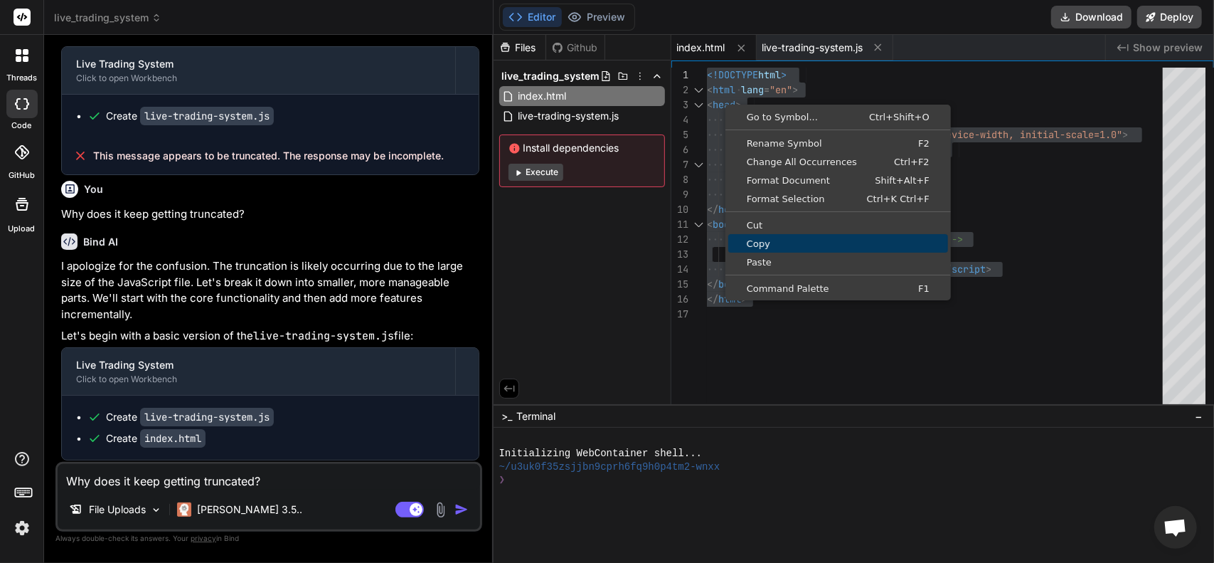
click at [771, 240] on span "Copy" at bounding box center [838, 243] width 220 height 9
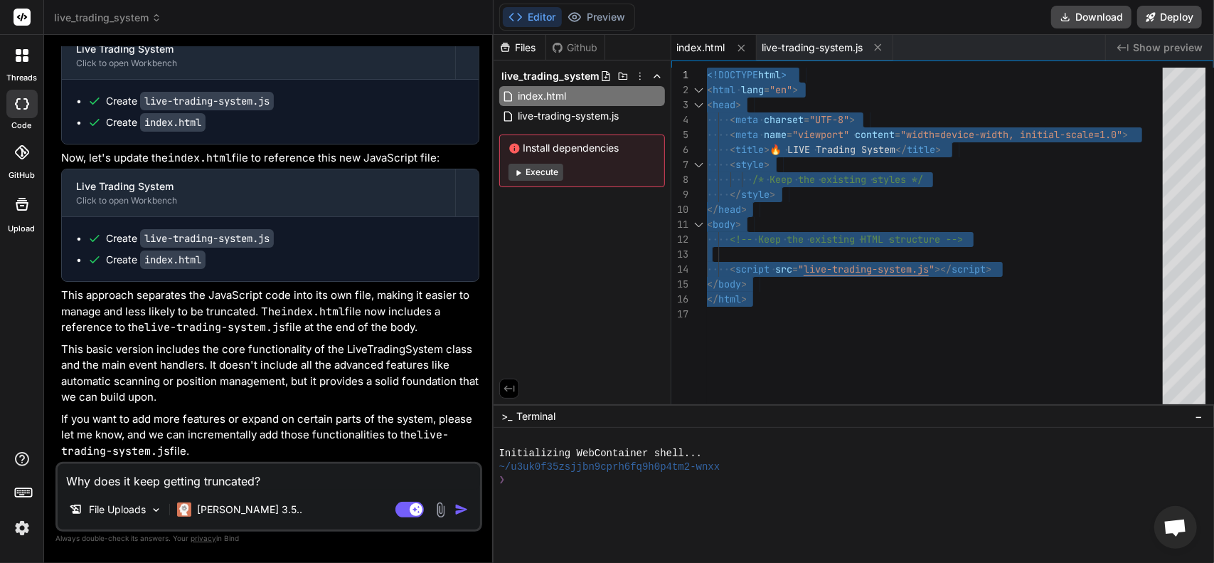
scroll to position [3727, 0]
click at [272, 472] on textarea "Why does it keep getting truncated?" at bounding box center [269, 477] width 422 height 26
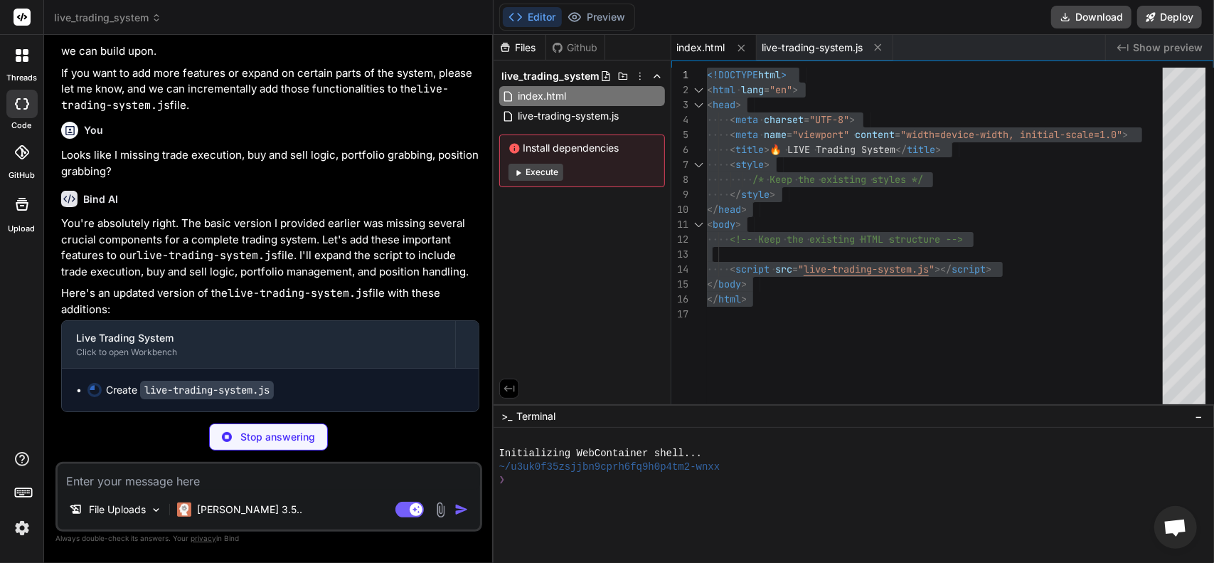
scroll to position [4073, 0]
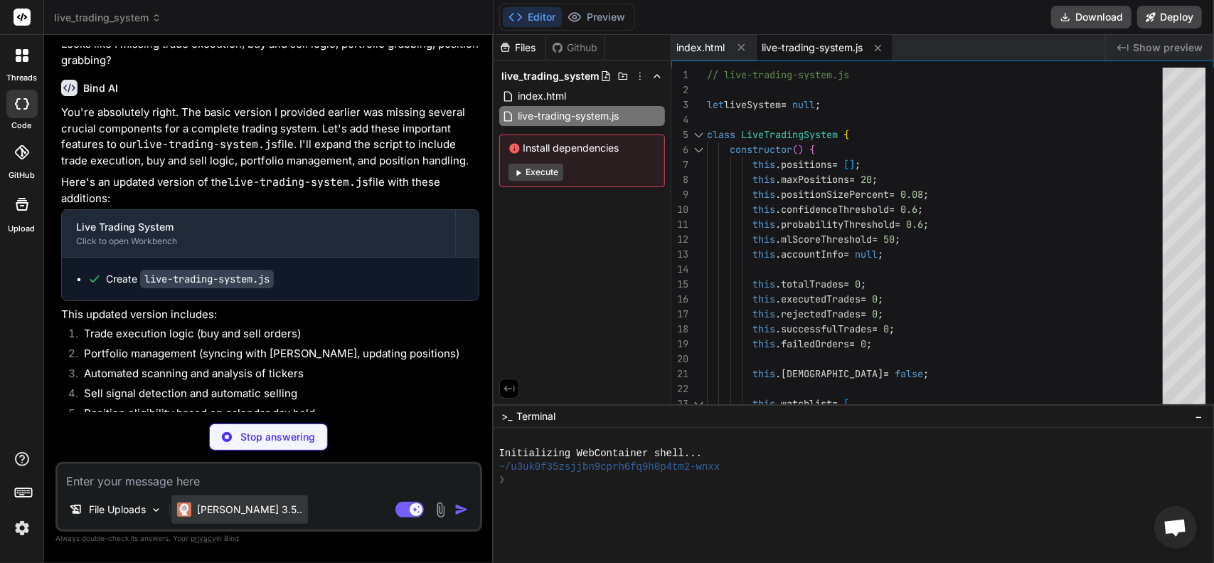
click at [223, 513] on p "[PERSON_NAME] 3.5.." at bounding box center [249, 509] width 105 height 14
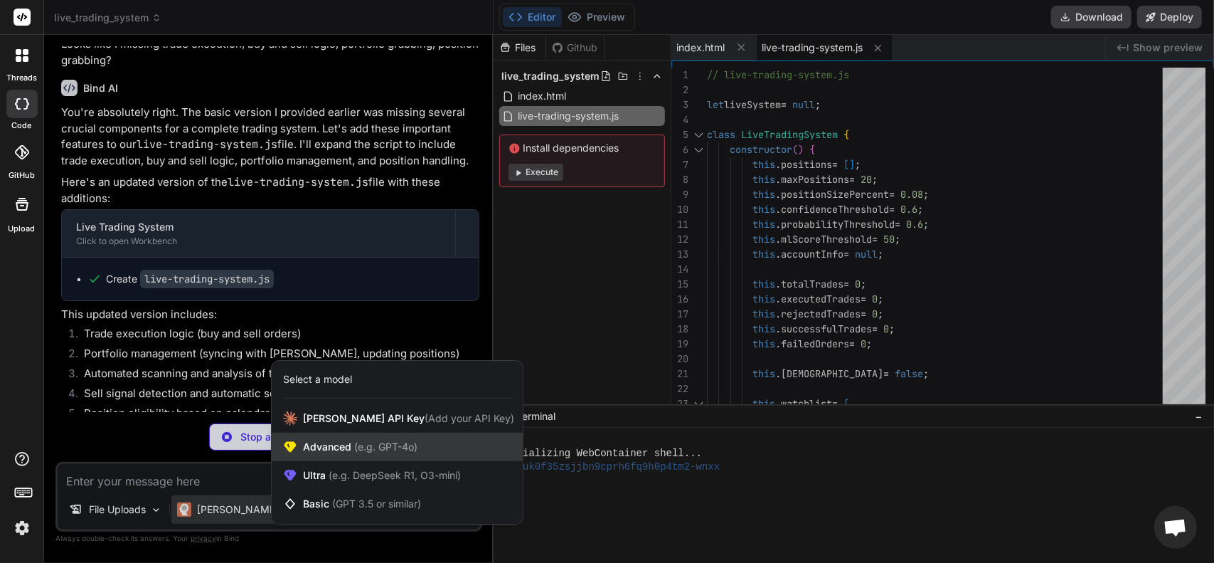
click at [340, 452] on span "Advanced (e.g. GPT-4o)" at bounding box center [360, 447] width 115 height 14
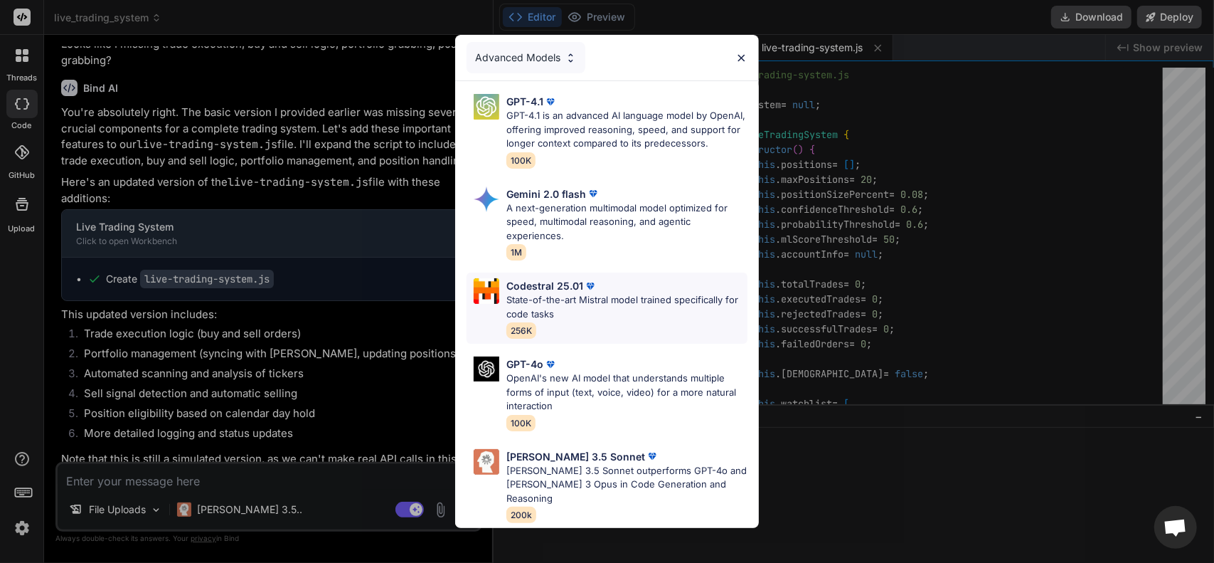
click at [560, 305] on p "State-of-the-art Mistral model trained specifically for code tasks" at bounding box center [626, 307] width 241 height 28
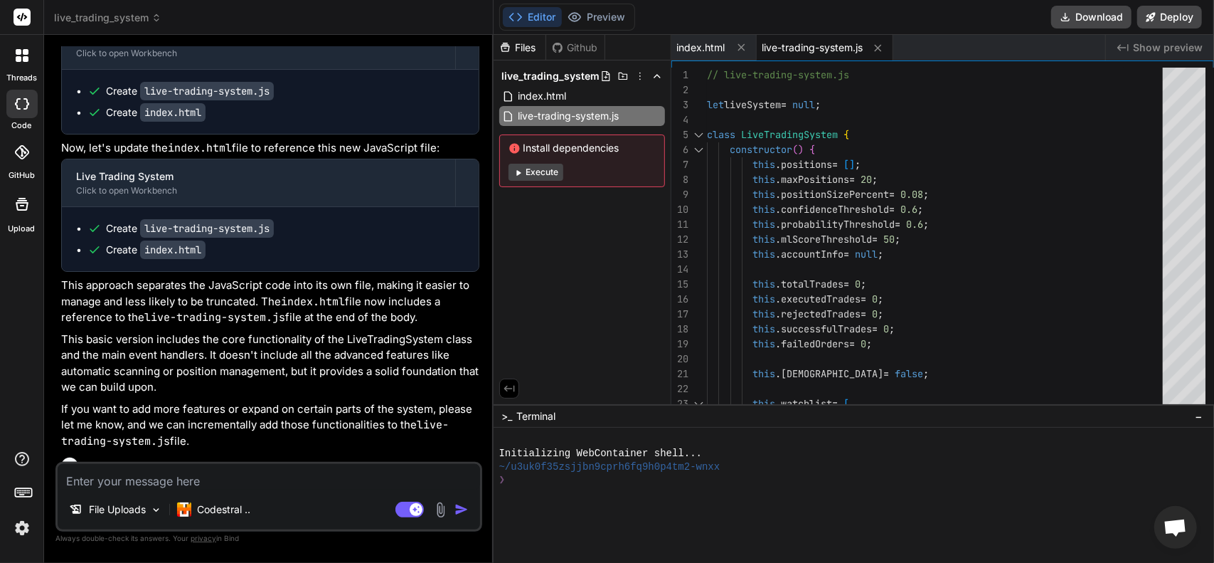
scroll to position [3621, 0]
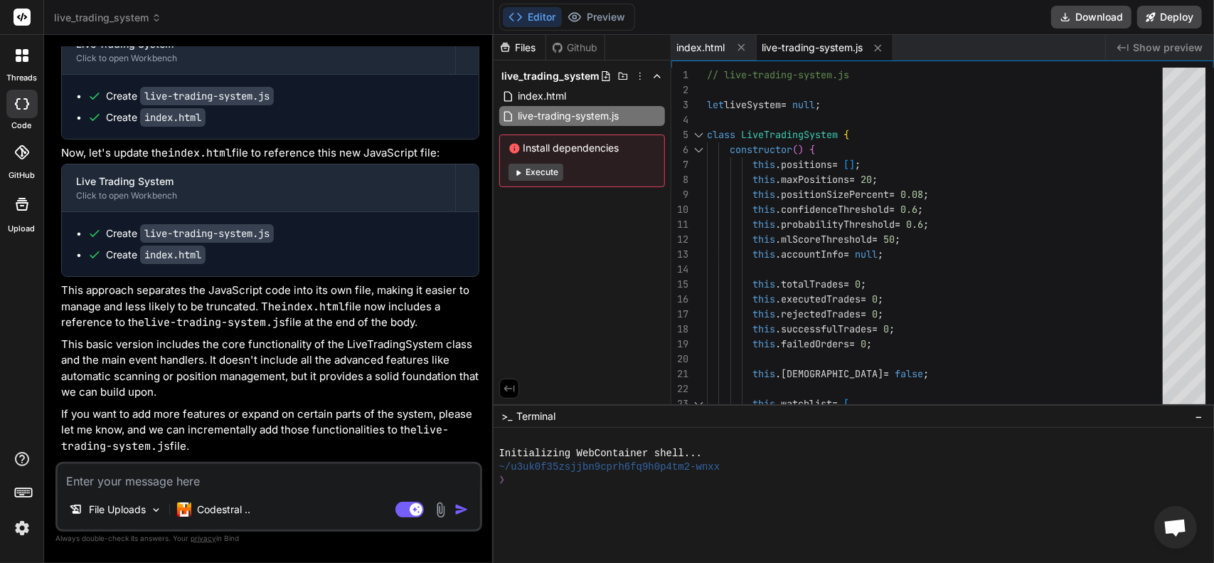
click at [149, 482] on textarea at bounding box center [269, 477] width 422 height 26
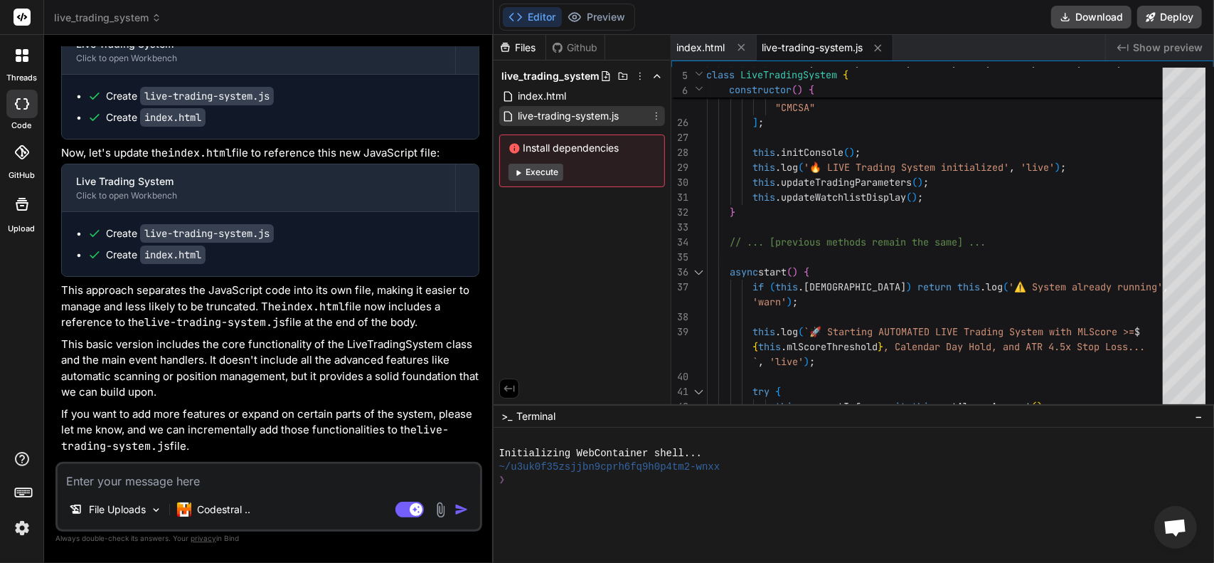
click at [607, 120] on span "live-trading-system.js" at bounding box center [569, 115] width 104 height 17
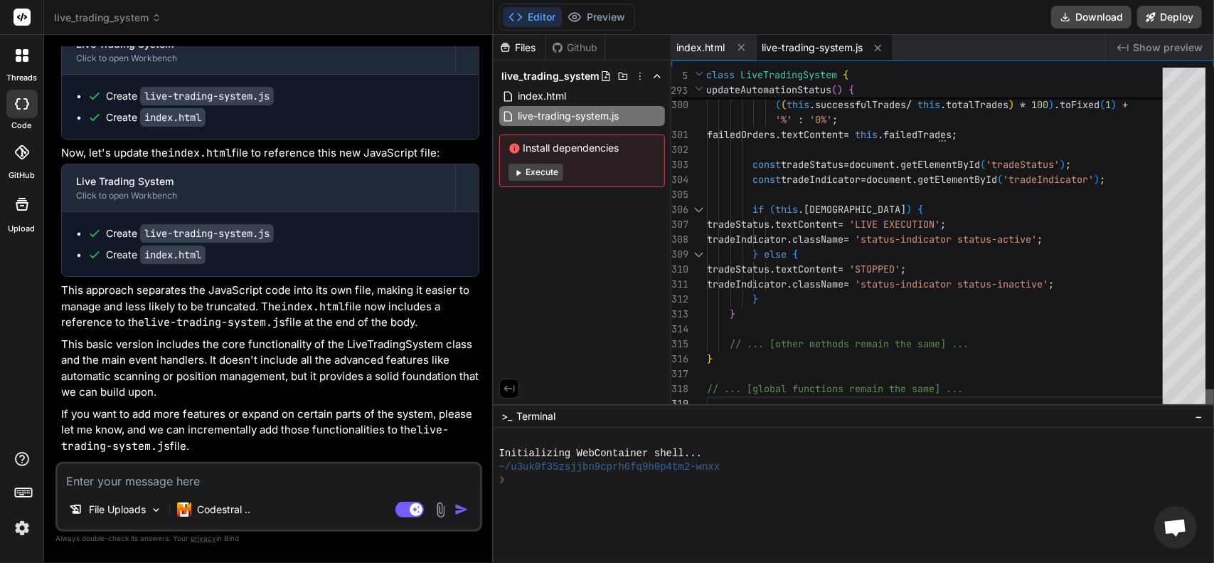
click at [1206, 411] on div at bounding box center [1210, 400] width 9 height 22
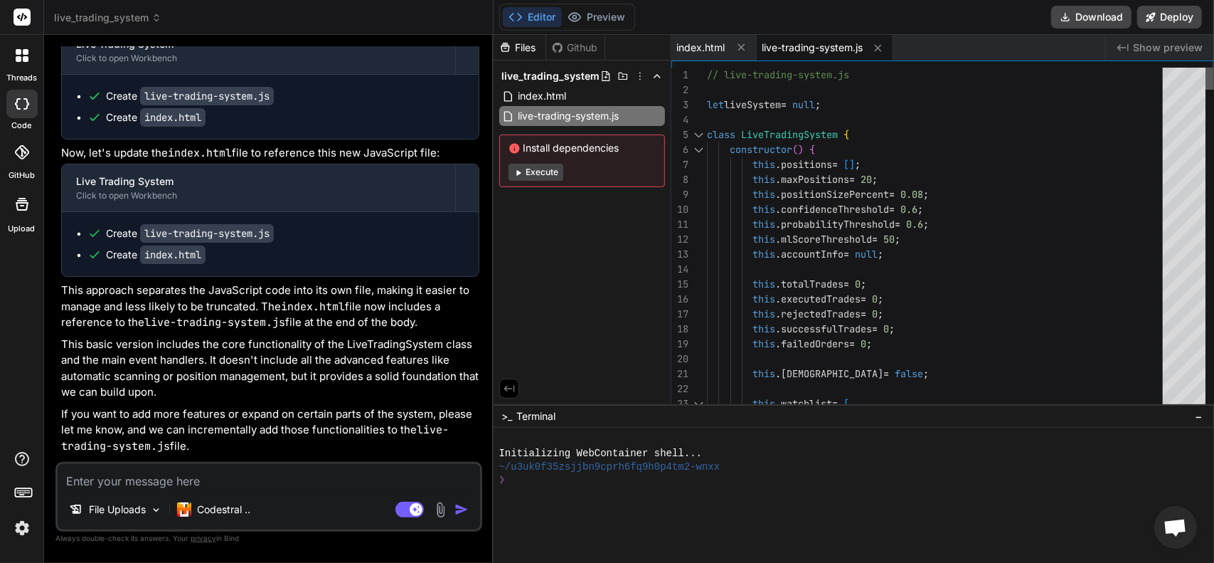
click at [1206, 68] on div at bounding box center [1210, 79] width 9 height 22
click at [203, 489] on textarea at bounding box center [269, 477] width 422 height 26
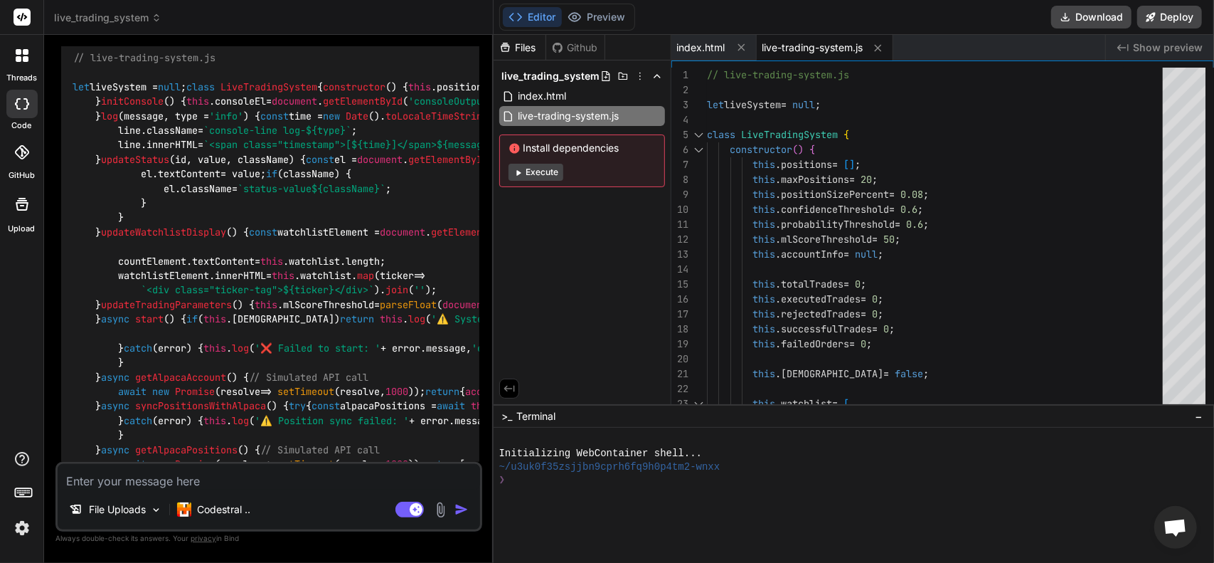
scroll to position [4764, 0]
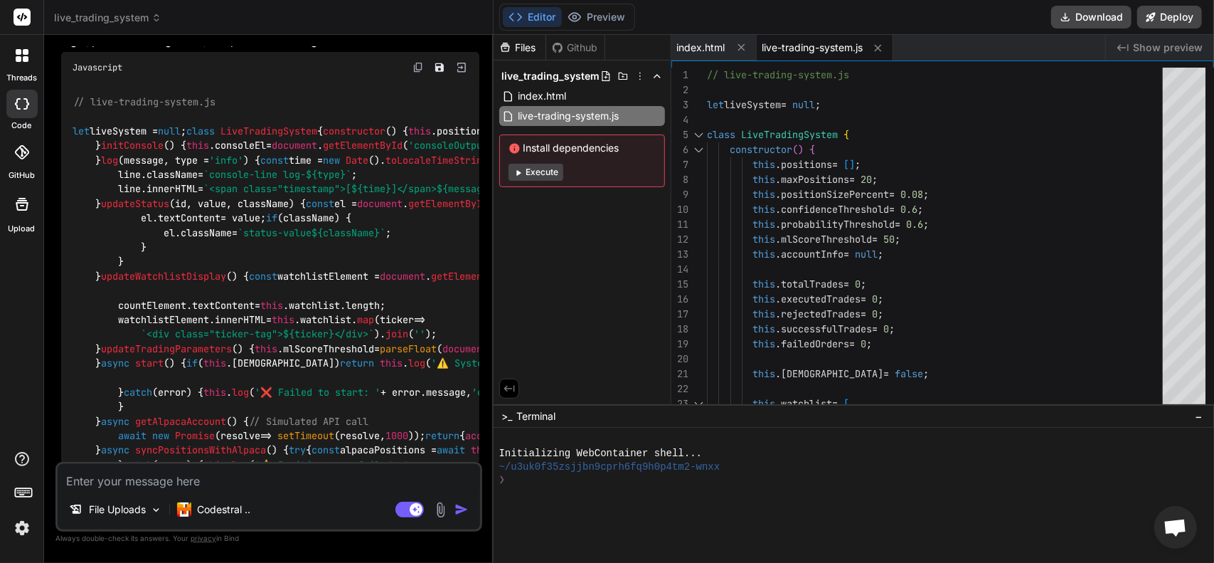
click at [414, 73] on img at bounding box center [418, 67] width 11 height 11
click at [556, 95] on span "index.html" at bounding box center [542, 95] width 51 height 17
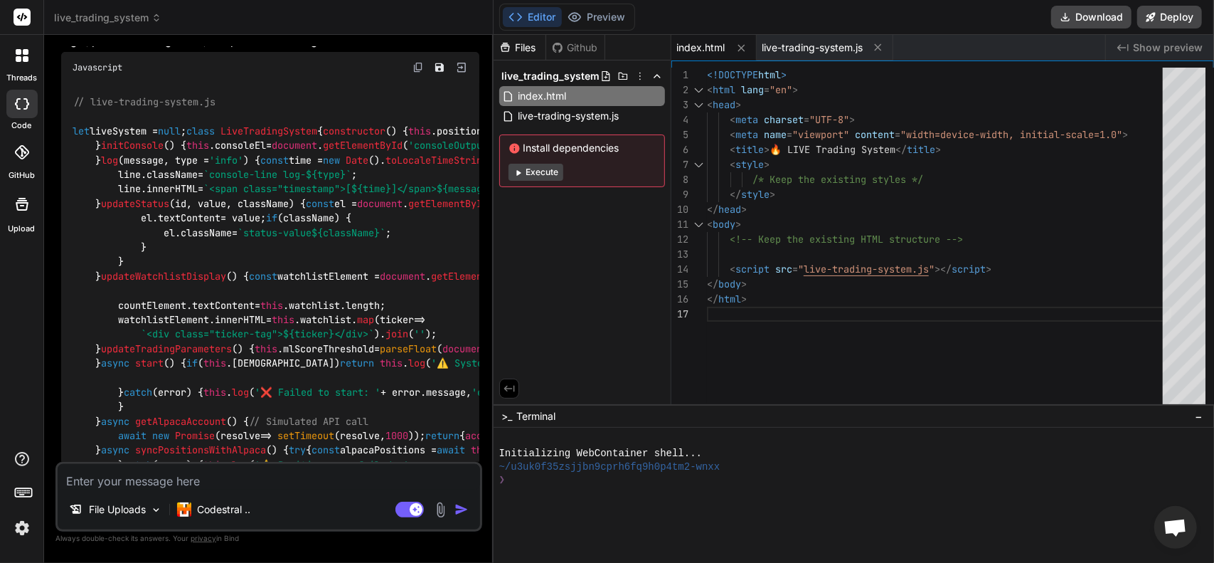
scroll to position [1, 0]
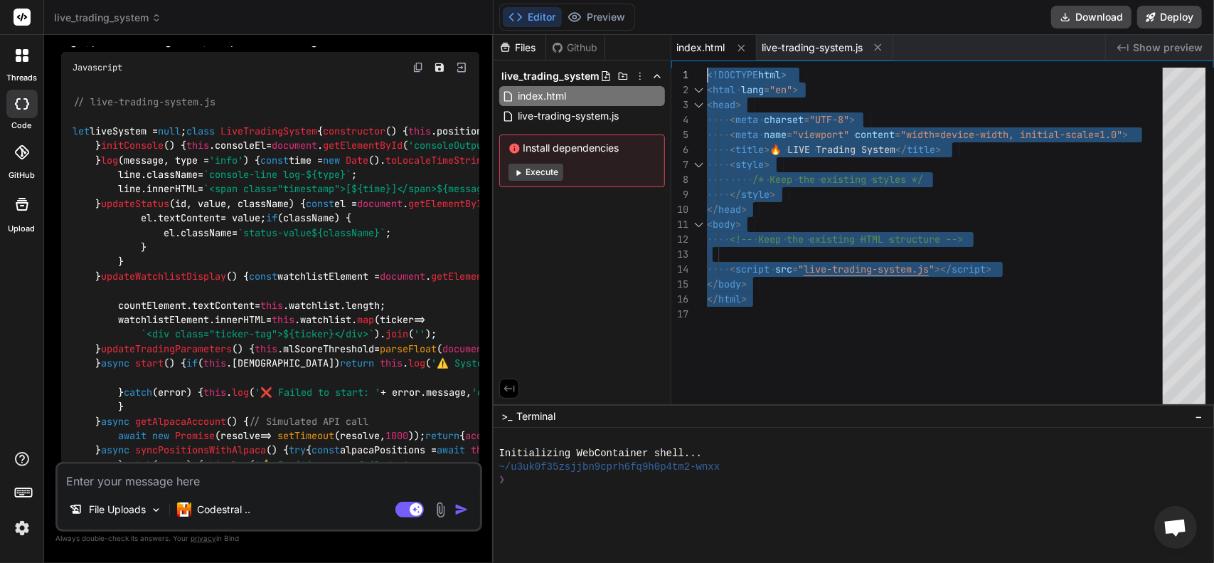
drag, startPoint x: 757, startPoint y: 312, endPoint x: 635, endPoint y: 25, distance: 312.3
click at [707, 68] on div "< script src = " live-trading-system.js " ></ script > </ body > </ html > < ti…" at bounding box center [939, 240] width 464 height 344
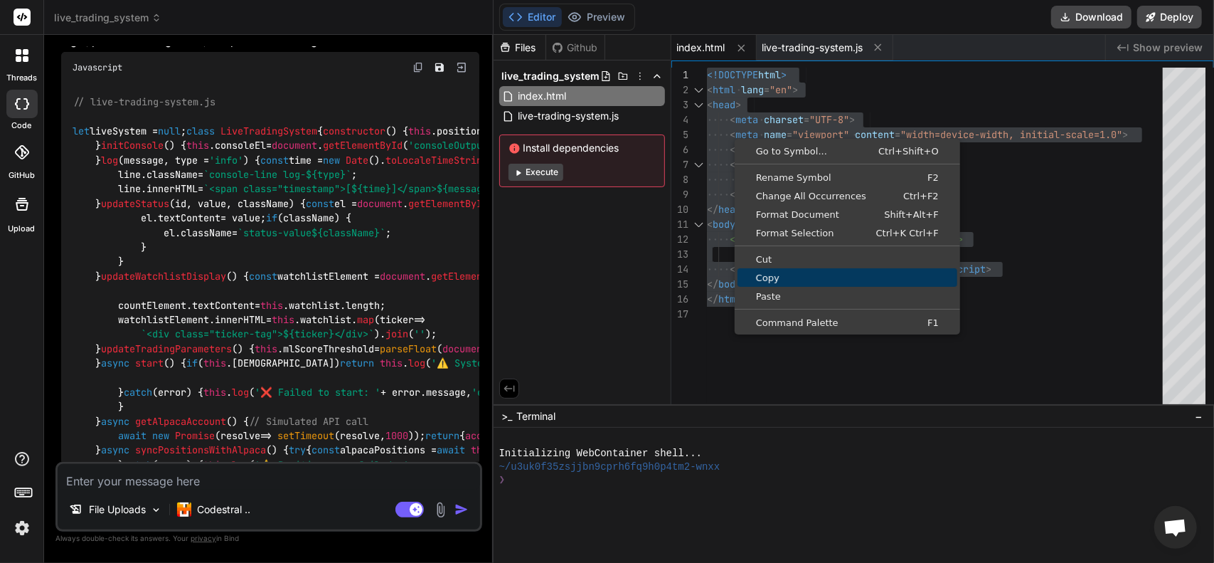
click at [771, 275] on span "Copy" at bounding box center [848, 277] width 220 height 9
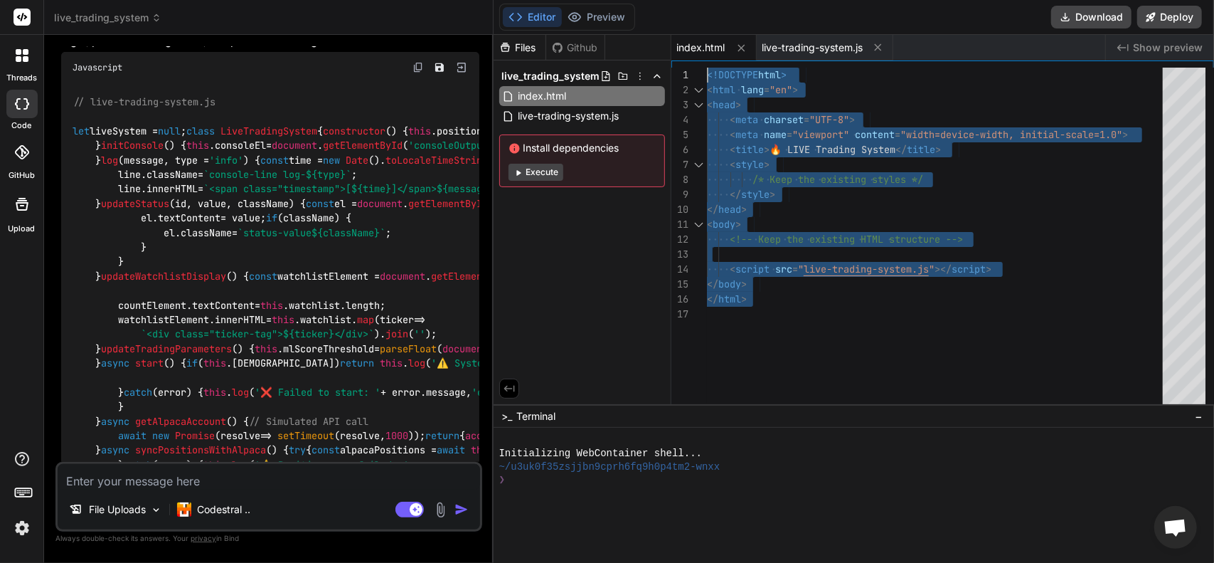
scroll to position [1, 0]
click at [156, 482] on textarea at bounding box center [269, 477] width 422 height 26
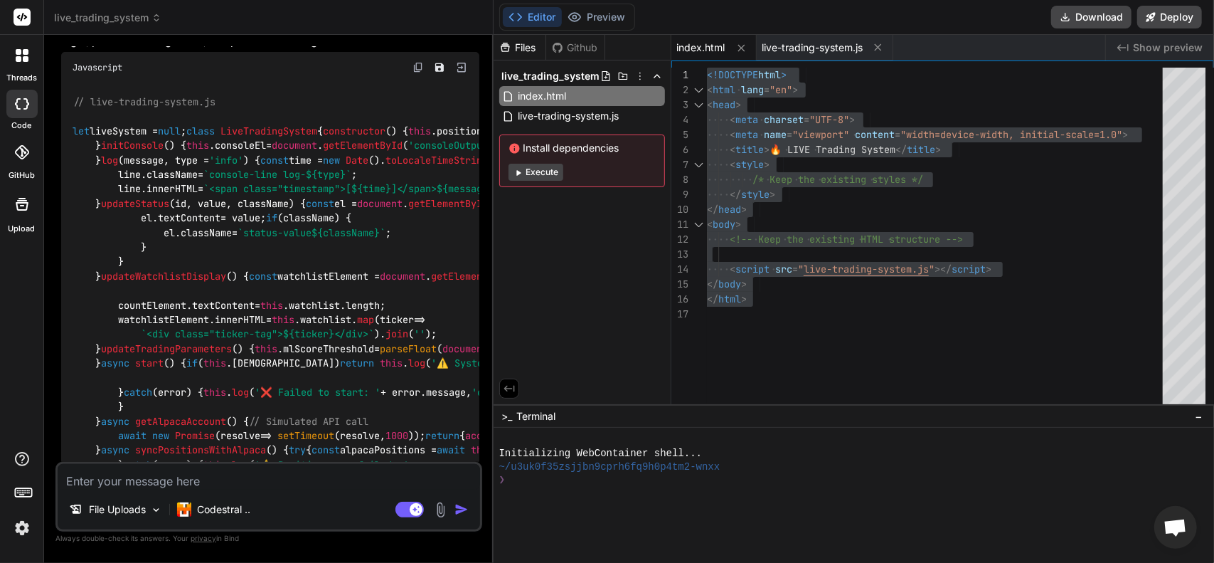
paste textarea "[plugin:vite:import-analysis] Failed to parse source for import analysis becaus…"
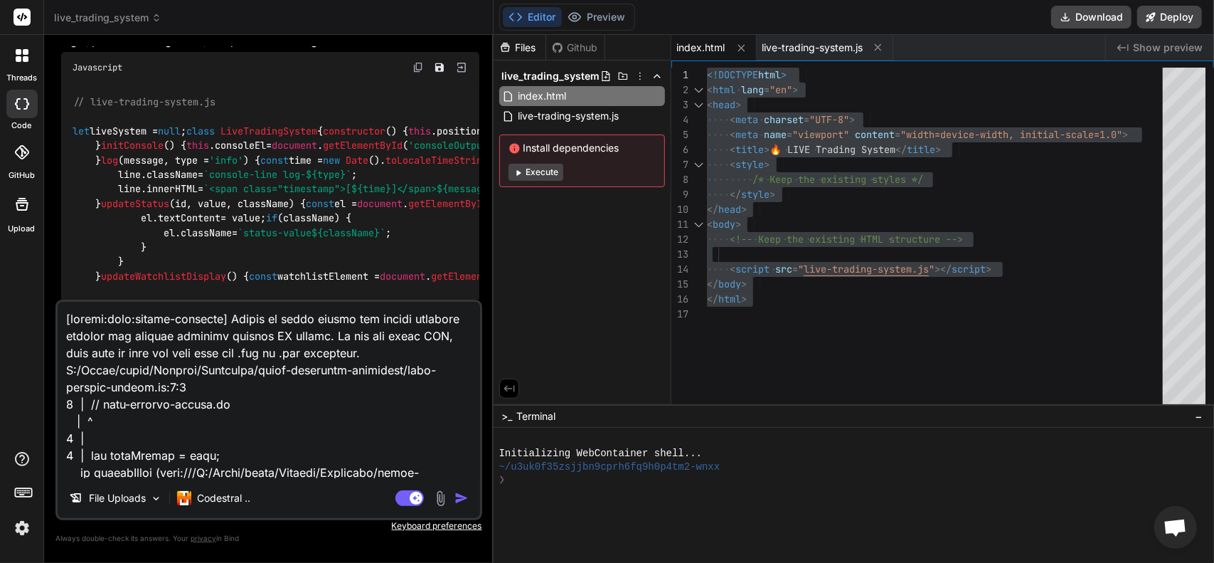
scroll to position [427, 0]
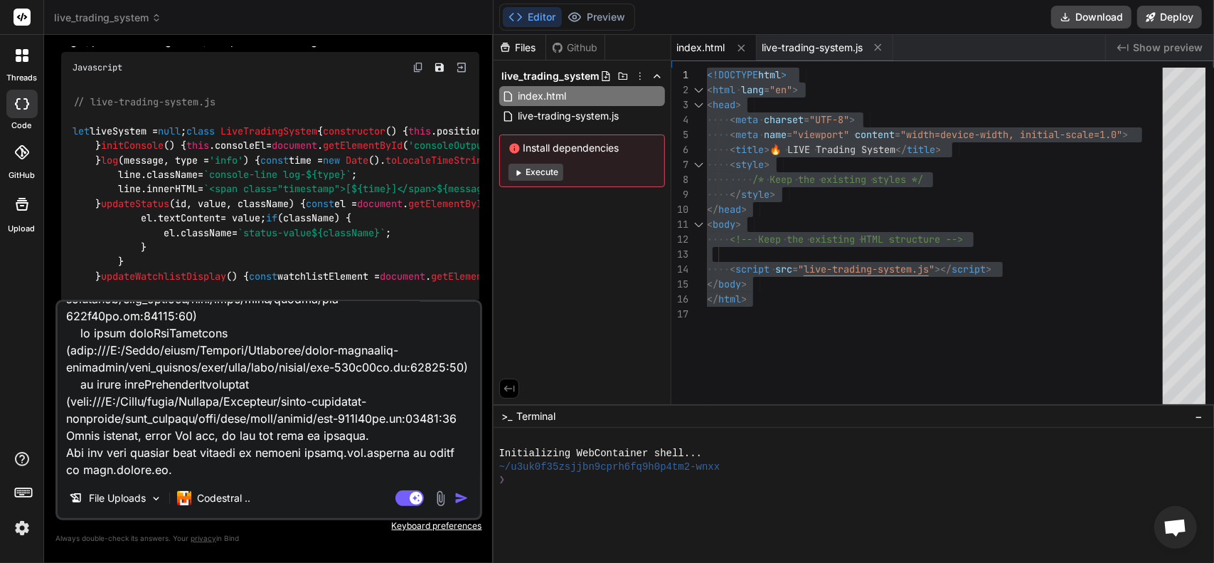
click at [462, 494] on img "button" at bounding box center [461, 498] width 14 height 14
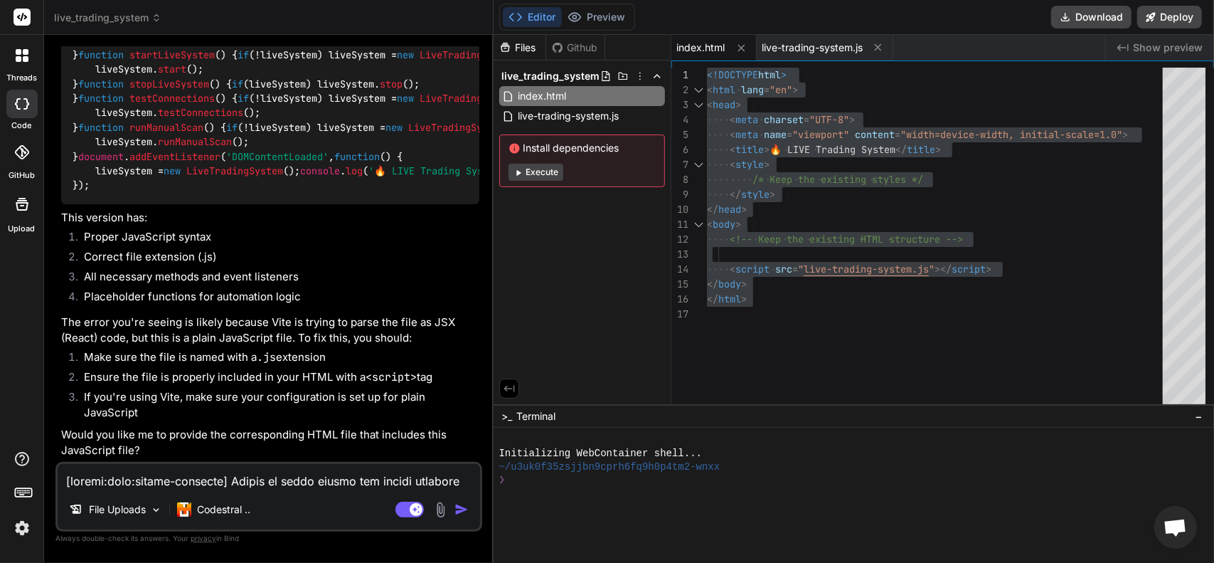
scroll to position [11210, 0]
click at [607, 116] on span "live-trading-system.js" at bounding box center [569, 115] width 104 height 17
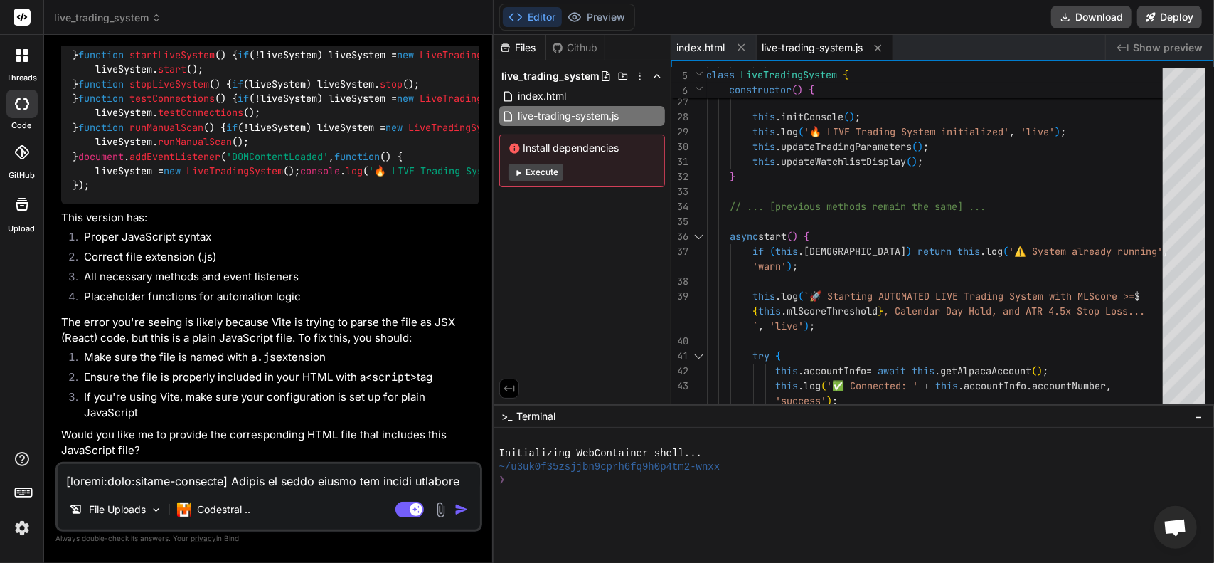
scroll to position [11649, 0]
click at [784, 46] on span "live-trading-system.js" at bounding box center [812, 48] width 101 height 14
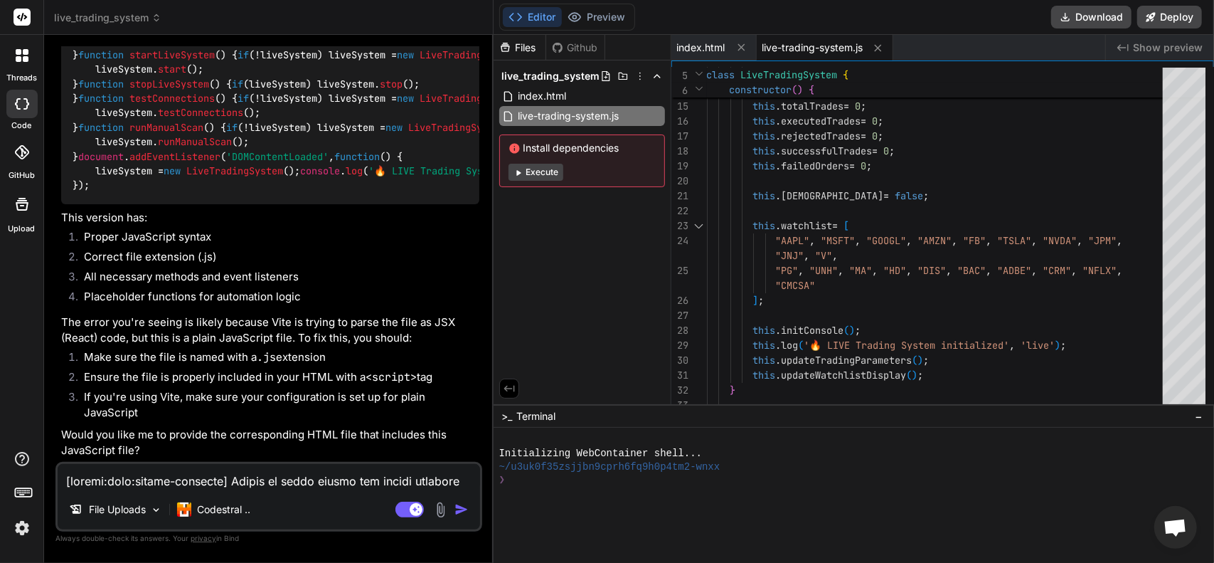
scroll to position [11008, 0]
click at [265, 489] on textarea at bounding box center [269, 477] width 422 height 26
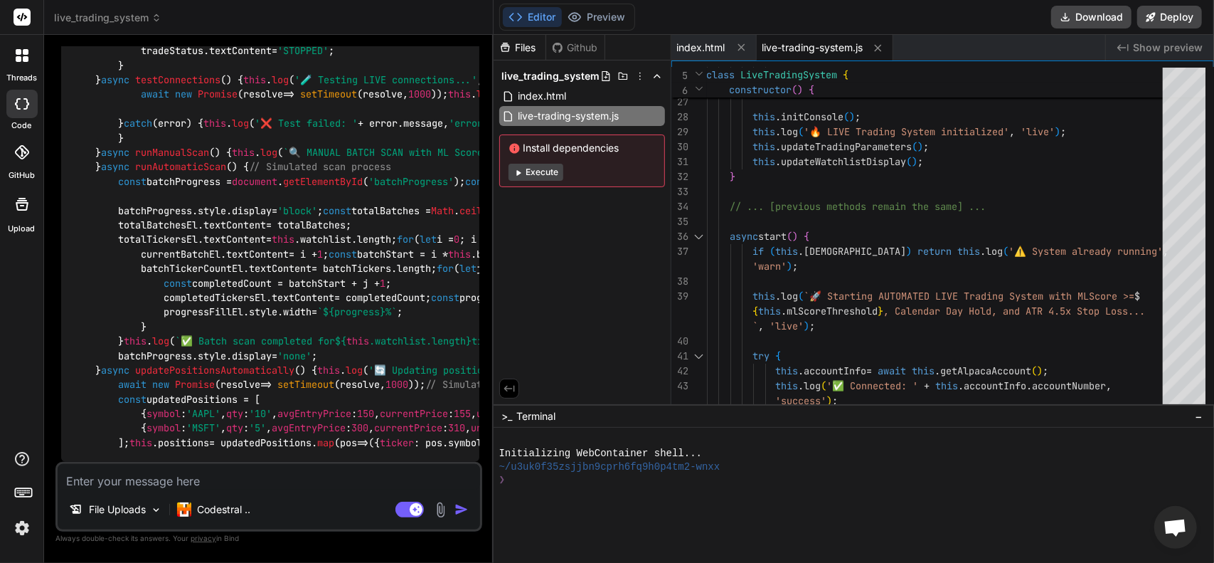
scroll to position [13503, 0]
click at [144, 482] on textarea at bounding box center [269, 477] width 422 height 26
paste textarea "➜ Lorem: ipsu://dolorsita:3606/ ➜ Consect: adip://341.746.0.995:2435/ ➜ elits d…"
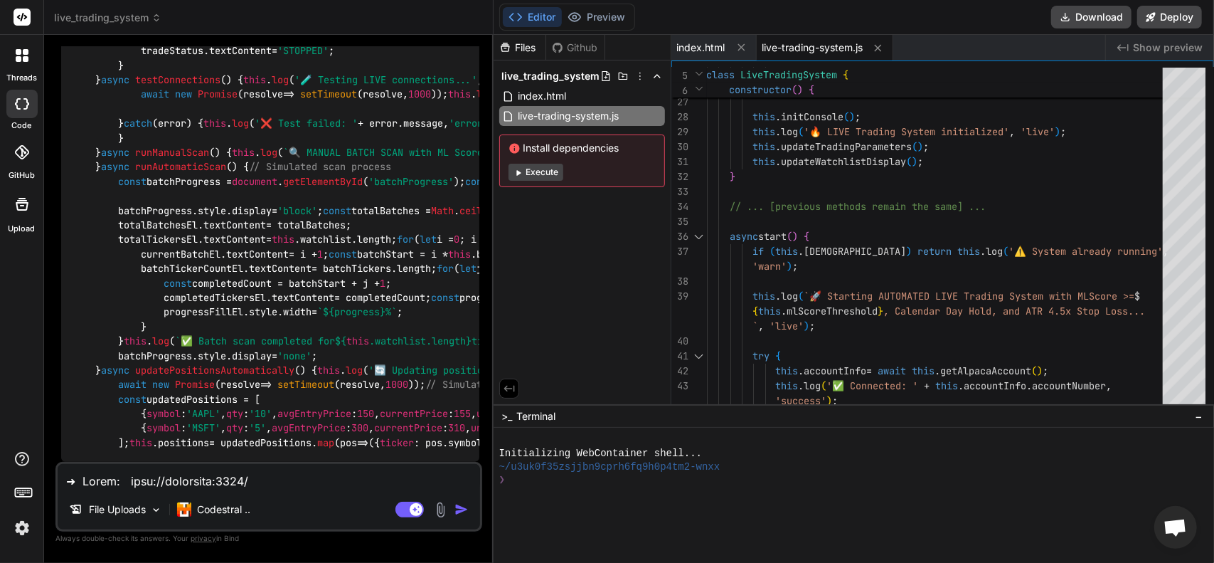
scroll to position [427, 0]
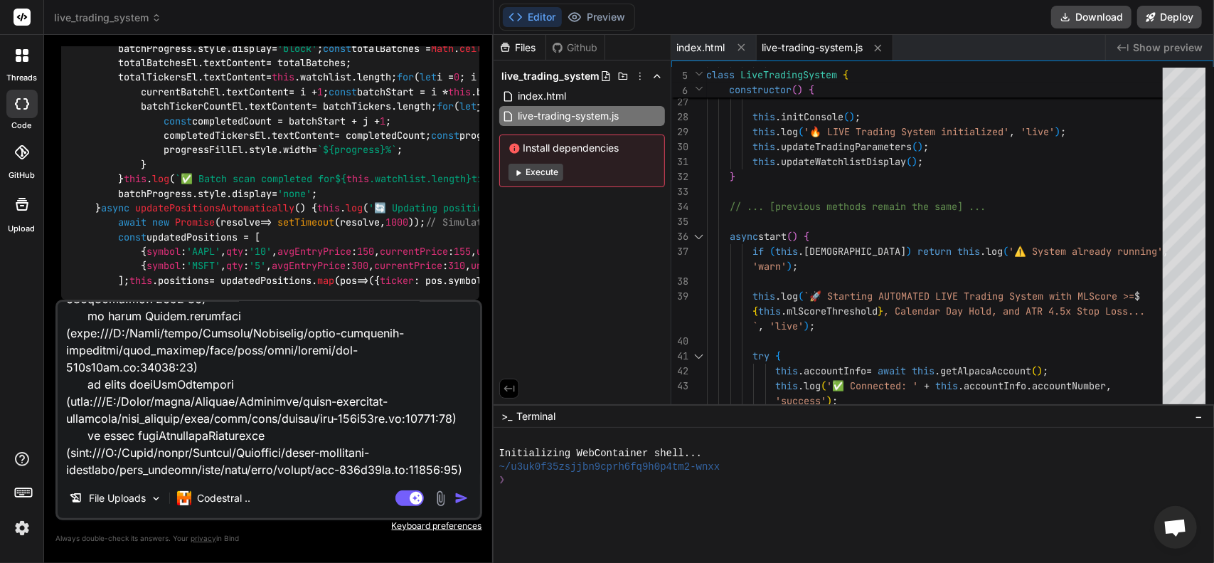
click at [459, 489] on div "File Uploads Codestral .. Agent Mode. When this toggle is activated, AI automat…" at bounding box center [268, 409] width 427 height 220
click at [458, 494] on img "button" at bounding box center [461, 498] width 14 height 14
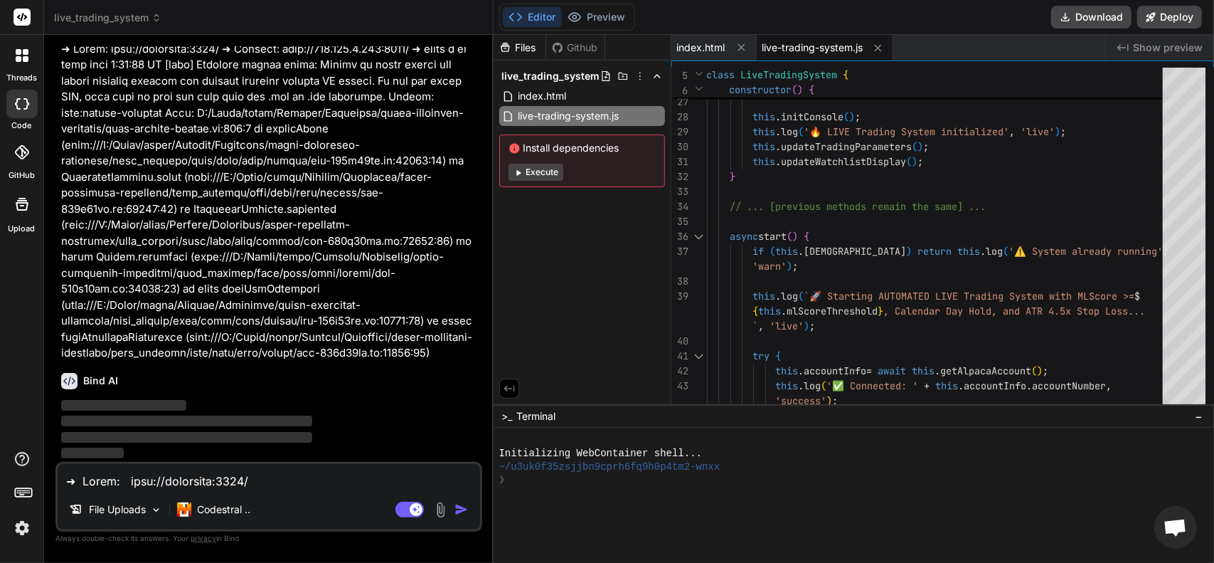
scroll to position [19220, 0]
click at [546, 93] on span "index.html" at bounding box center [542, 95] width 51 height 17
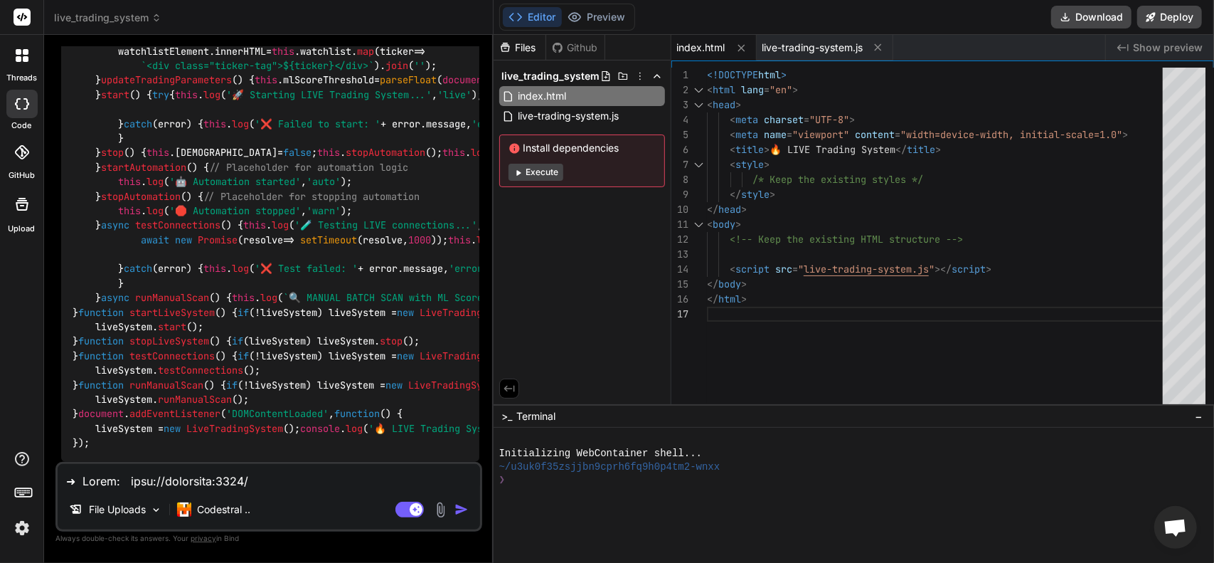
scroll to position [19647, 0]
click at [241, 480] on textarea at bounding box center [269, 477] width 422 height 26
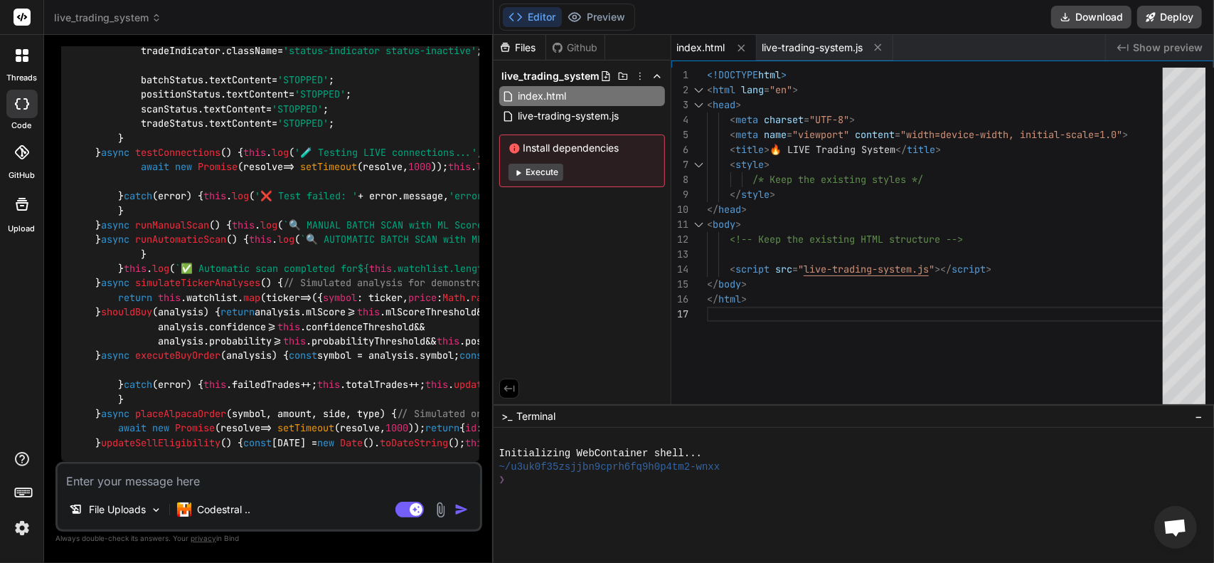
scroll to position [22081, 0]
click at [203, 462] on div "File Uploads Codestral .. Agent Mode. When this toggle is activated, AI automat…" at bounding box center [268, 497] width 427 height 70
click at [550, 116] on span "live-trading-system.js" at bounding box center [569, 115] width 104 height 17
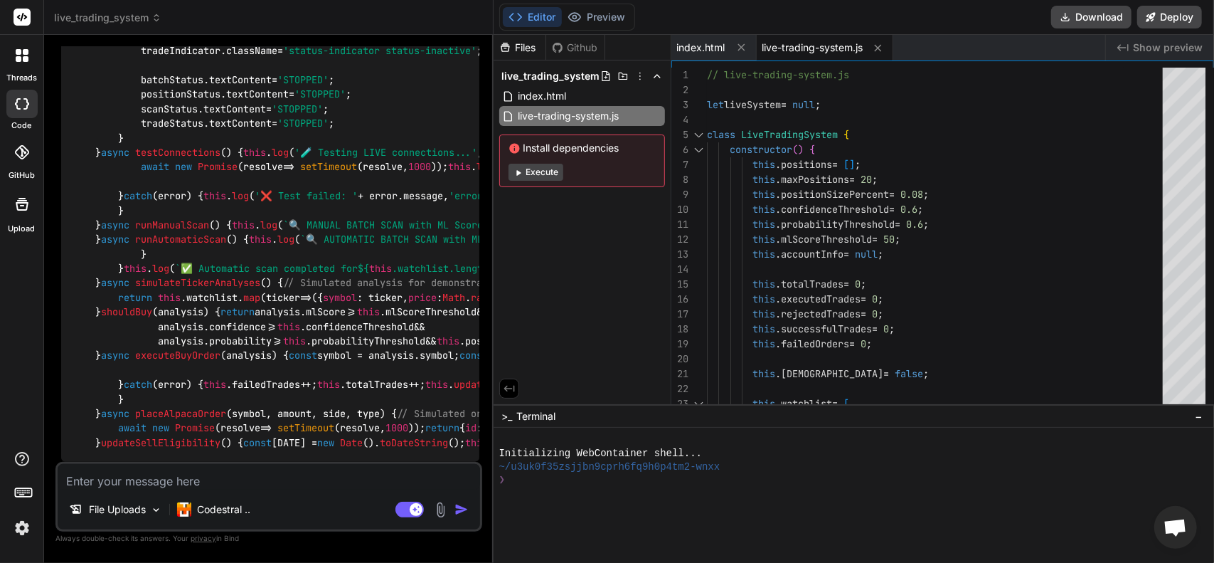
click at [222, 477] on textarea at bounding box center [269, 477] width 422 height 26
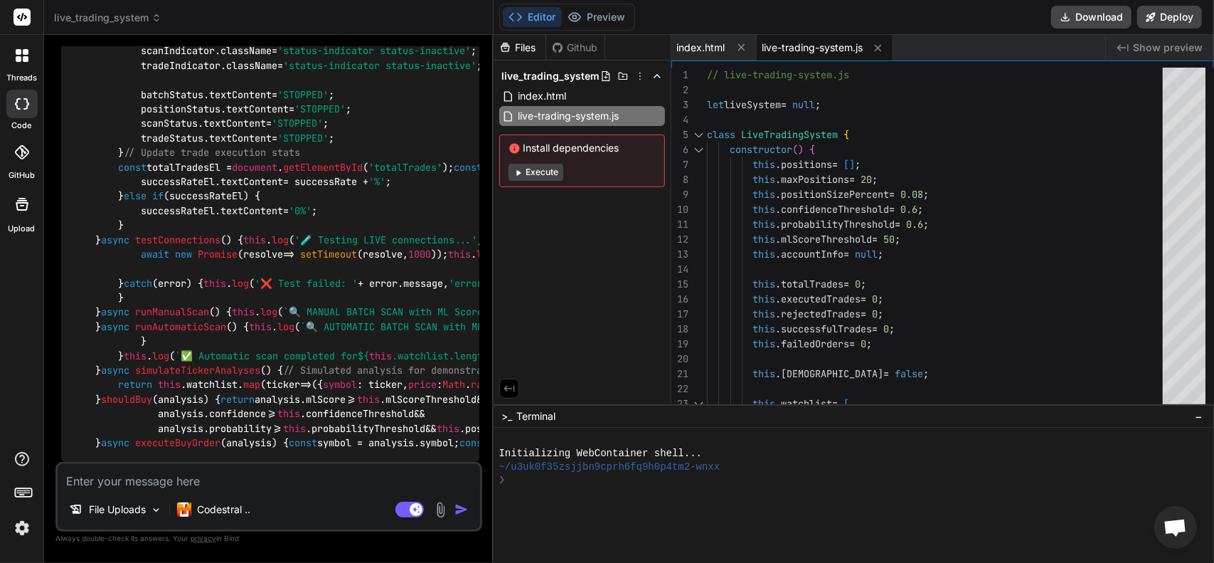
scroll to position [28117, 0]
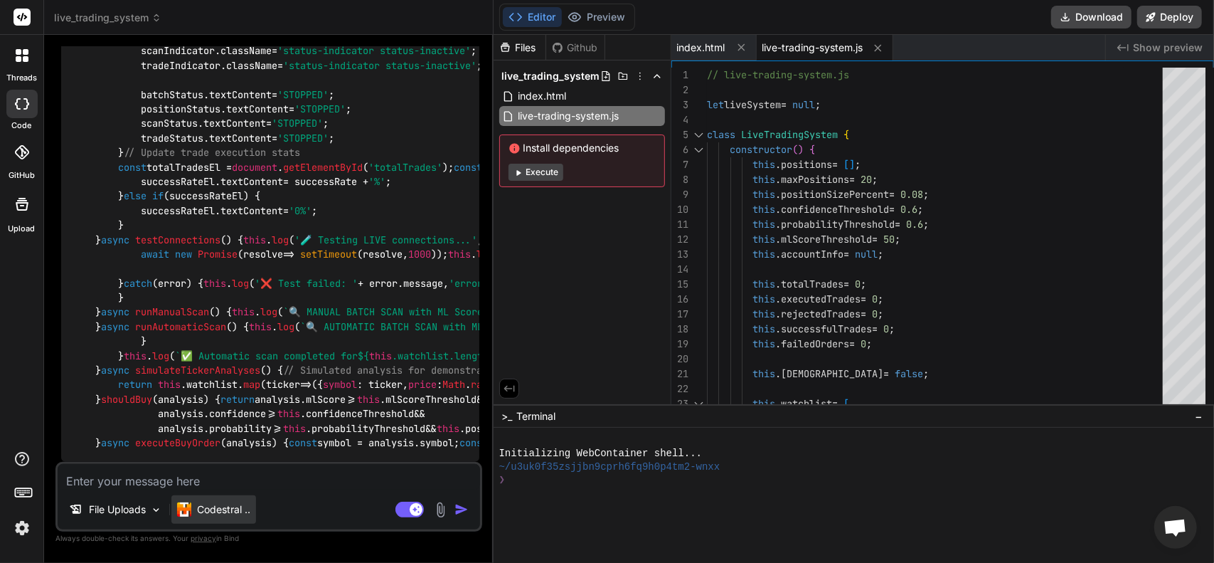
click at [218, 516] on p "Codestral .." at bounding box center [223, 509] width 53 height 14
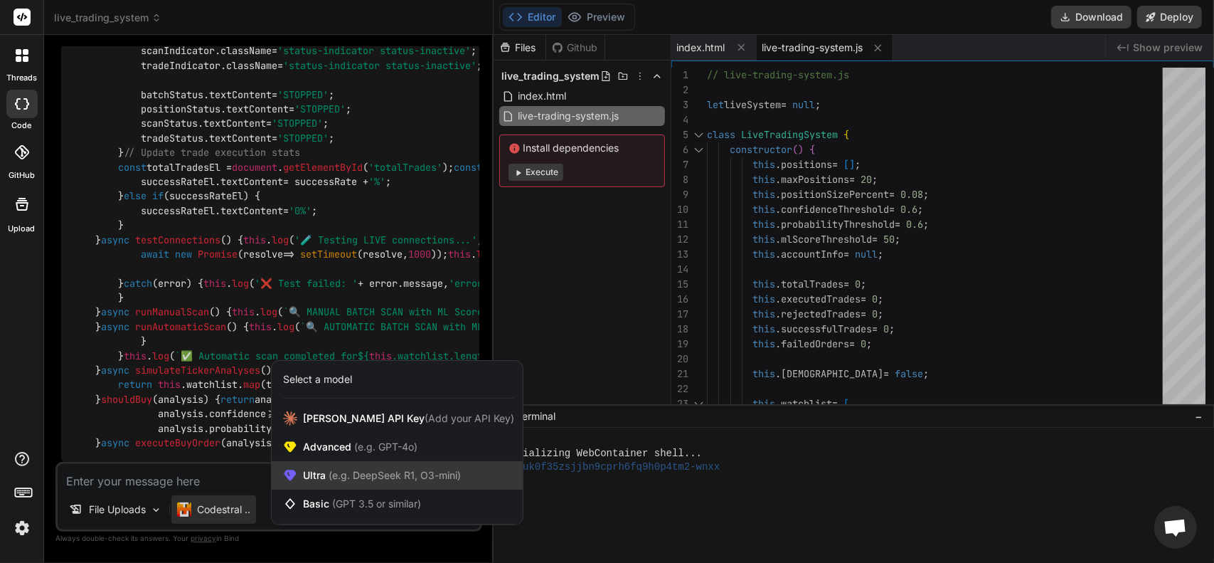
click at [339, 479] on span "(e.g. DeepSeek R1, O3-mini)" at bounding box center [393, 475] width 135 height 12
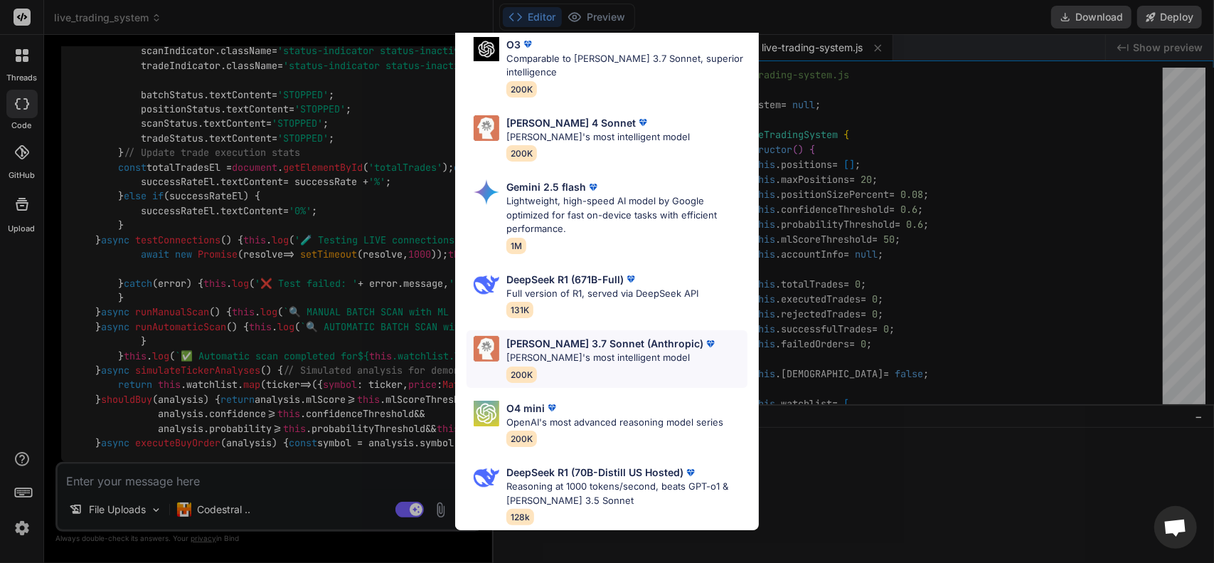
scroll to position [162, 0]
click at [362, 31] on div "Ultra Models Gemini 2.5 Pro Google's advanced multimodal AI model capable of un…" at bounding box center [607, 281] width 1214 height 563
